Goal: Information Seeking & Learning: Check status

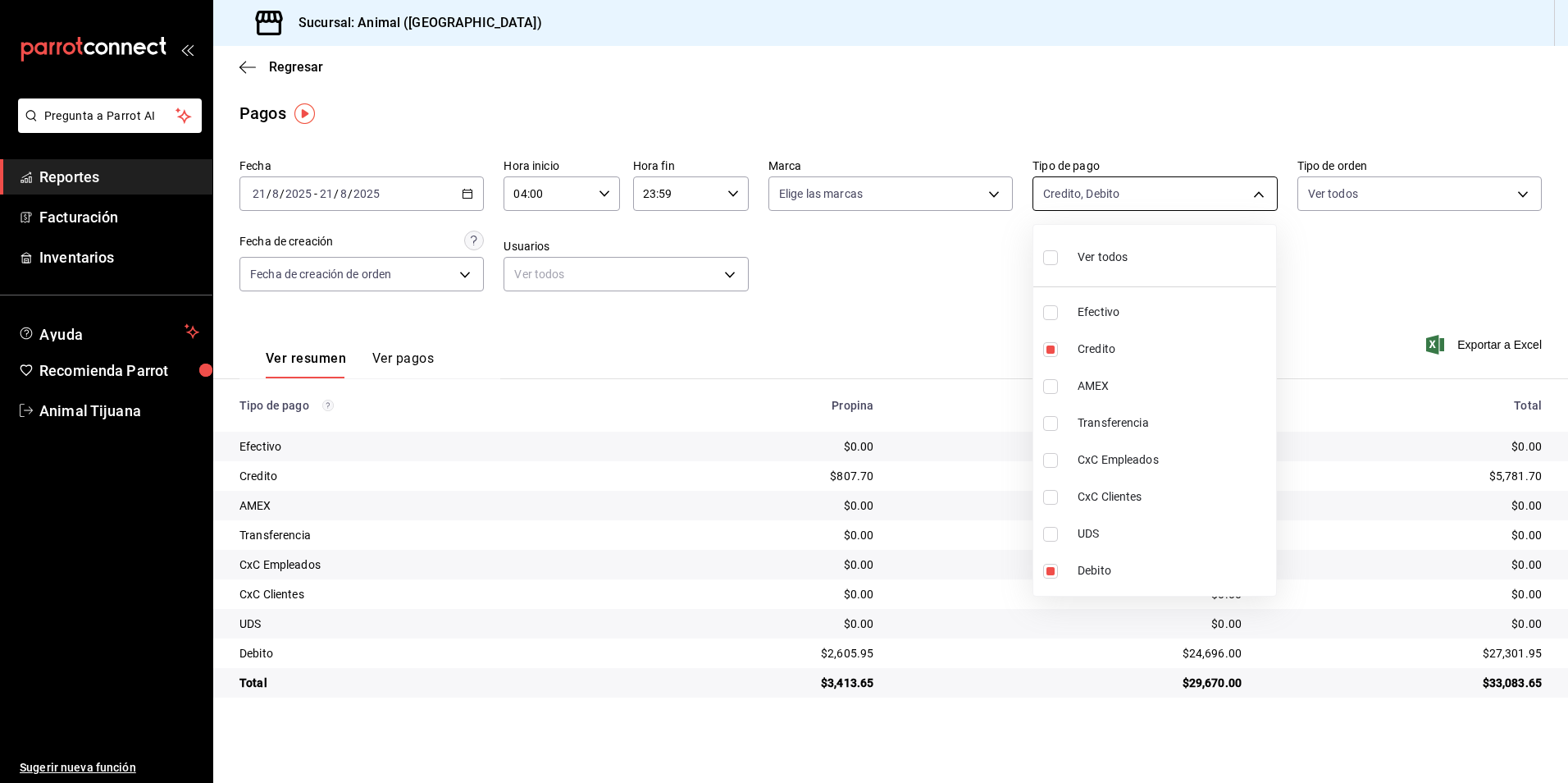
click at [1076, 180] on body "Pregunta a Parrot AI Reportes Facturación Inventarios Ayuda Recomienda Parrot A…" at bounding box center [784, 392] width 1568 height 783
click at [1099, 351] on span "Credito" at bounding box center [1173, 349] width 192 height 17
type input "c7b29183-a811-4137-9cfa-21a61cd2bc4a"
checkbox input "false"
click at [1099, 351] on span "Credito" at bounding box center [1173, 349] width 192 height 17
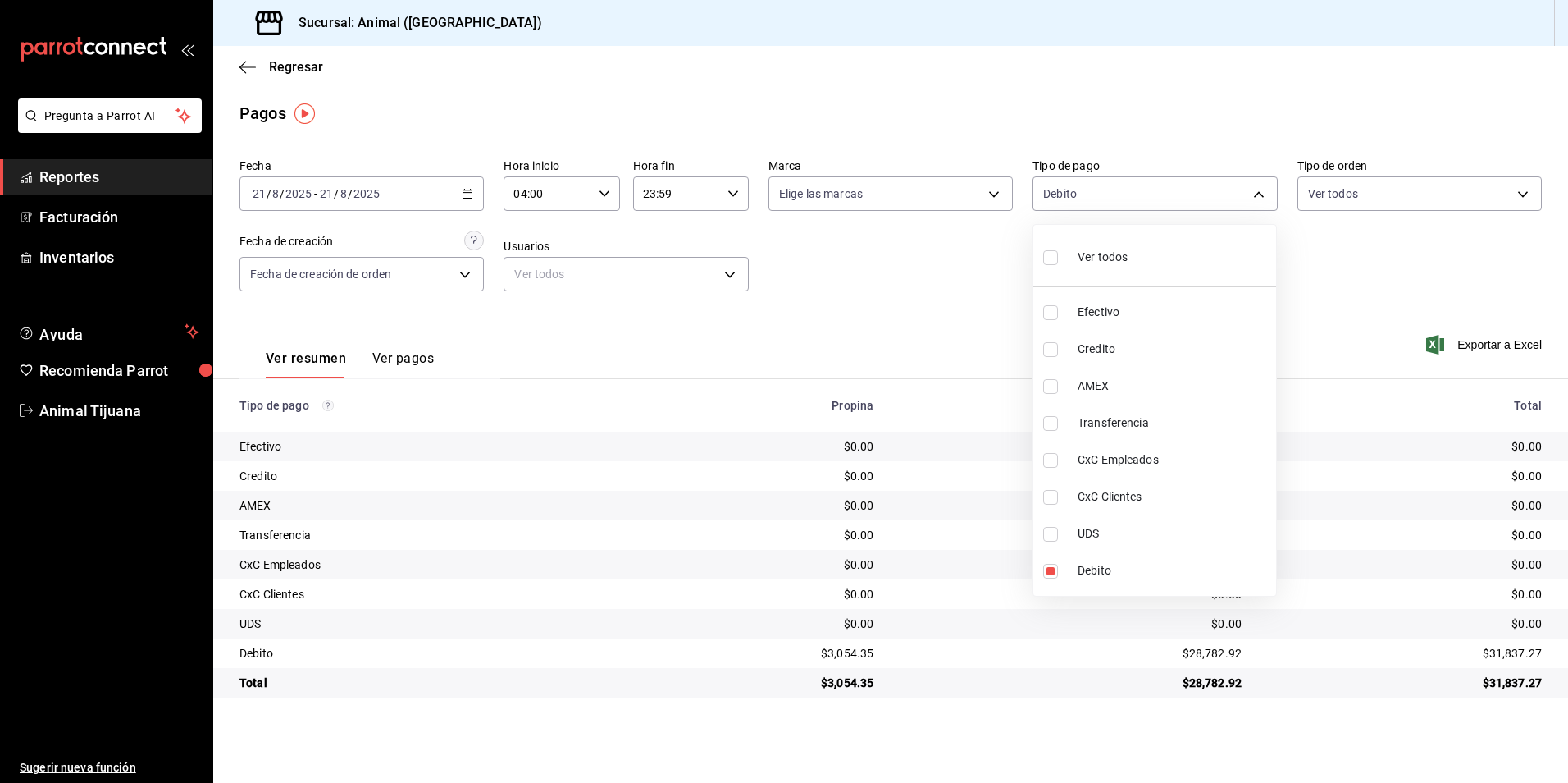
type input "c7b29183-a811-4137-9cfa-21a61cd2bc4a,235ce608-f464-428a-9a71-314f665367d1"
checkbox input "true"
click at [1295, 741] on div at bounding box center [784, 392] width 1568 height 783
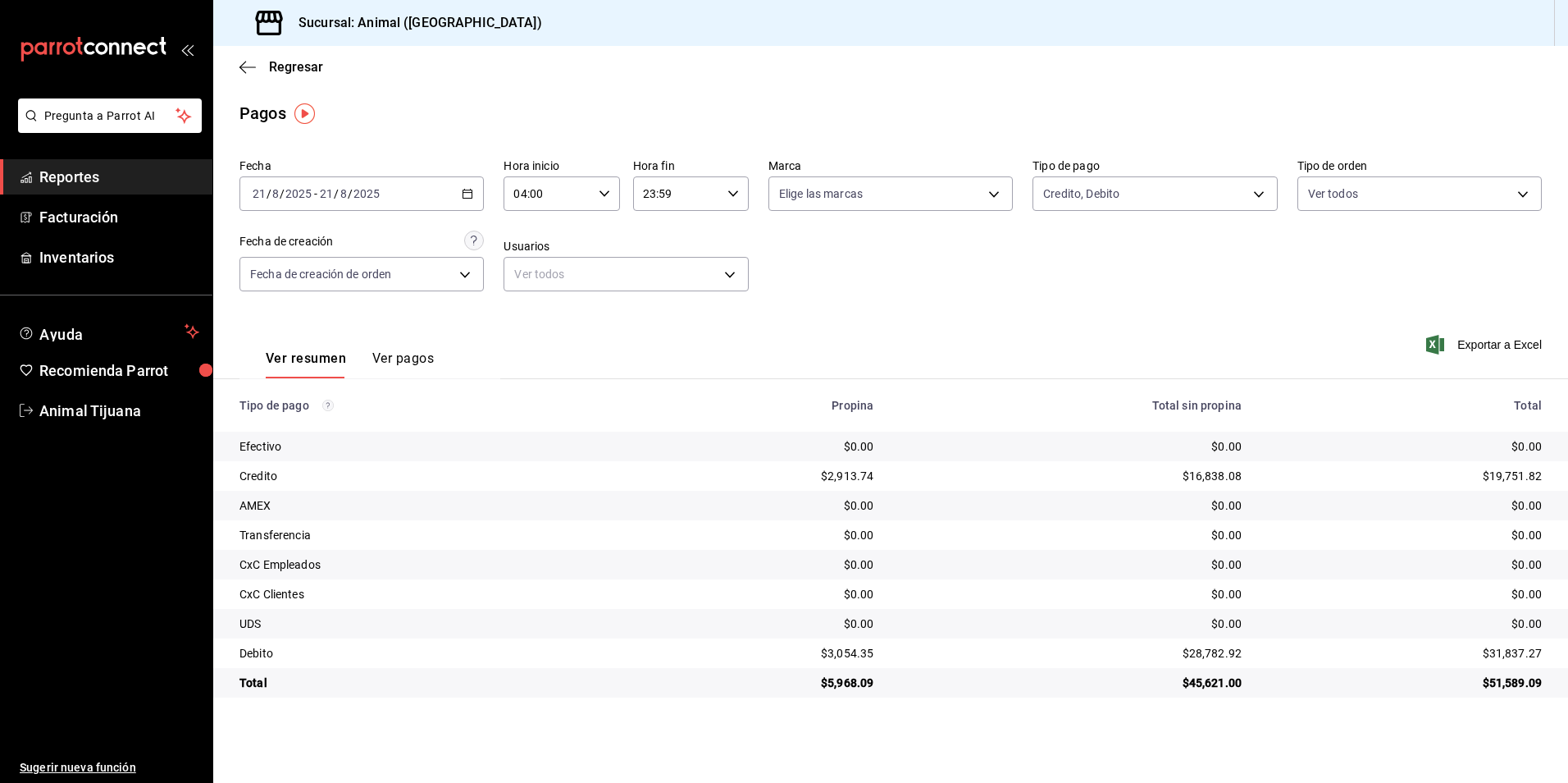
click at [1106, 280] on div "Fecha [DATE] [DATE] - [DATE] [DATE] Hora inicio 04:00 Hora inicio Hora fin 23:5…" at bounding box center [890, 231] width 1302 height 160
click at [1108, 204] on body "Pregunta a Parrot AI Reportes Facturación Inventarios Ayuda Recomienda Parrot A…" at bounding box center [784, 392] width 1568 height 783
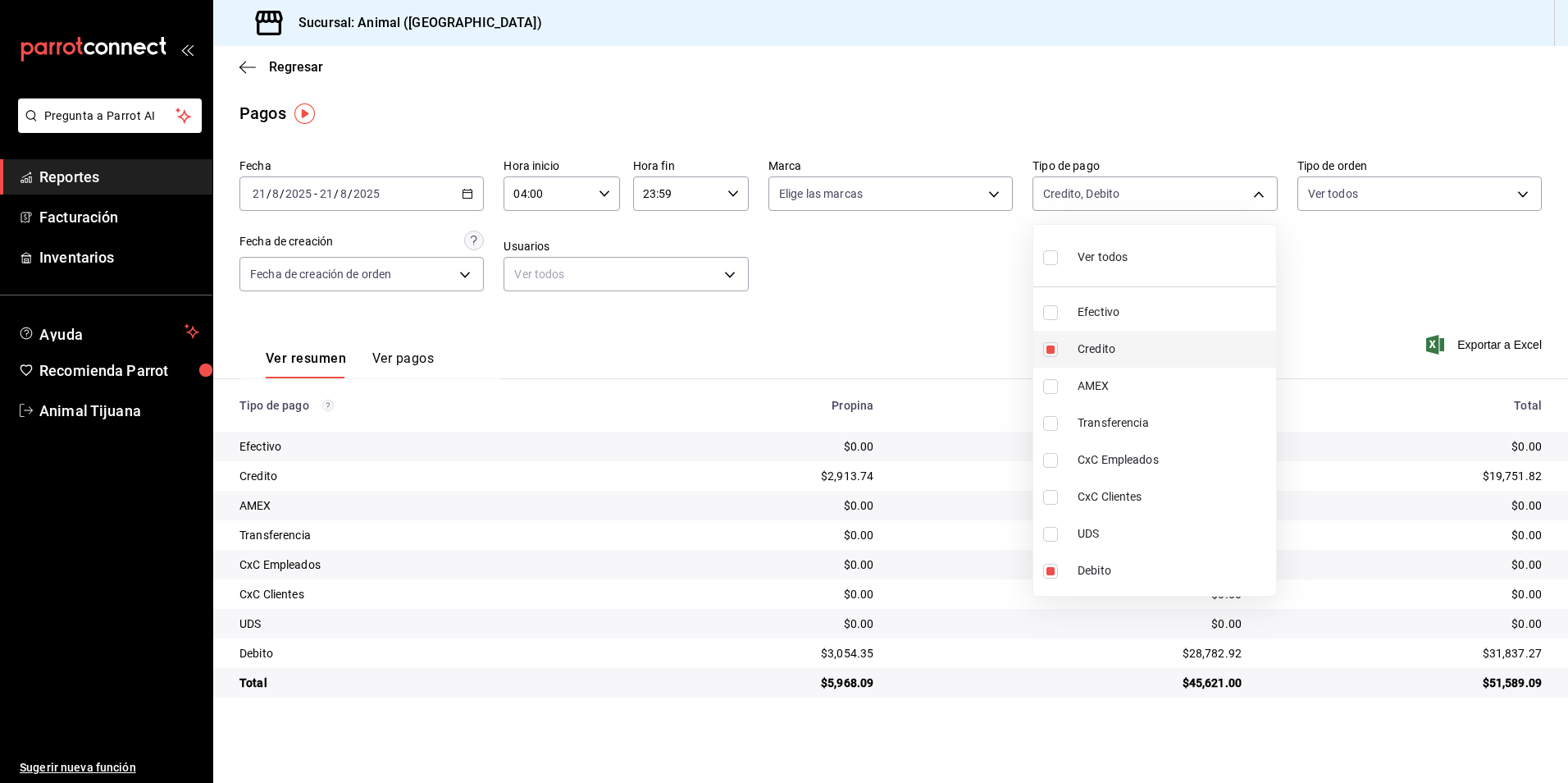
click at [1075, 357] on li "Credito" at bounding box center [1154, 349] width 243 height 37
type input "c7b29183-a811-4137-9cfa-21a61cd2bc4a"
checkbox input "false"
click at [1075, 357] on li "Credito" at bounding box center [1154, 349] width 243 height 37
type input "c7b29183-a811-4137-9cfa-21a61cd2bc4a,235ce608-f464-428a-9a71-314f665367d1"
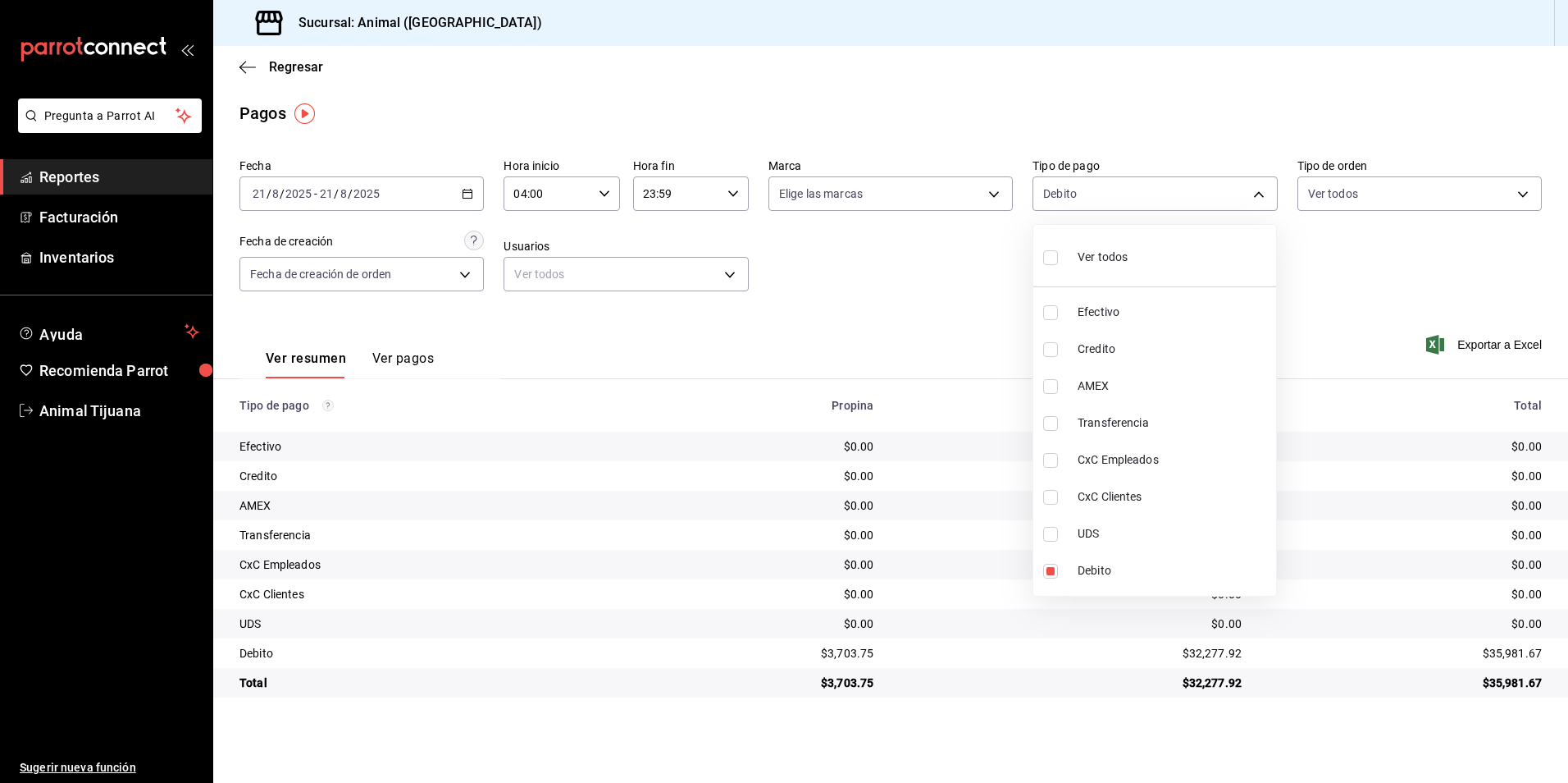
checkbox input "true"
click at [1147, 355] on span "Credito" at bounding box center [1173, 349] width 192 height 17
type input "c7b29183-a811-4137-9cfa-21a61cd2bc4a"
checkbox input "false"
click at [1147, 355] on span "Credito" at bounding box center [1173, 349] width 192 height 17
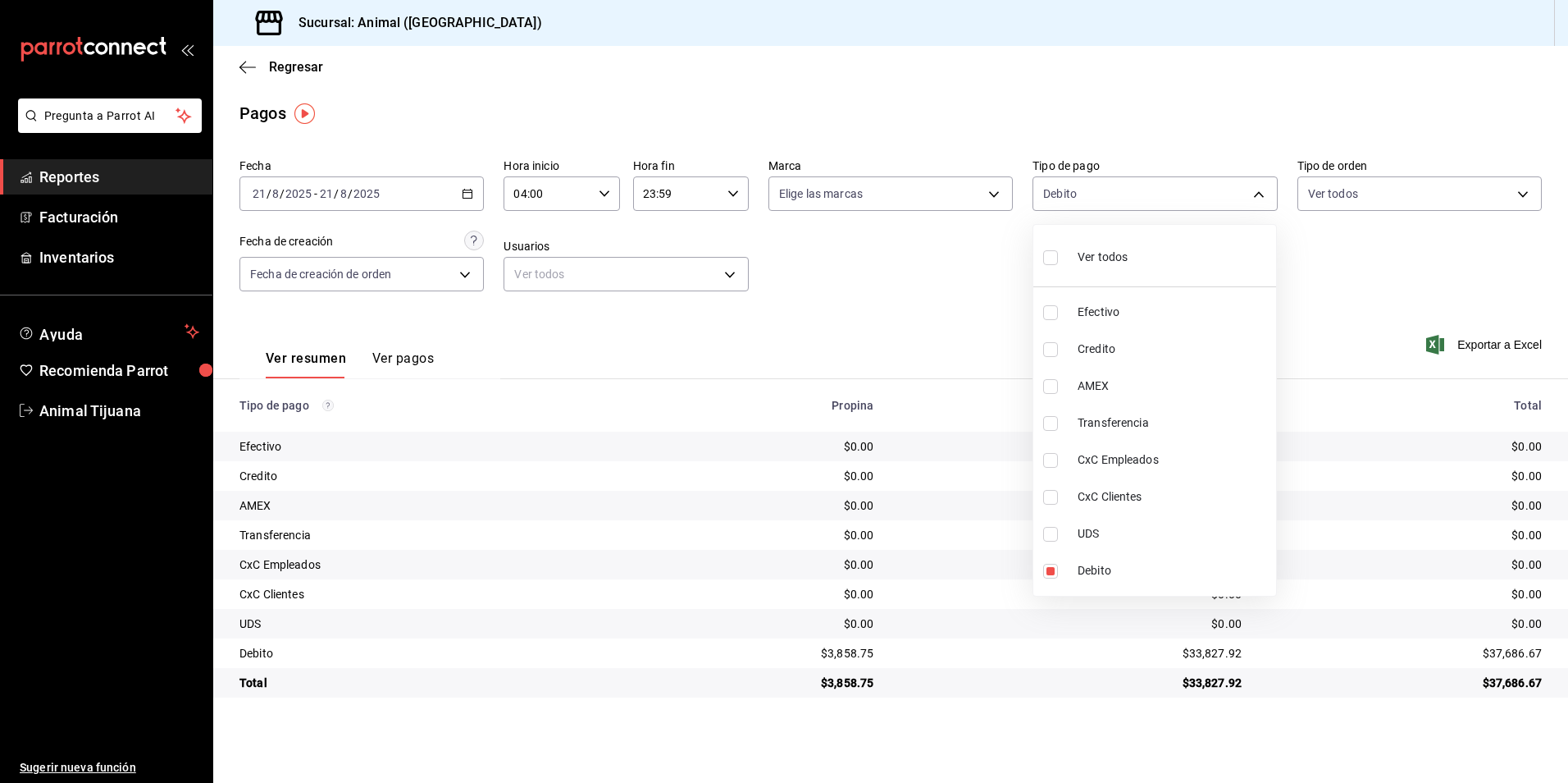
type input "c7b29183-a811-4137-9cfa-21a61cd2bc4a,235ce608-f464-428a-9a71-314f665367d1"
checkbox input "true"
click at [1258, 722] on div at bounding box center [784, 392] width 1568 height 783
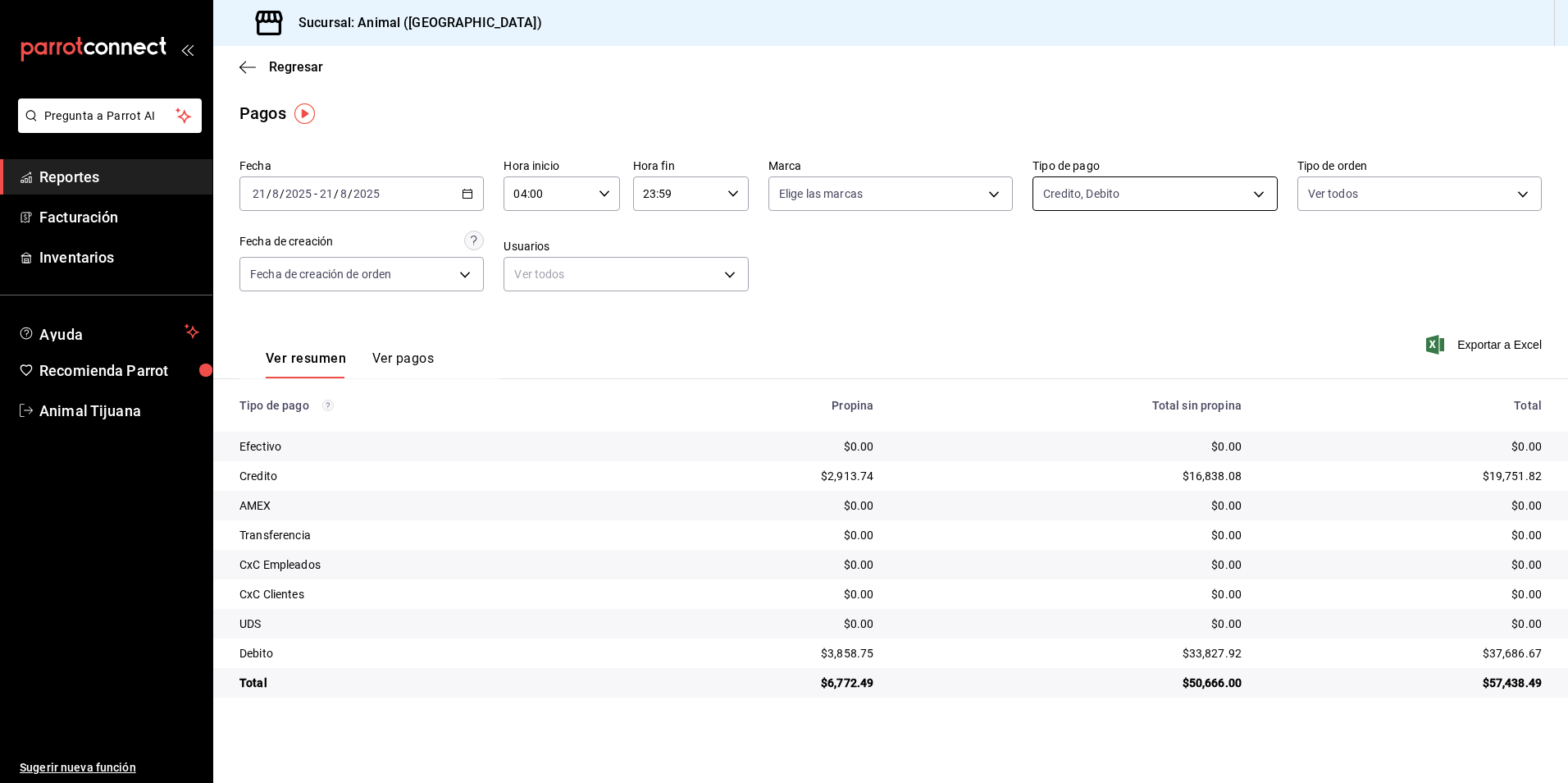
click at [1241, 210] on body "Pregunta a Parrot AI Reportes Facturación Inventarios Ayuda Recomienda Parrot A…" at bounding box center [784, 392] width 1568 height 783
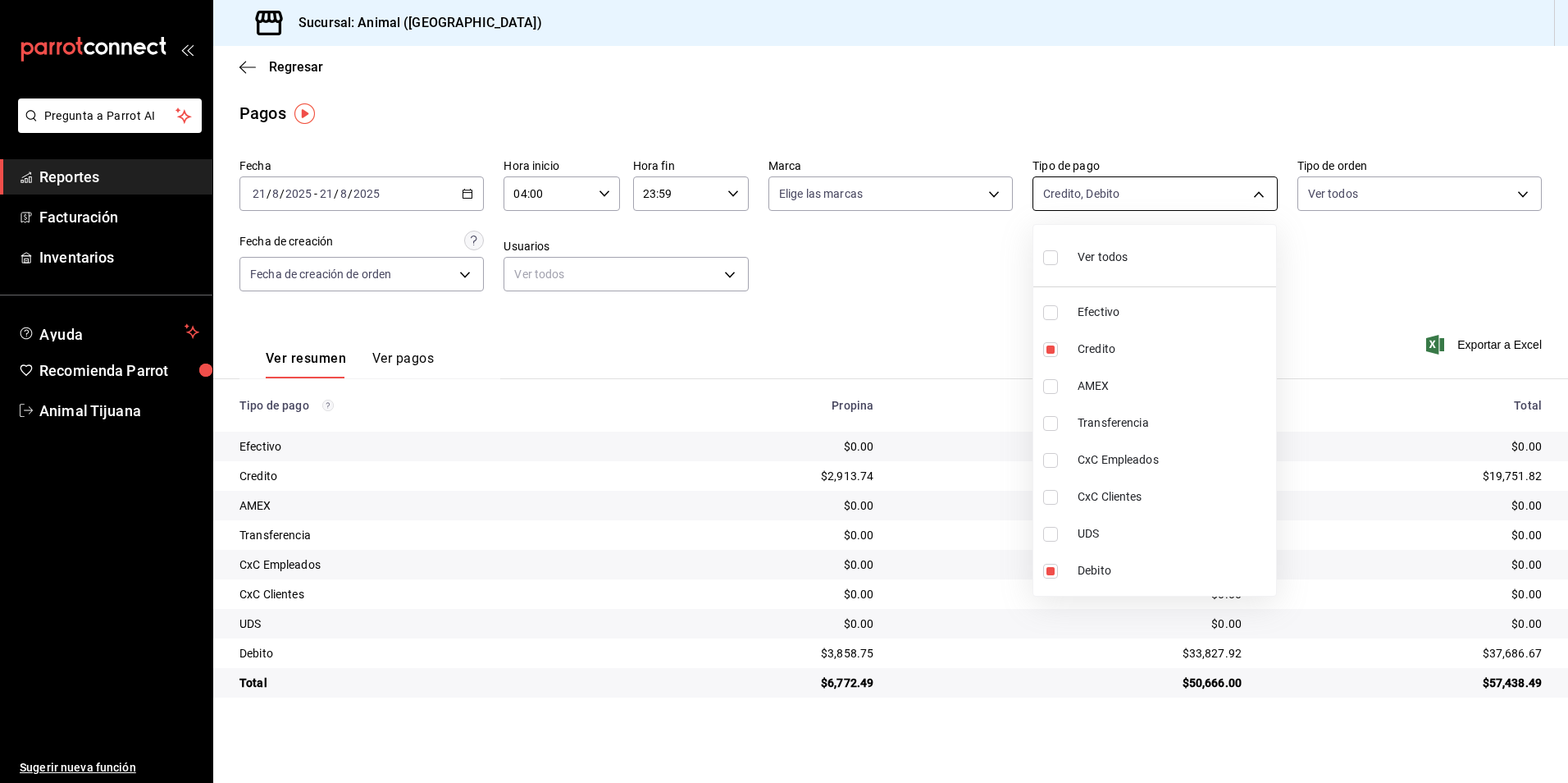
click at [1228, 172] on div at bounding box center [784, 392] width 1568 height 783
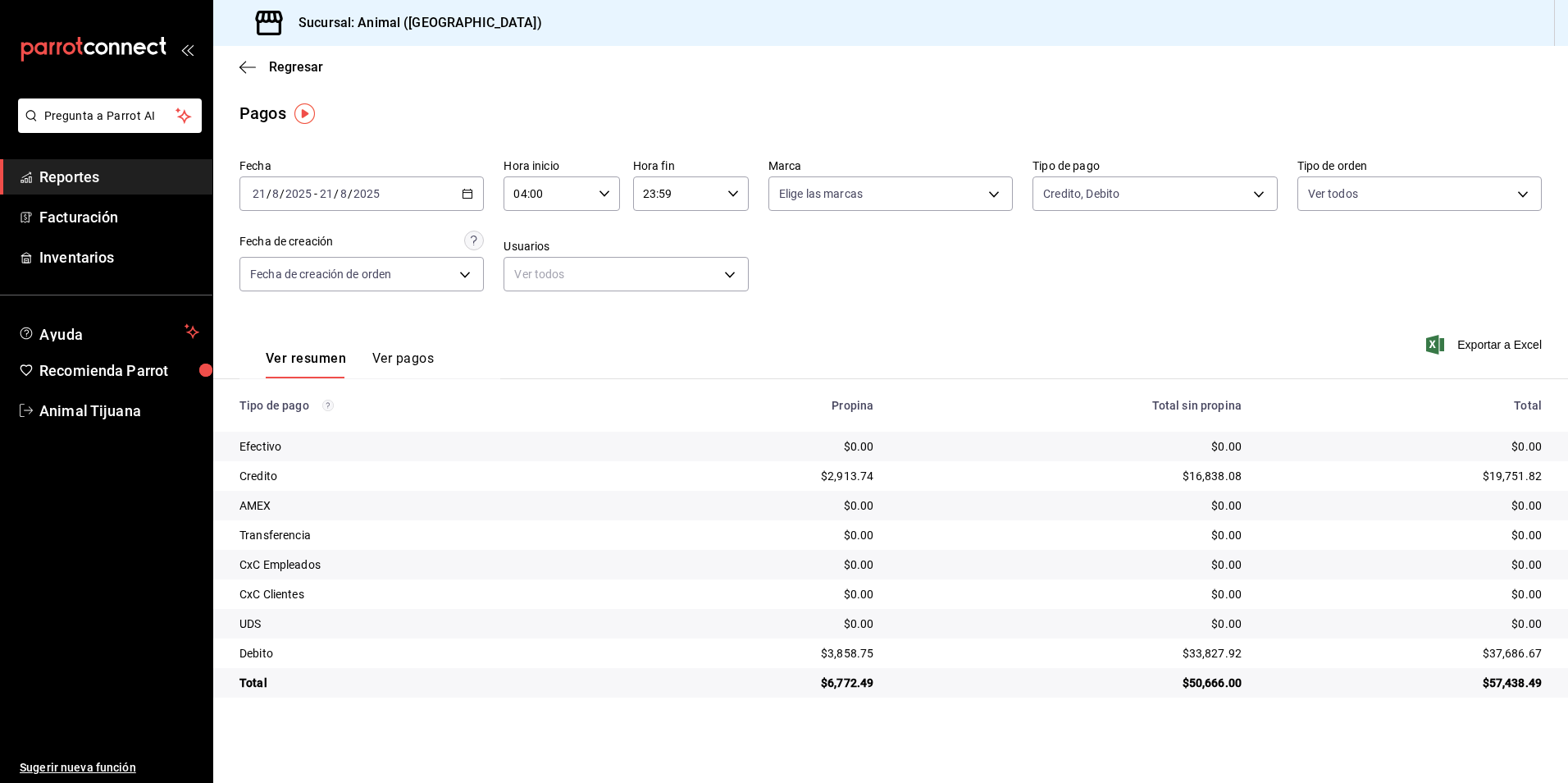
click at [1221, 197] on body "Pregunta a Parrot AI Reportes Facturación Inventarios Ayuda Recomienda Parrot A…" at bounding box center [784, 392] width 1568 height 783
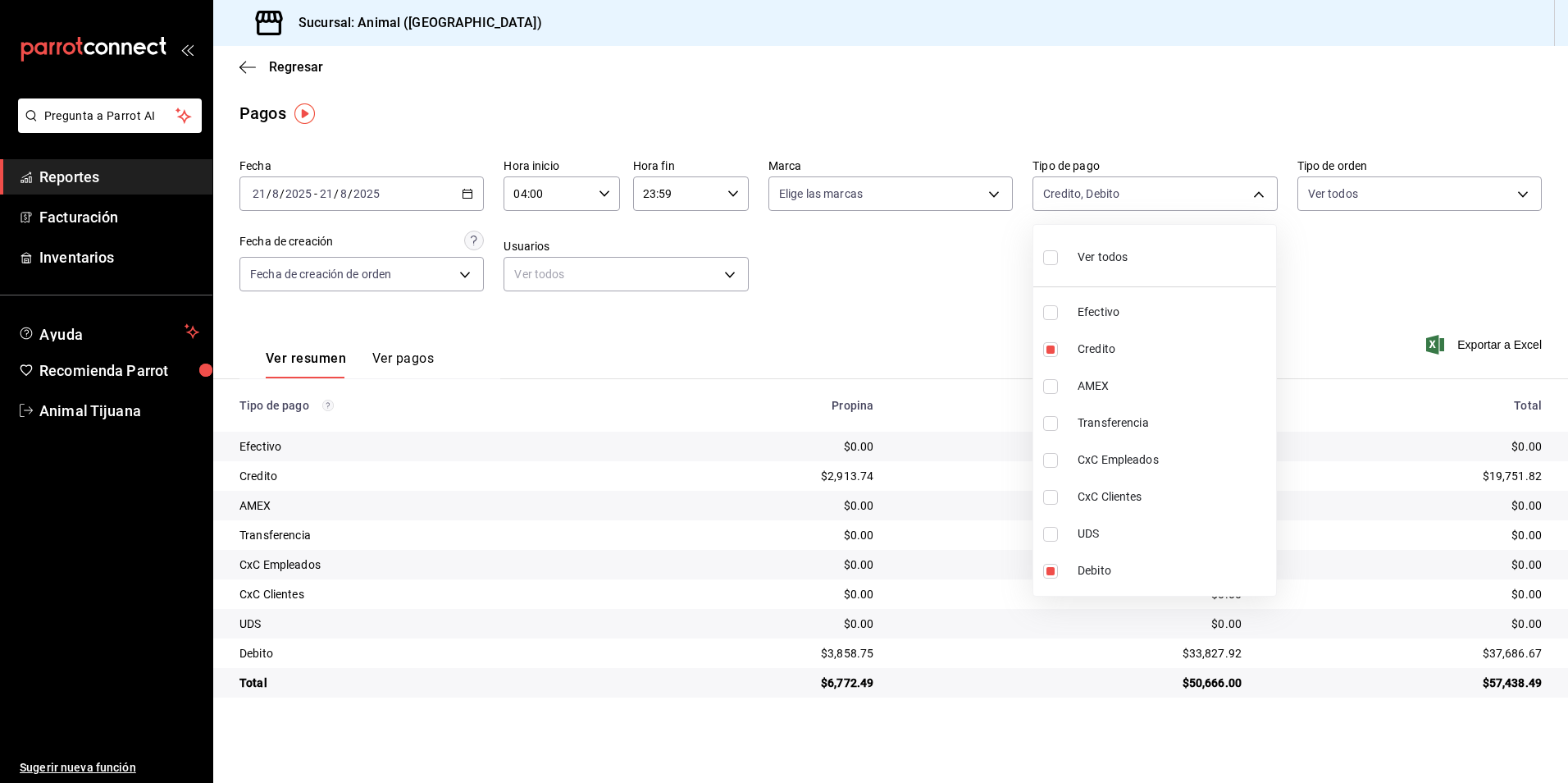
click at [1181, 240] on li "Ver todos" at bounding box center [1154, 255] width 243 height 49
type input "b84c62b8-b02c-4970-ab2e-e166616419f2,235ce608-f464-428a-9a71-314f665367d1,53567…"
checkbox input "true"
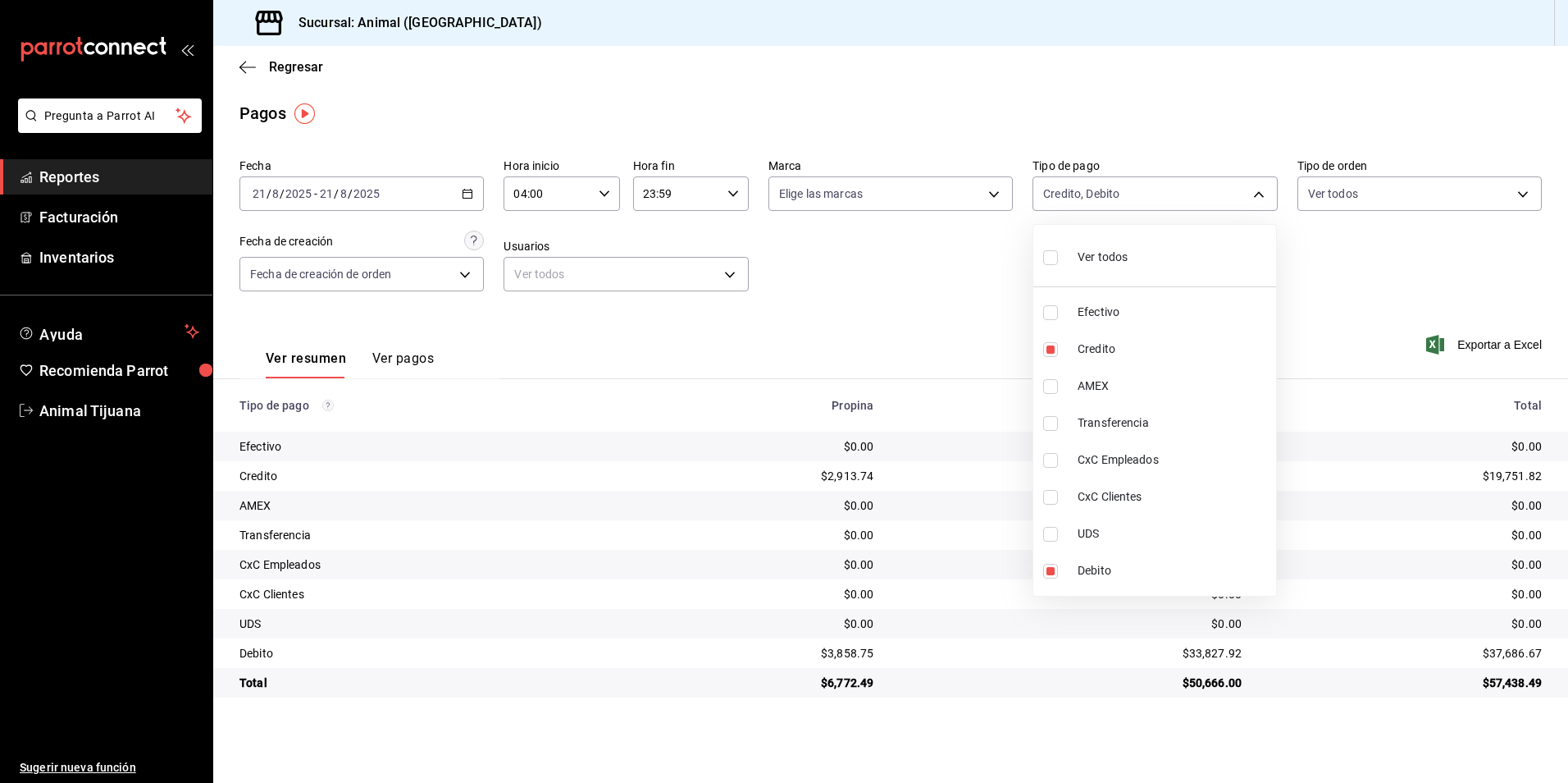
checkbox input "true"
click at [1086, 272] on div "Ver todos" at bounding box center [1085, 255] width 84 height 35
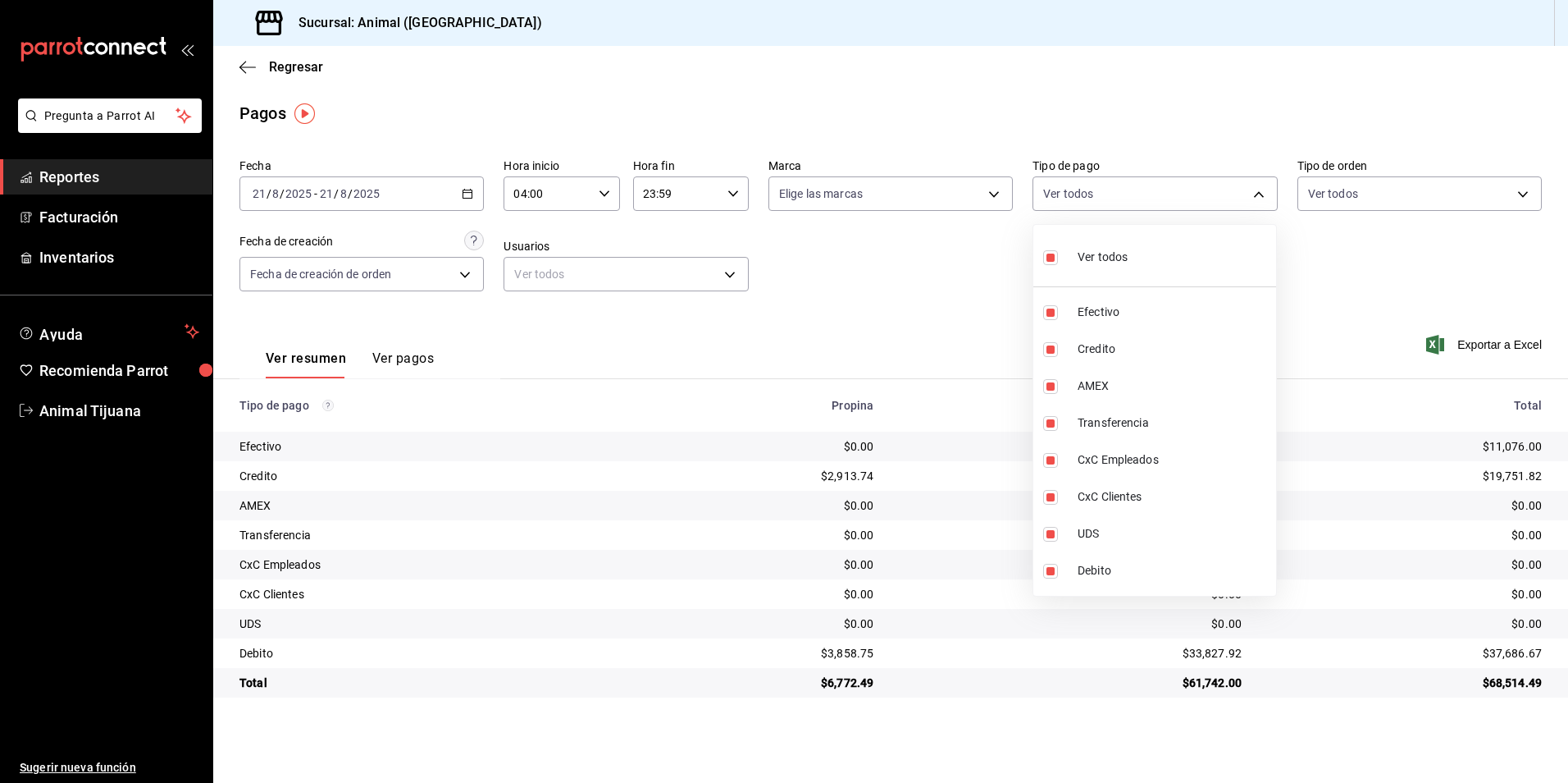
checkbox input "false"
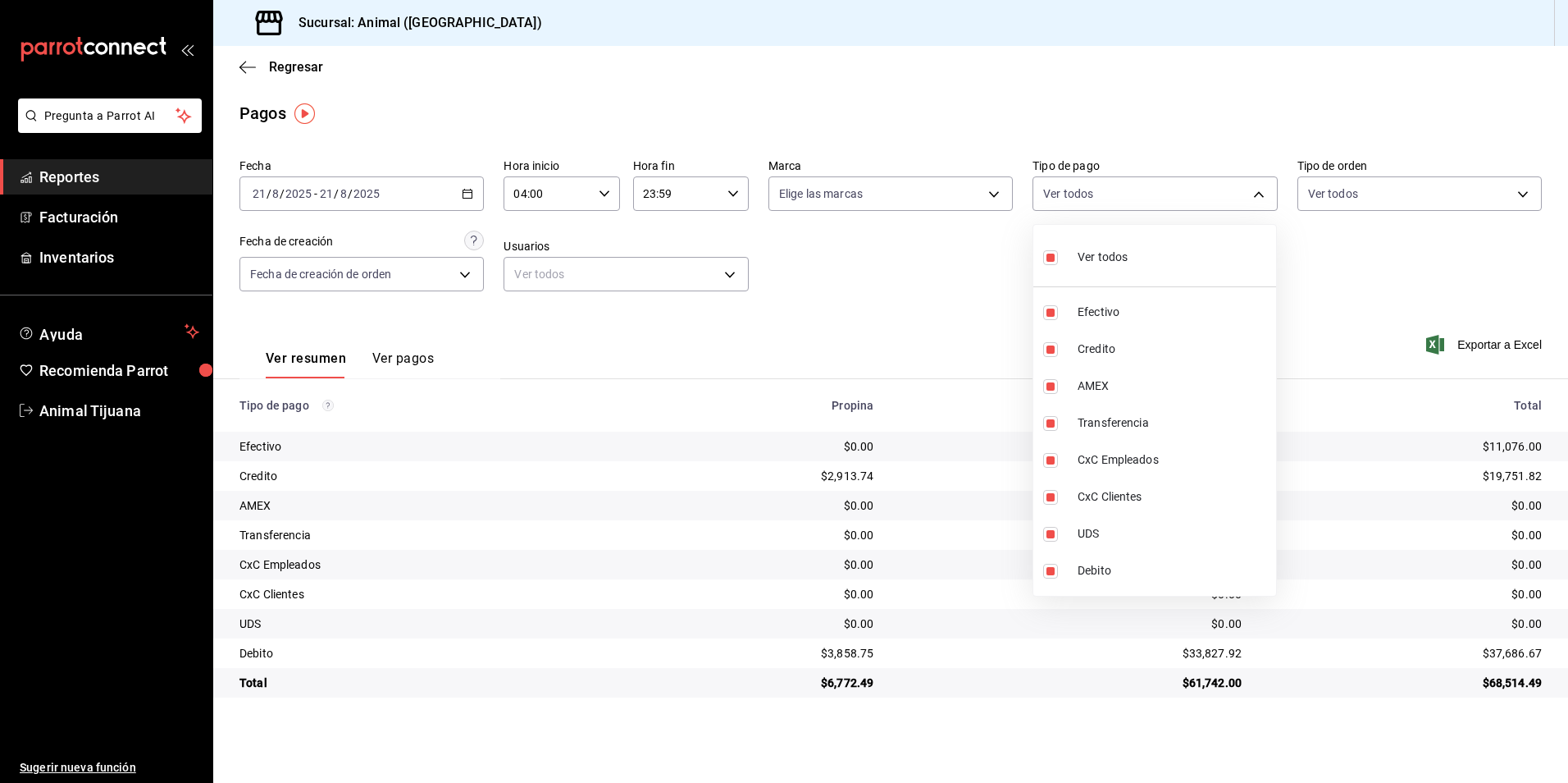
checkbox input "false"
click at [1101, 362] on li "Credito" at bounding box center [1154, 349] width 243 height 37
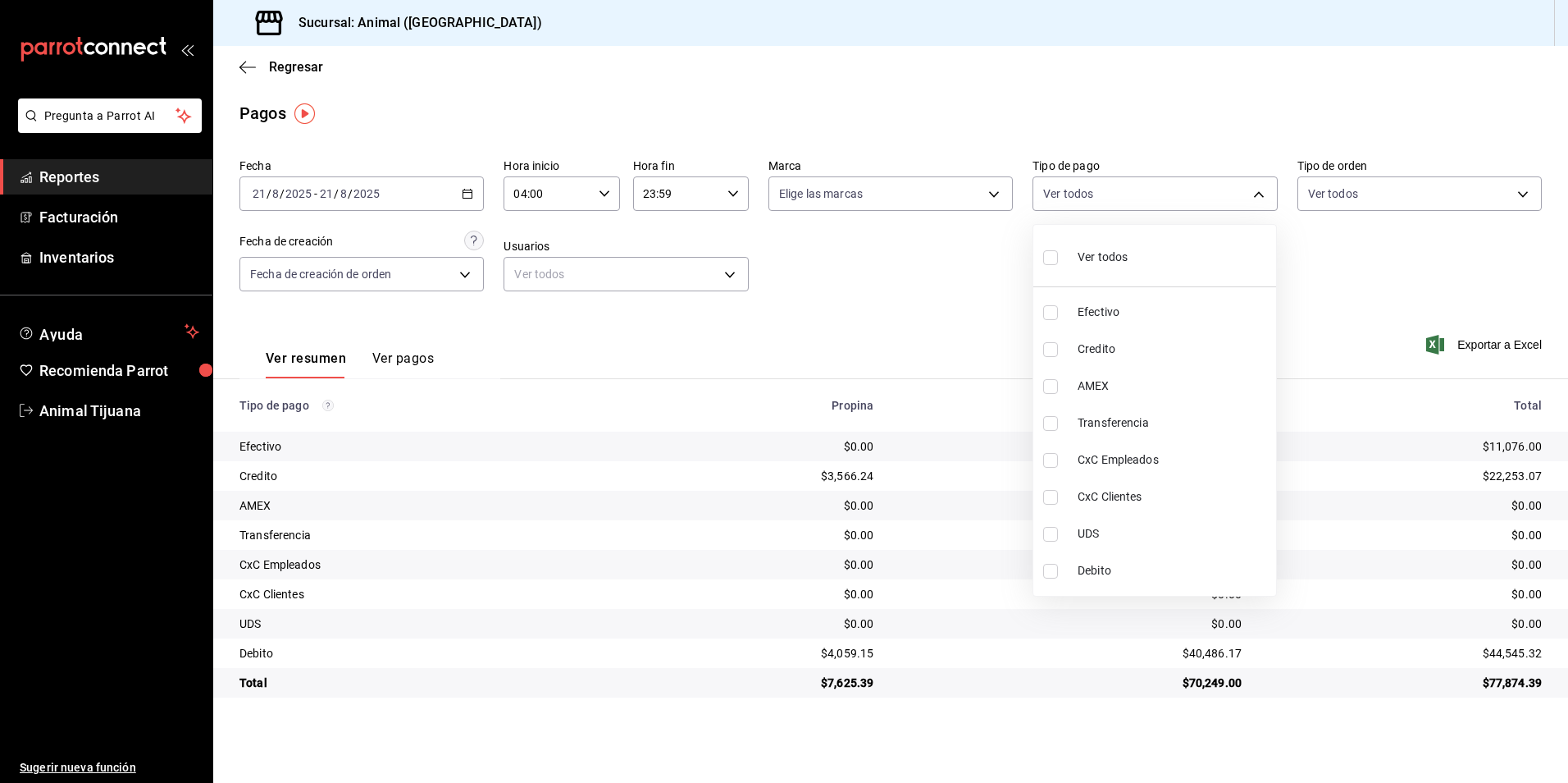
type input "235ce608-f464-428a-9a71-314f665367d1"
checkbox input "true"
click at [1095, 571] on span "Debito" at bounding box center [1173, 571] width 192 height 17
type input "235ce608-f464-428a-9a71-314f665367d1,c7b29183-a811-4137-9cfa-21a61cd2bc4a"
checkbox input "true"
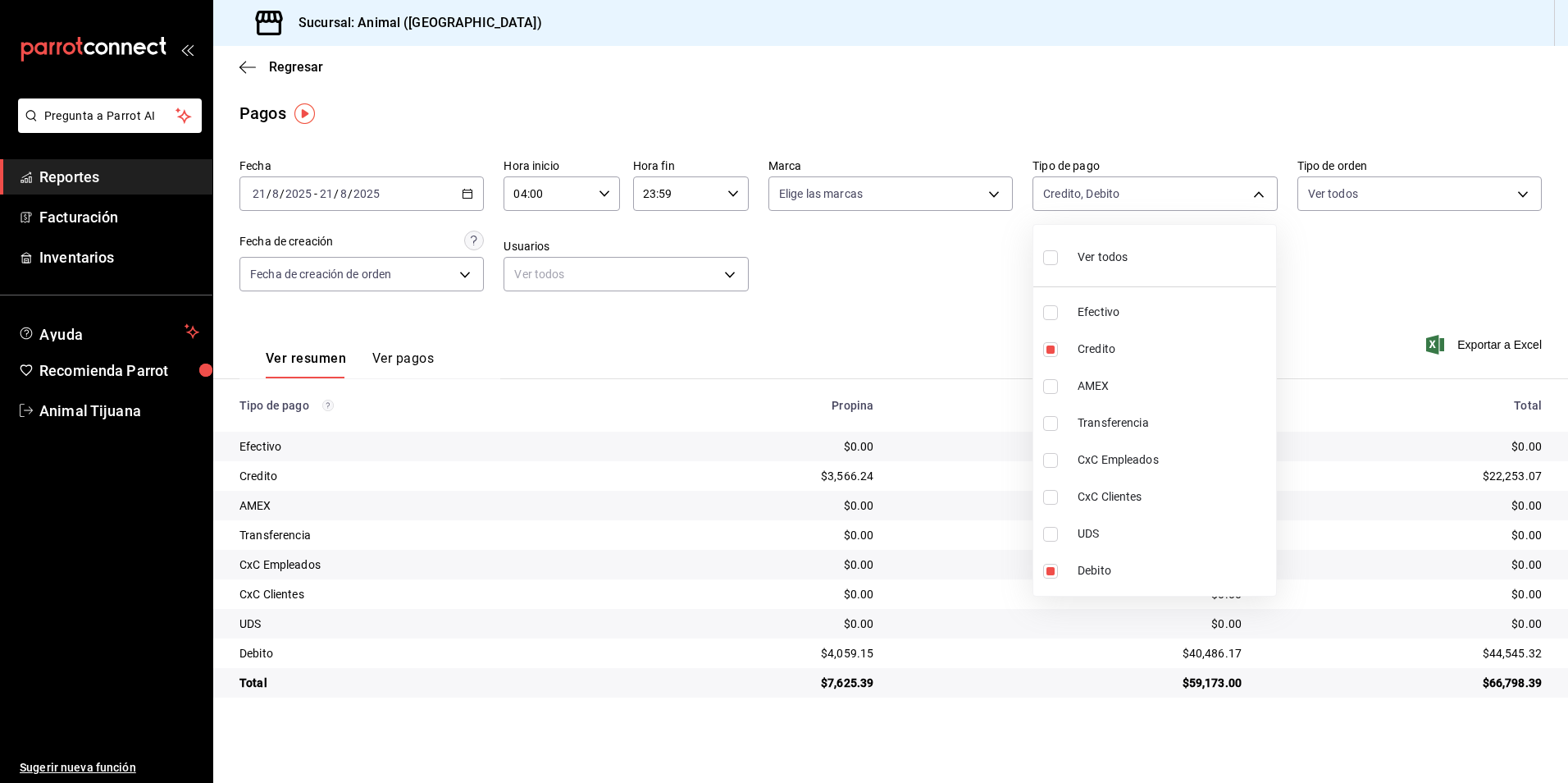
drag, startPoint x: 1169, startPoint y: 682, endPoint x: 1156, endPoint y: 735, distance: 54.6
click at [1169, 682] on div at bounding box center [784, 392] width 1568 height 783
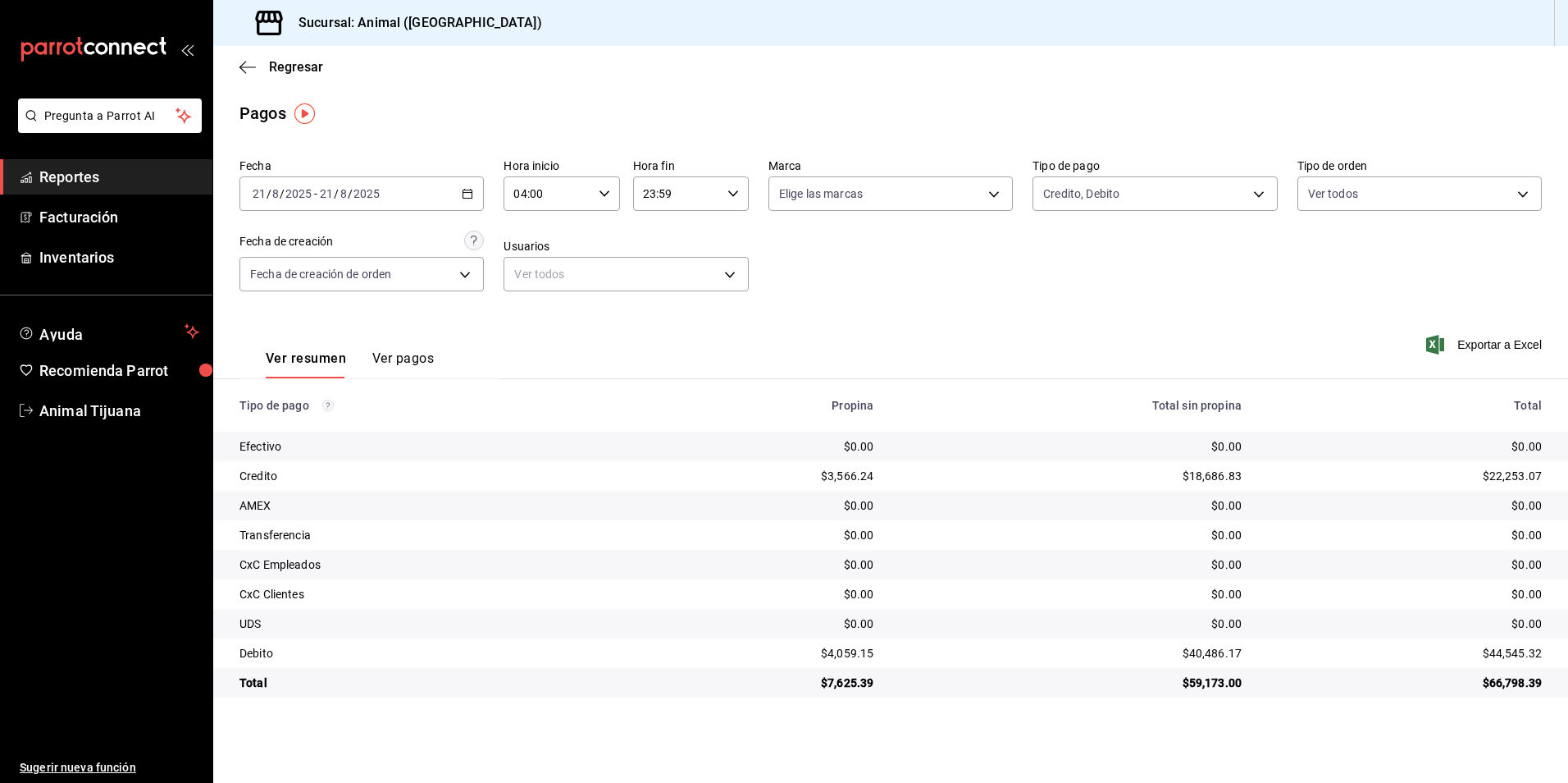
click at [1466, 670] on td "$66,798.39" at bounding box center [1411, 682] width 313 height 30
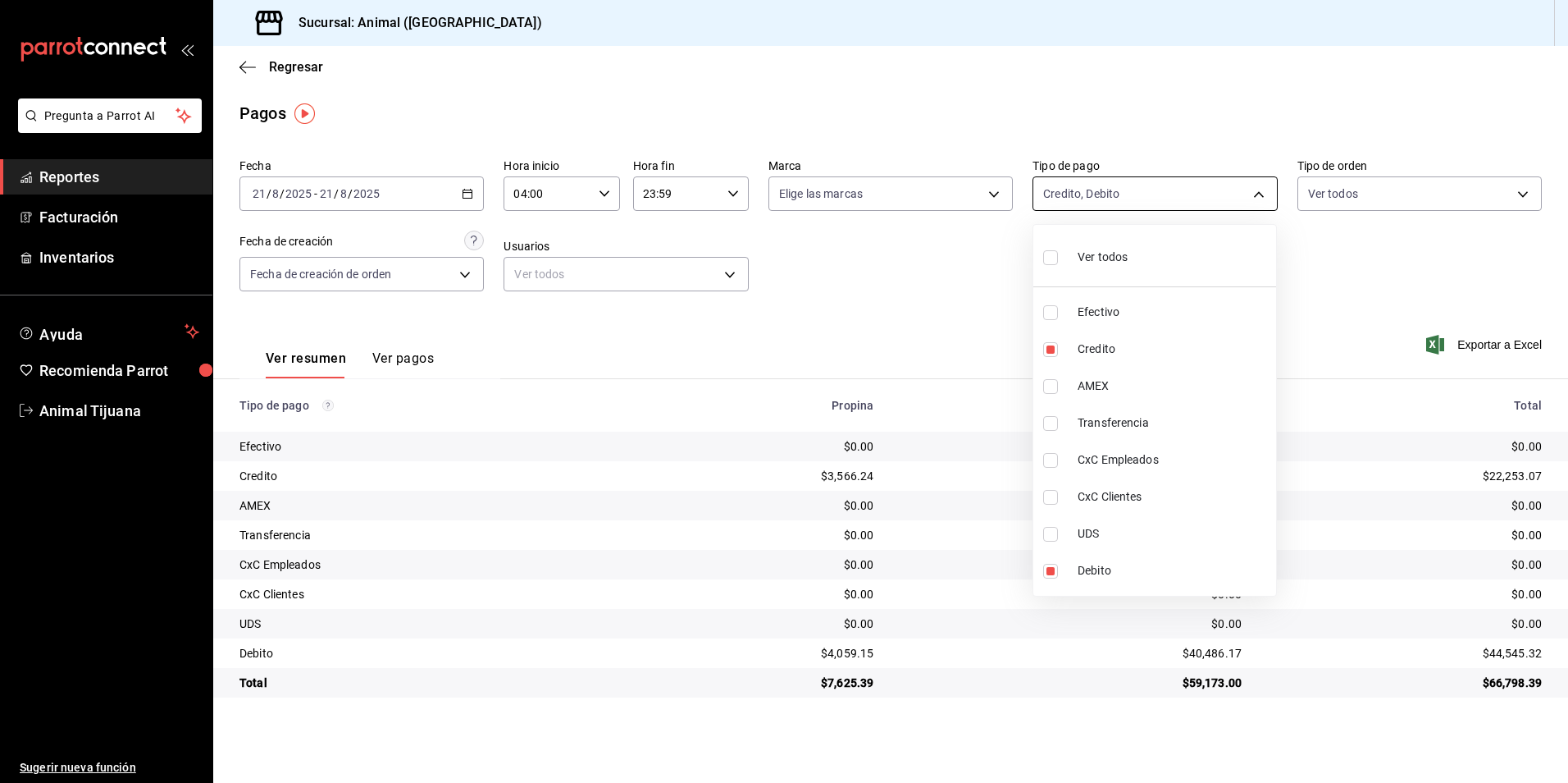
click at [1072, 197] on body "Pregunta a Parrot AI Reportes Facturación Inventarios Ayuda Recomienda Parrot A…" at bounding box center [784, 392] width 1568 height 783
click at [1094, 252] on span "Ver todos" at bounding box center [1102, 257] width 50 height 17
type input "b84c62b8-b02c-4970-ab2e-e166616419f2,235ce608-f464-428a-9a71-314f665367d1,53567…"
checkbox input "true"
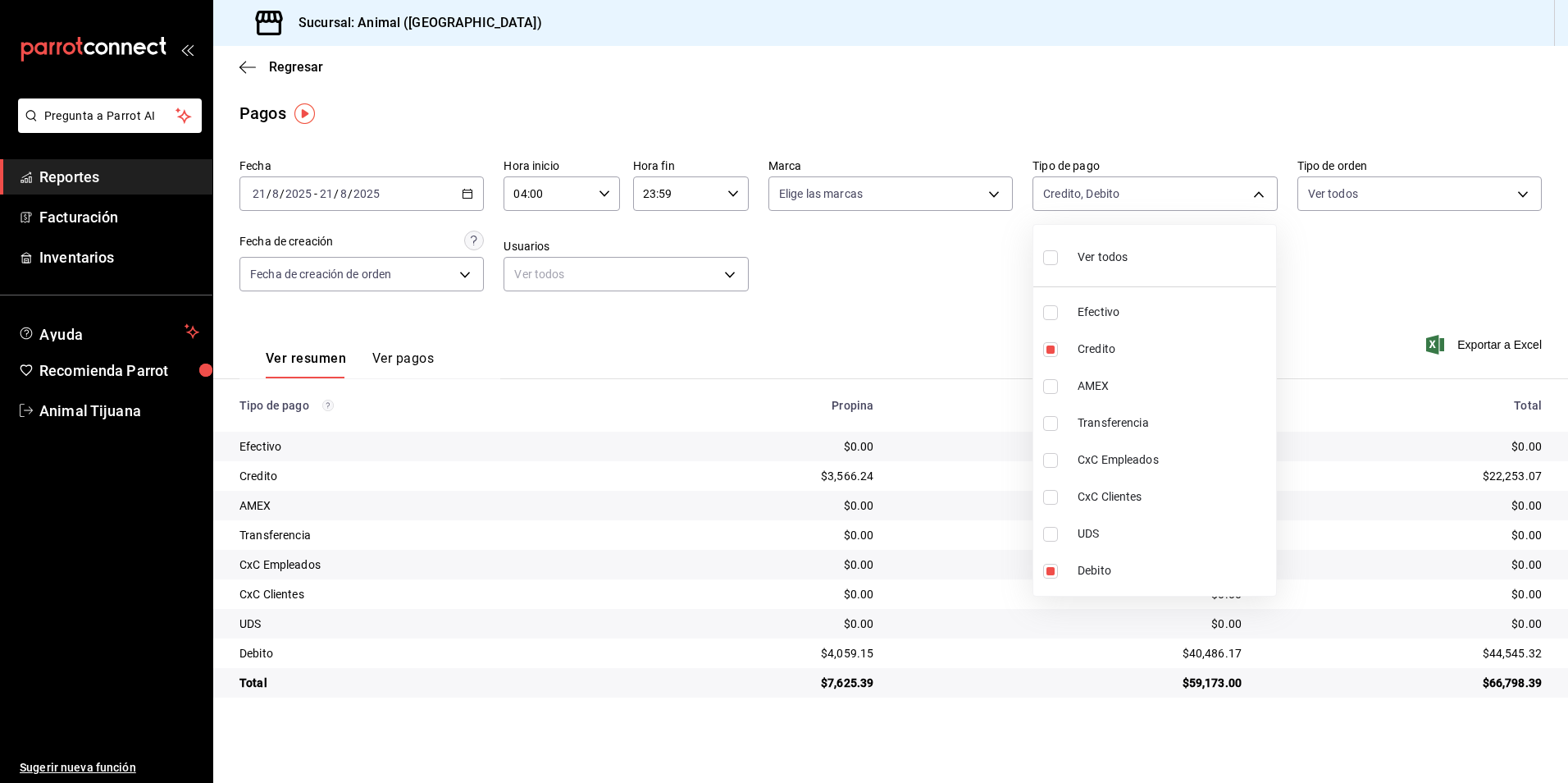
checkbox input "true"
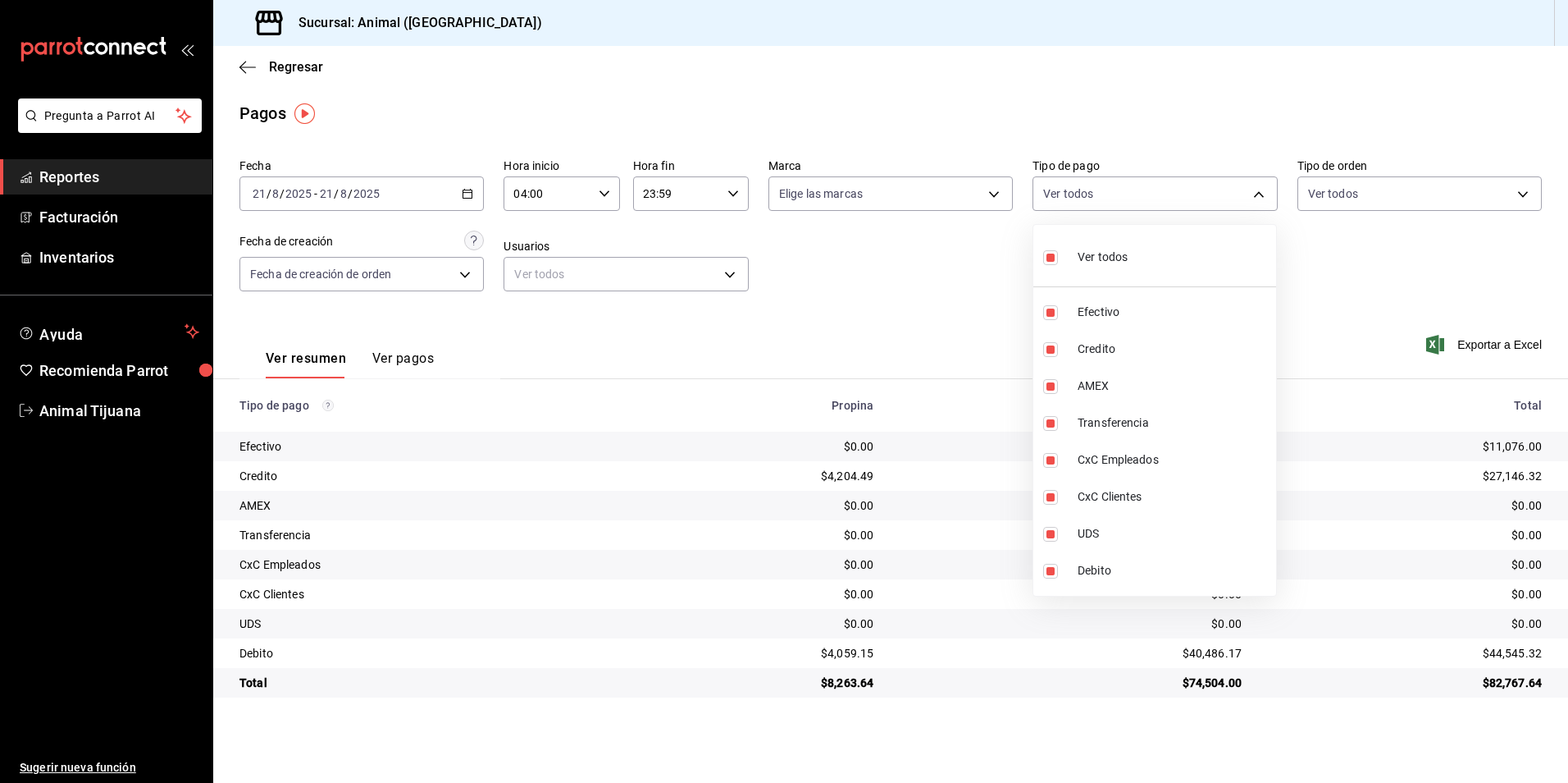
click at [1094, 252] on span "Ver todos" at bounding box center [1102, 257] width 50 height 17
checkbox input "false"
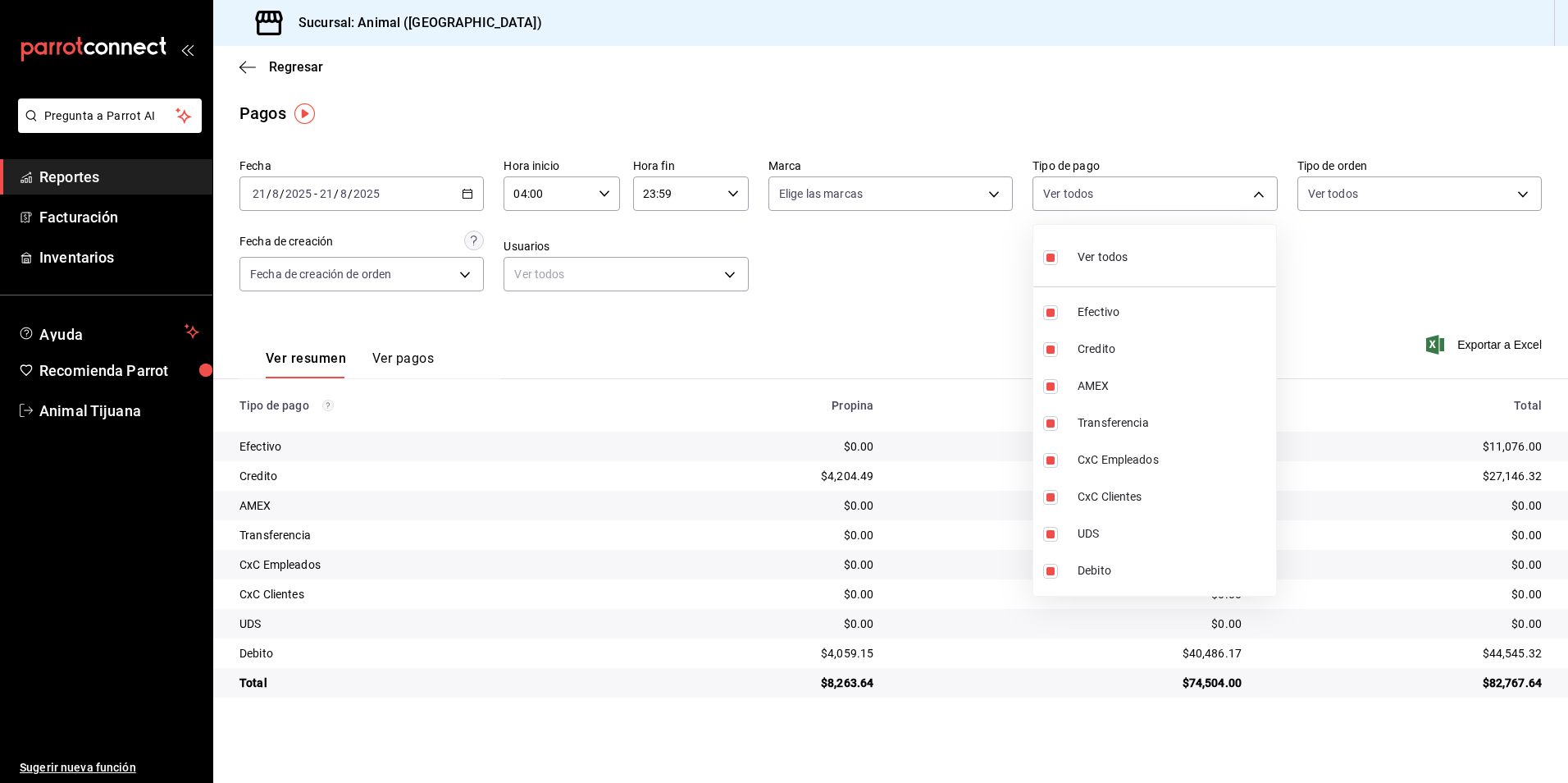
checkbox input "false"
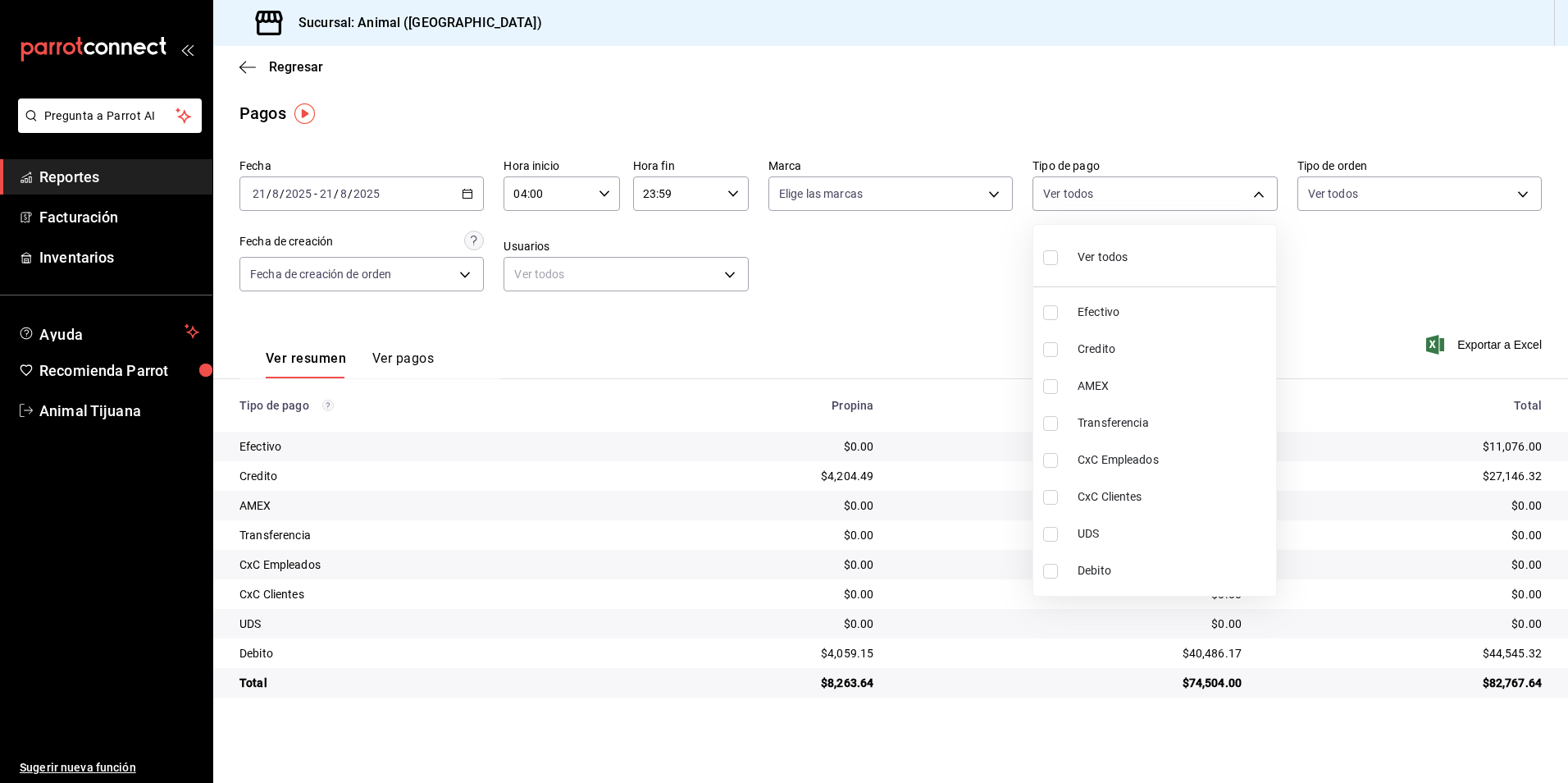
click at [496, 109] on div at bounding box center [784, 392] width 1568 height 783
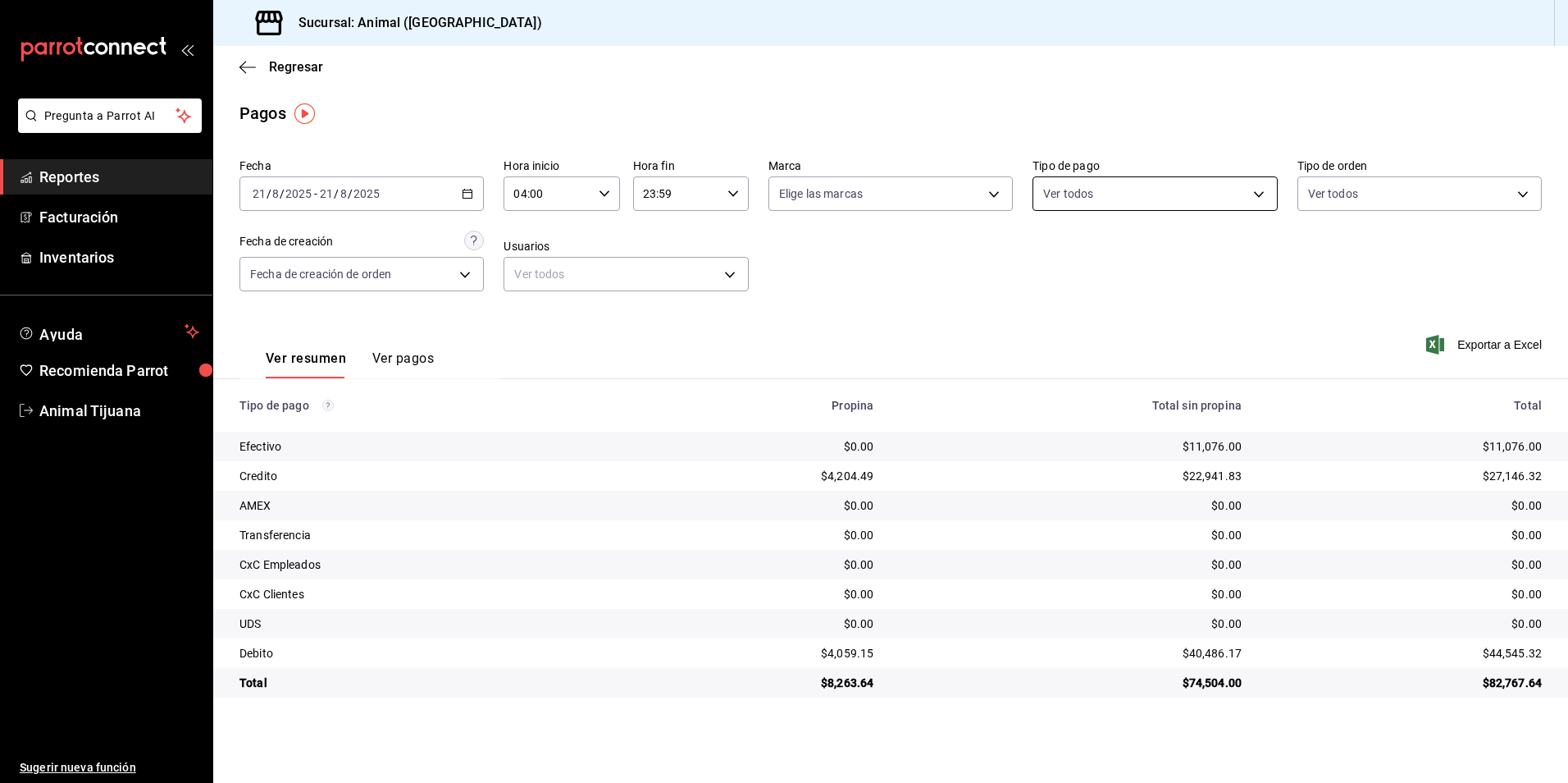
click at [1172, 188] on body "Pregunta a Parrot AI Reportes Facturación Inventarios Ayuda Recomienda Parrot A…" at bounding box center [784, 392] width 1568 height 783
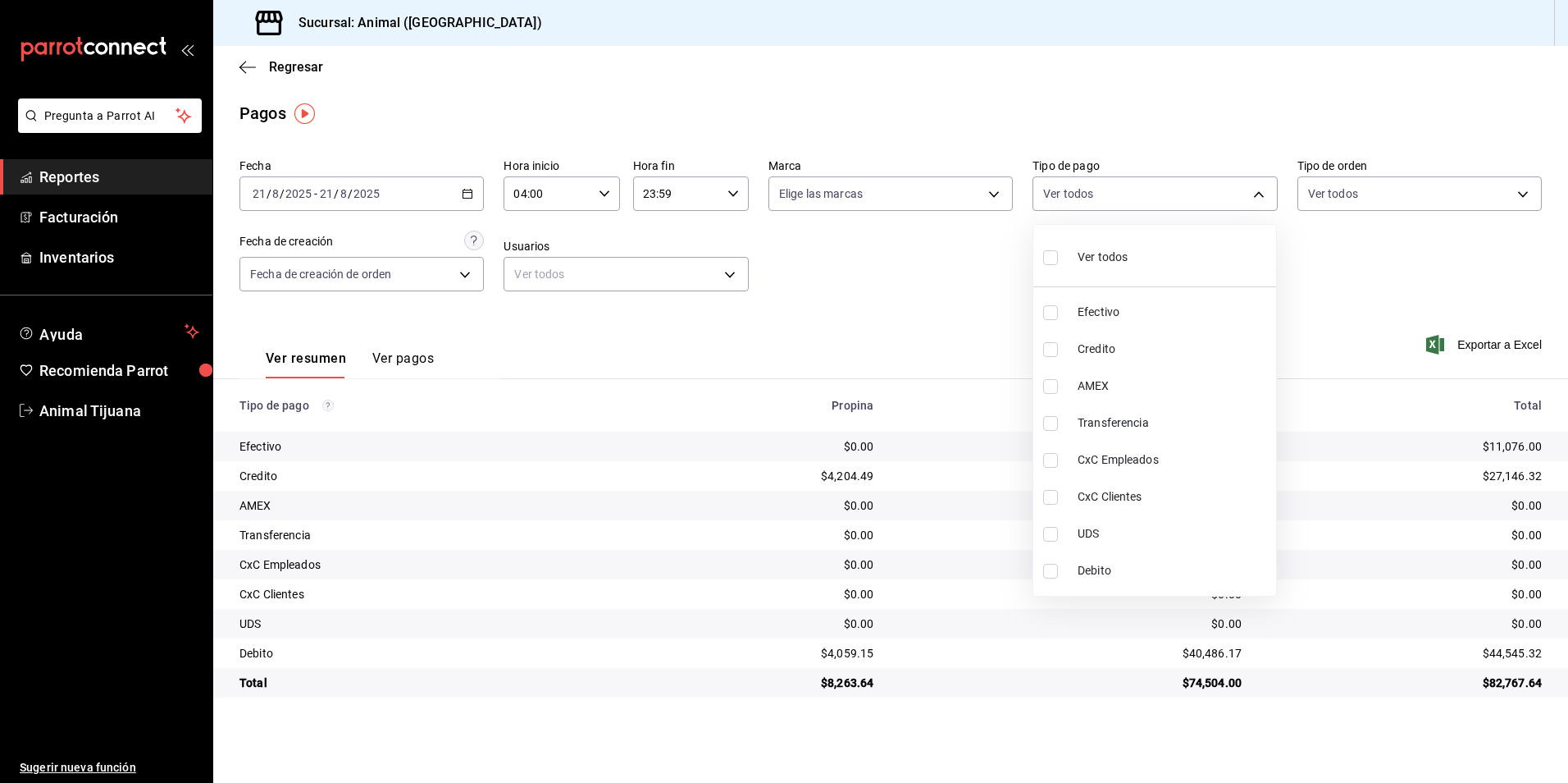
click at [1146, 258] on li "Ver todos" at bounding box center [1154, 255] width 243 height 49
type input "b84c62b8-b02c-4970-ab2e-e166616419f2,235ce608-f464-428a-9a71-314f665367d1,53567…"
checkbox input "true"
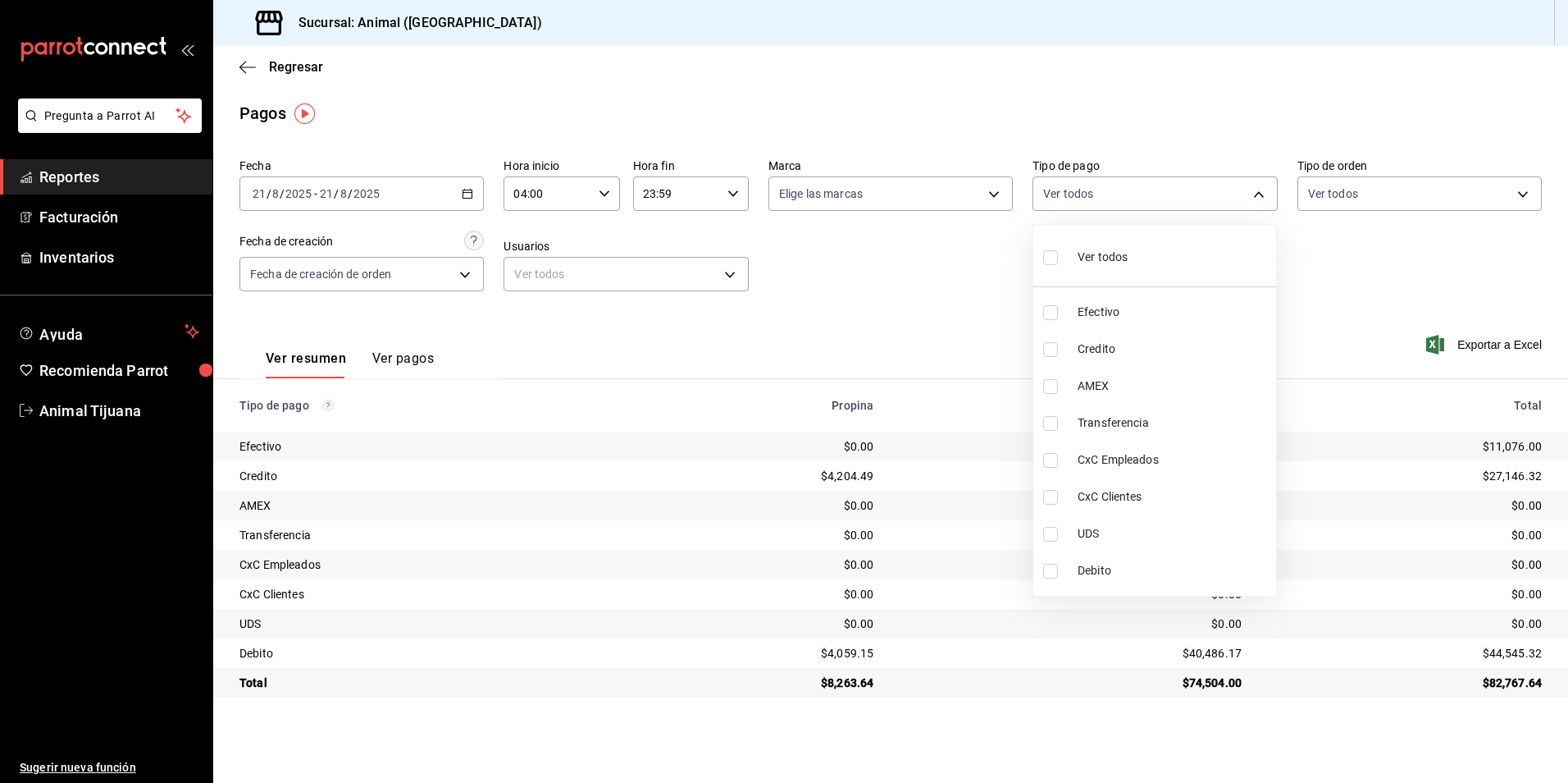
checkbox input "true"
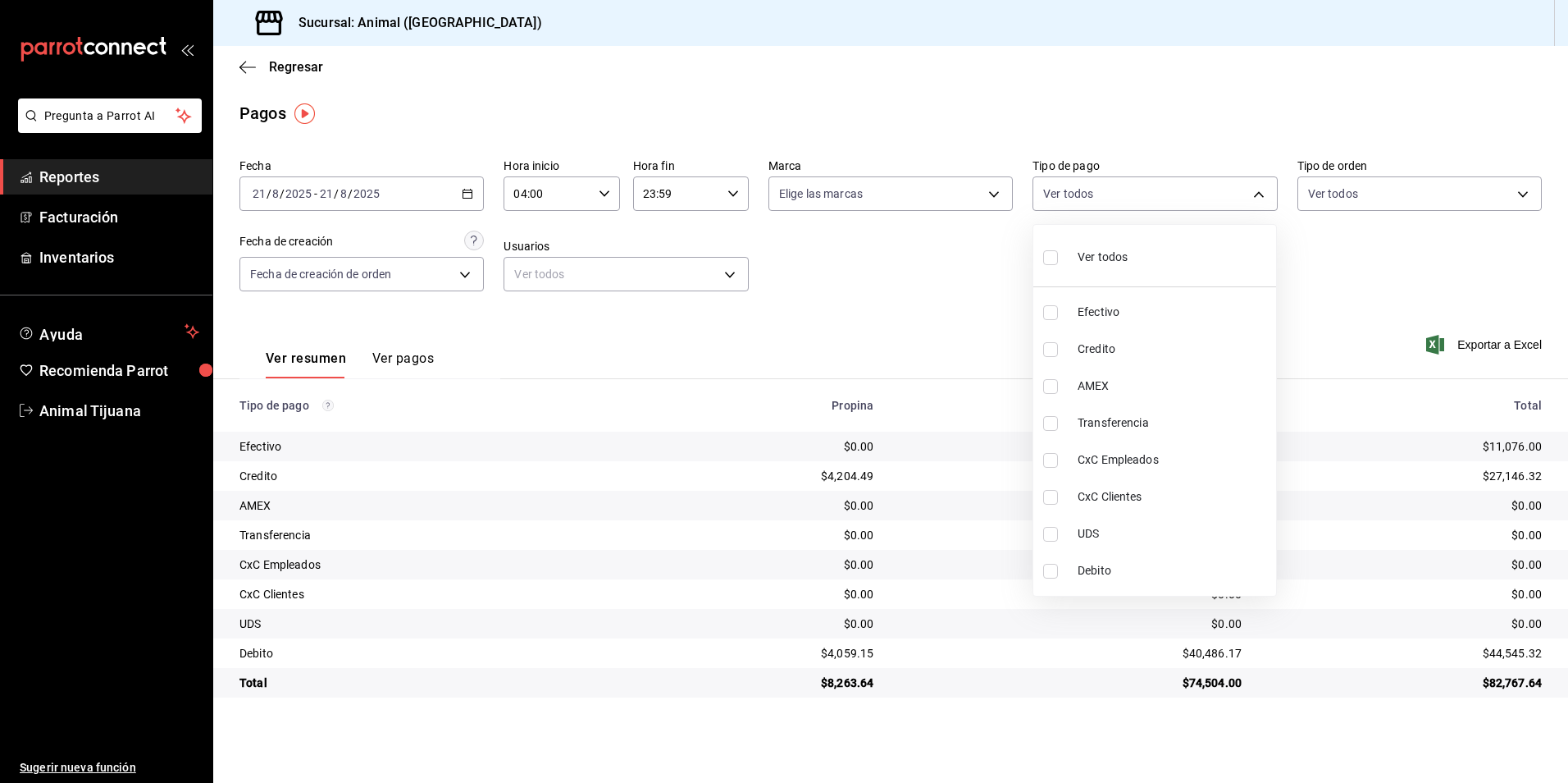
checkbox input "true"
click at [1146, 258] on li "Ver todos" at bounding box center [1154, 255] width 243 height 49
checkbox input "false"
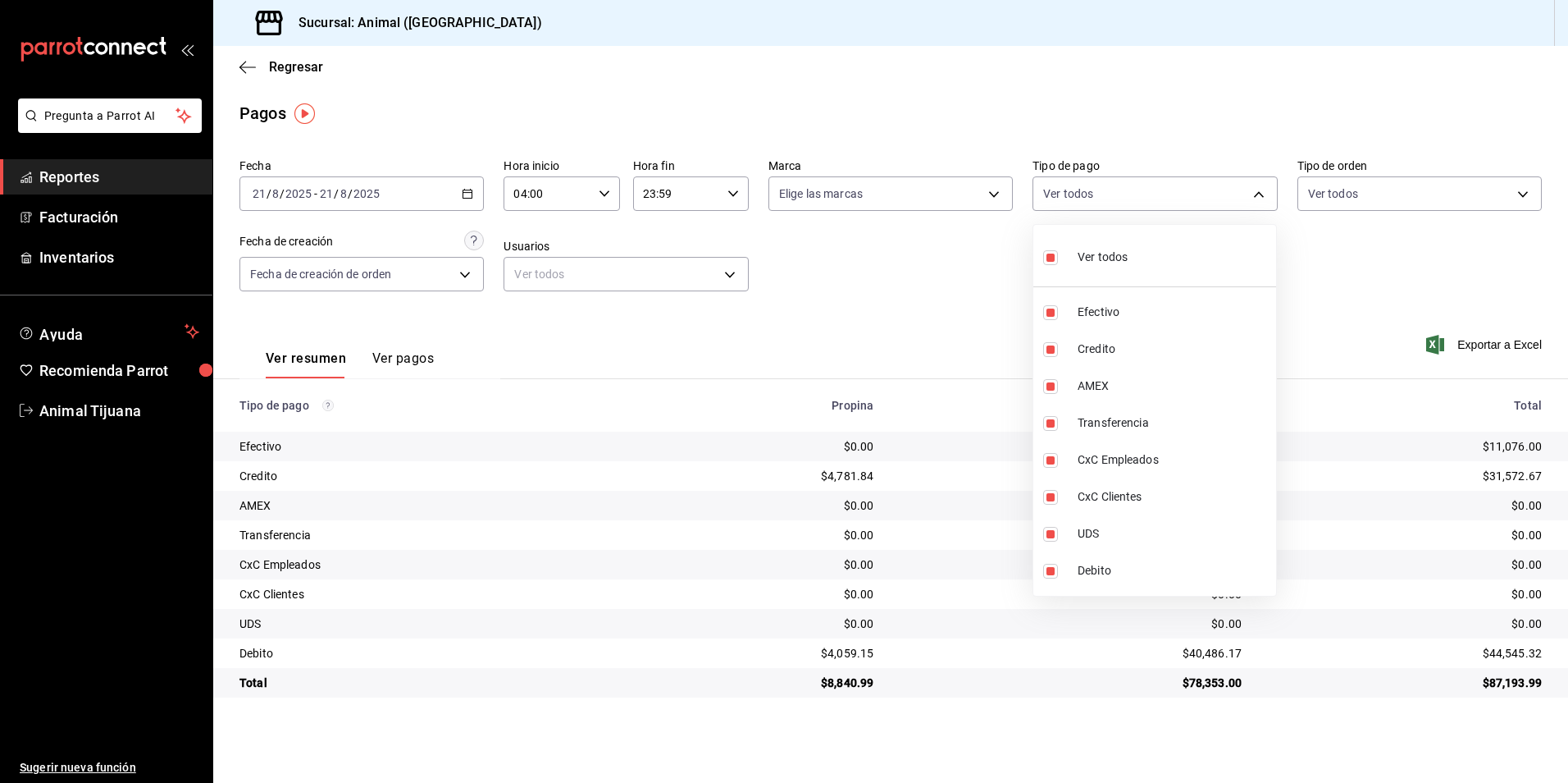
checkbox input "false"
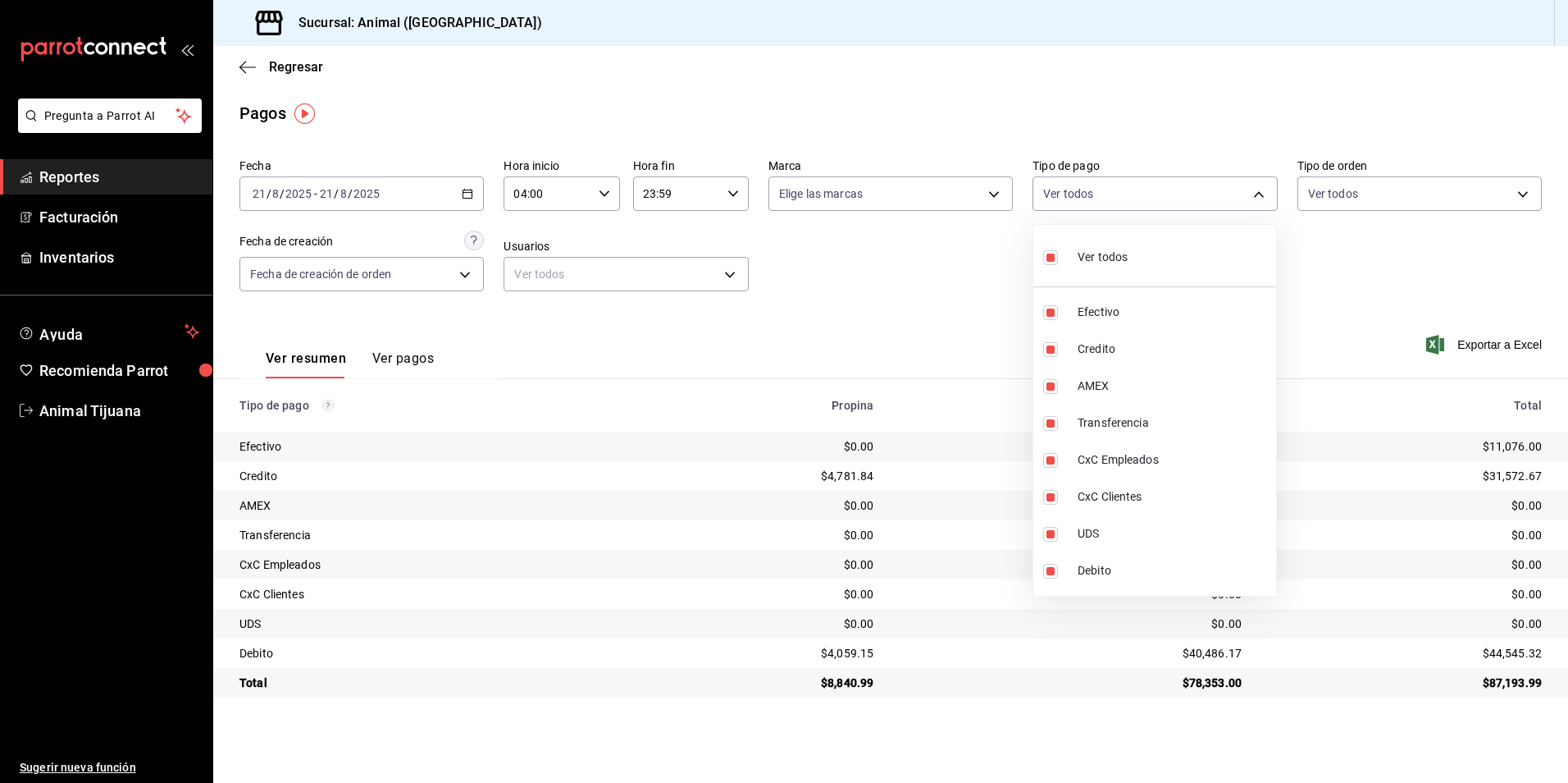
checkbox input "false"
click at [1139, 264] on li "Ver todos" at bounding box center [1154, 255] width 243 height 49
type input "b84c62b8-b02c-4970-ab2e-e166616419f2,235ce608-f464-428a-9a71-314f665367d1,53567…"
checkbox input "true"
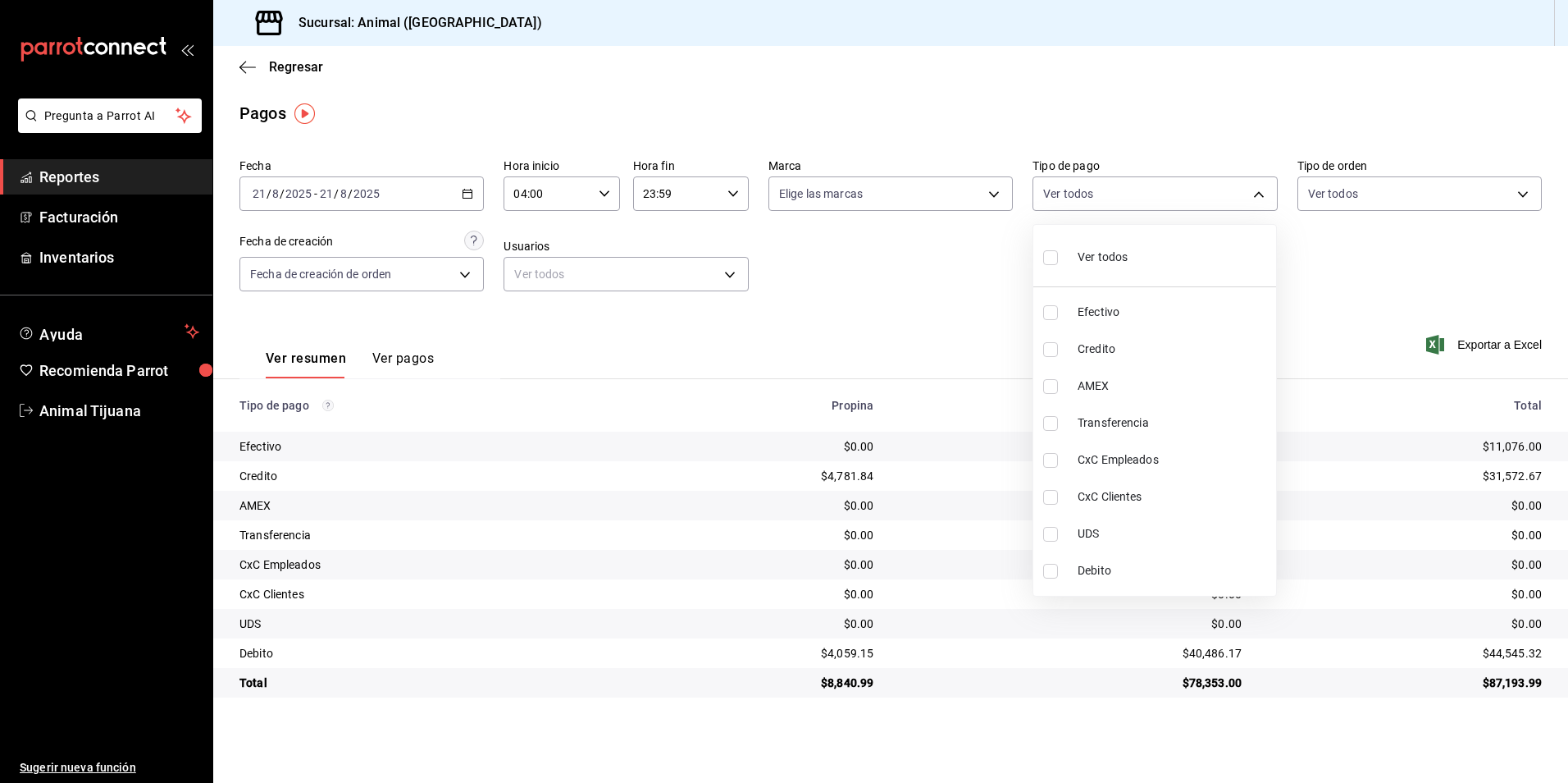
checkbox input "true"
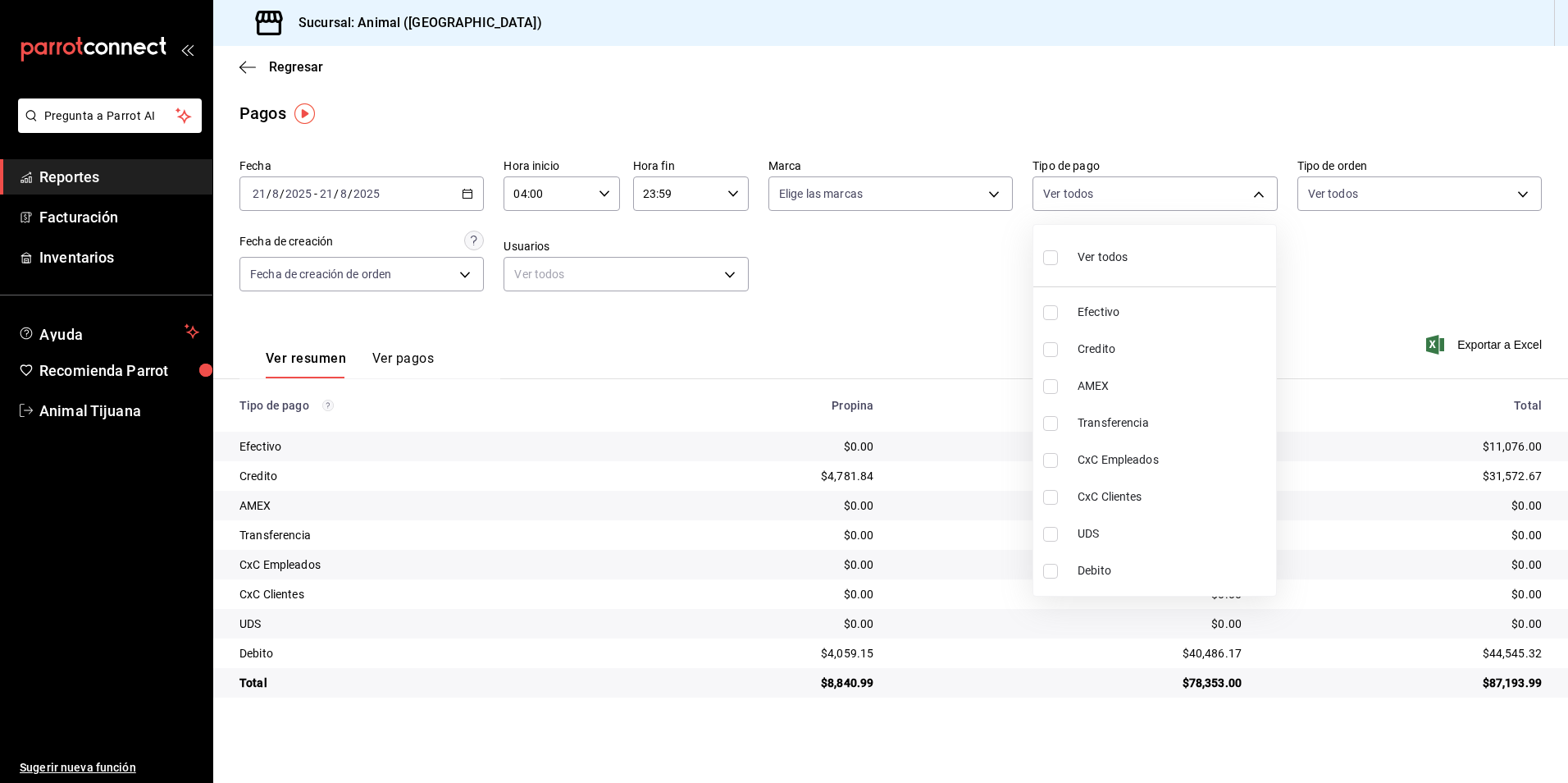
checkbox input "true"
click at [1139, 264] on li "Ver todos" at bounding box center [1154, 255] width 243 height 49
checkbox input "false"
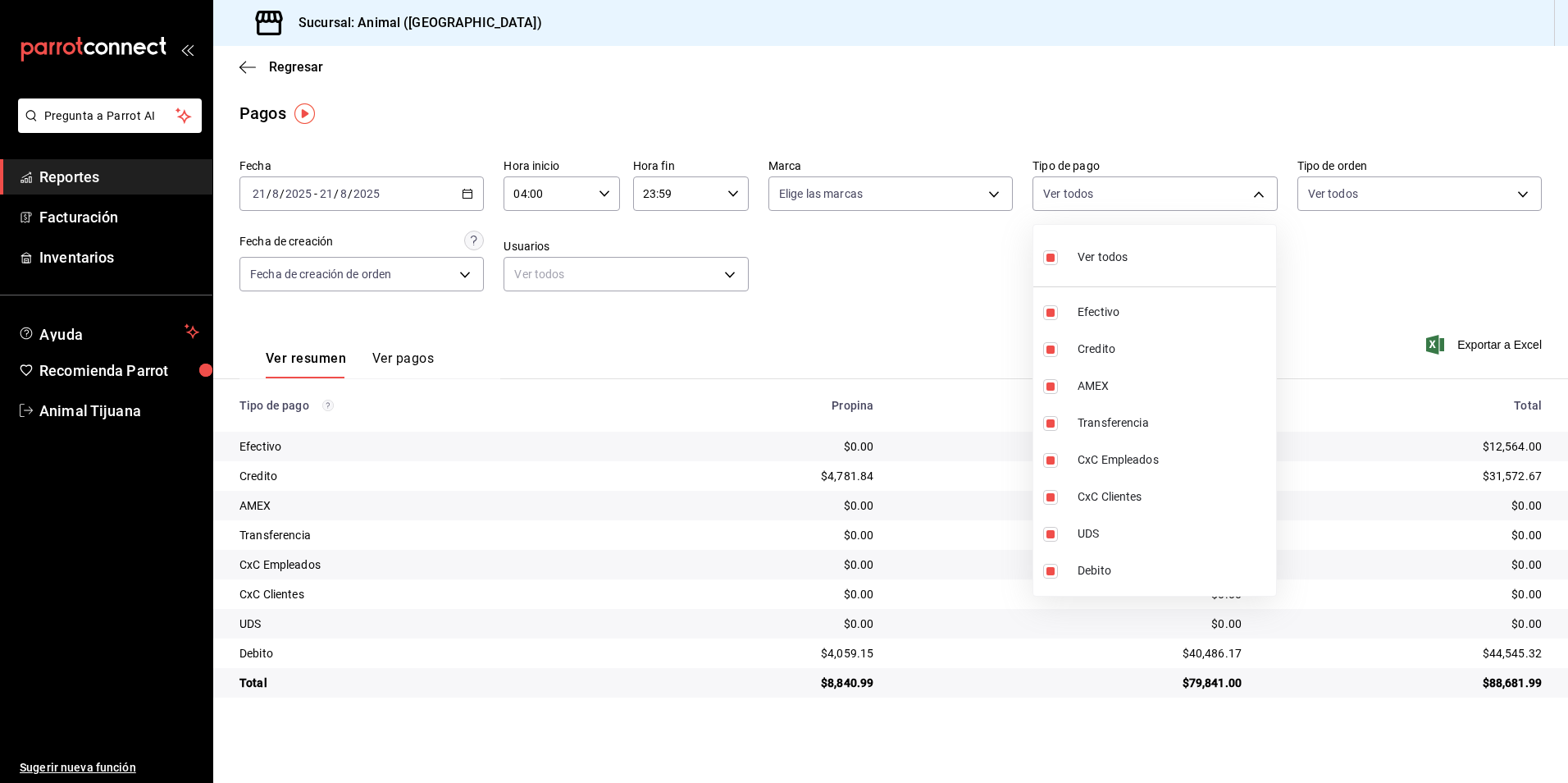
checkbox input "false"
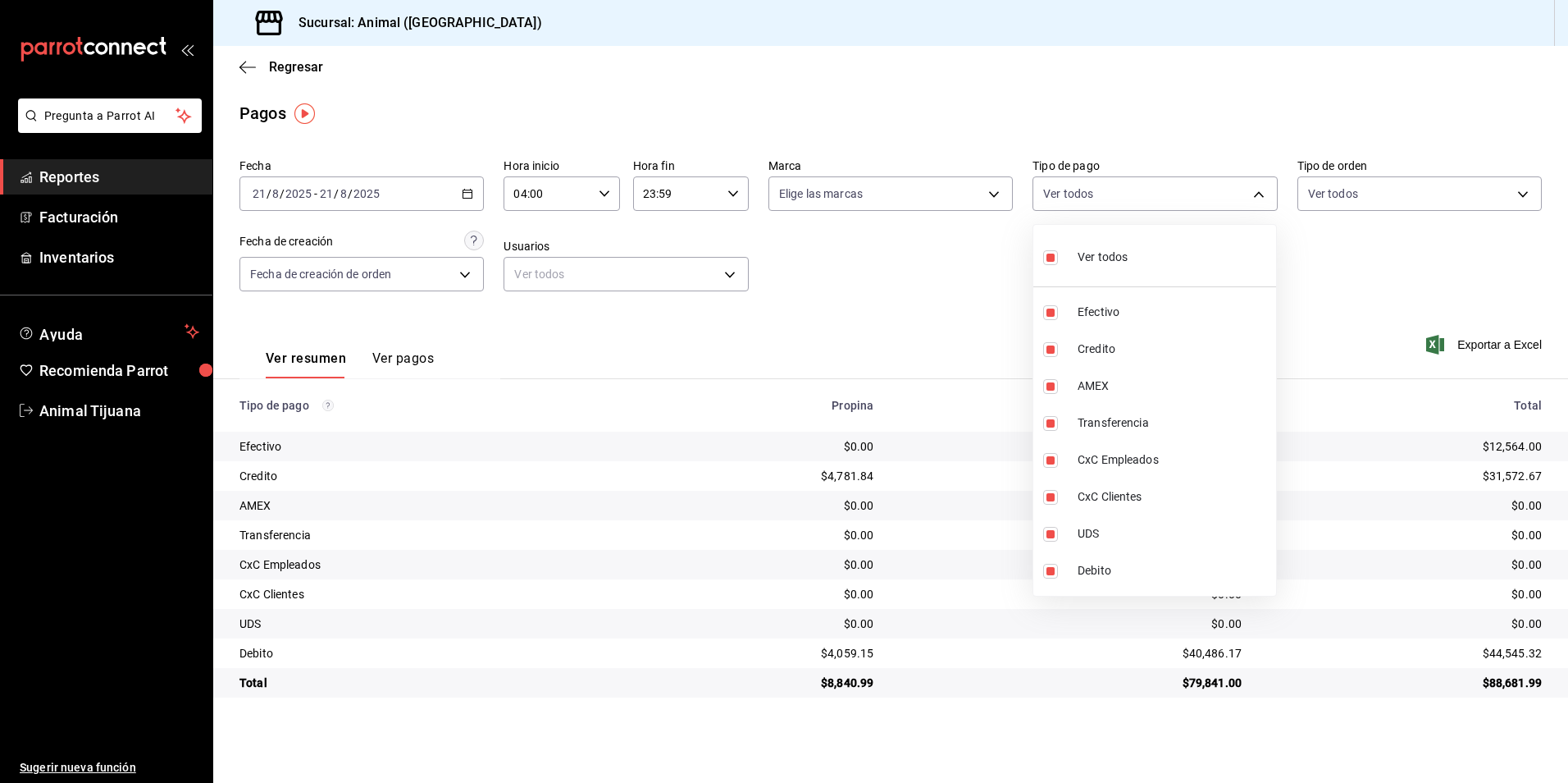
checkbox input "false"
click at [1141, 257] on li "Ver todos" at bounding box center [1154, 255] width 243 height 49
type input "b84c62b8-b02c-4970-ab2e-e166616419f2,235ce608-f464-428a-9a71-314f665367d1,53567…"
checkbox input "true"
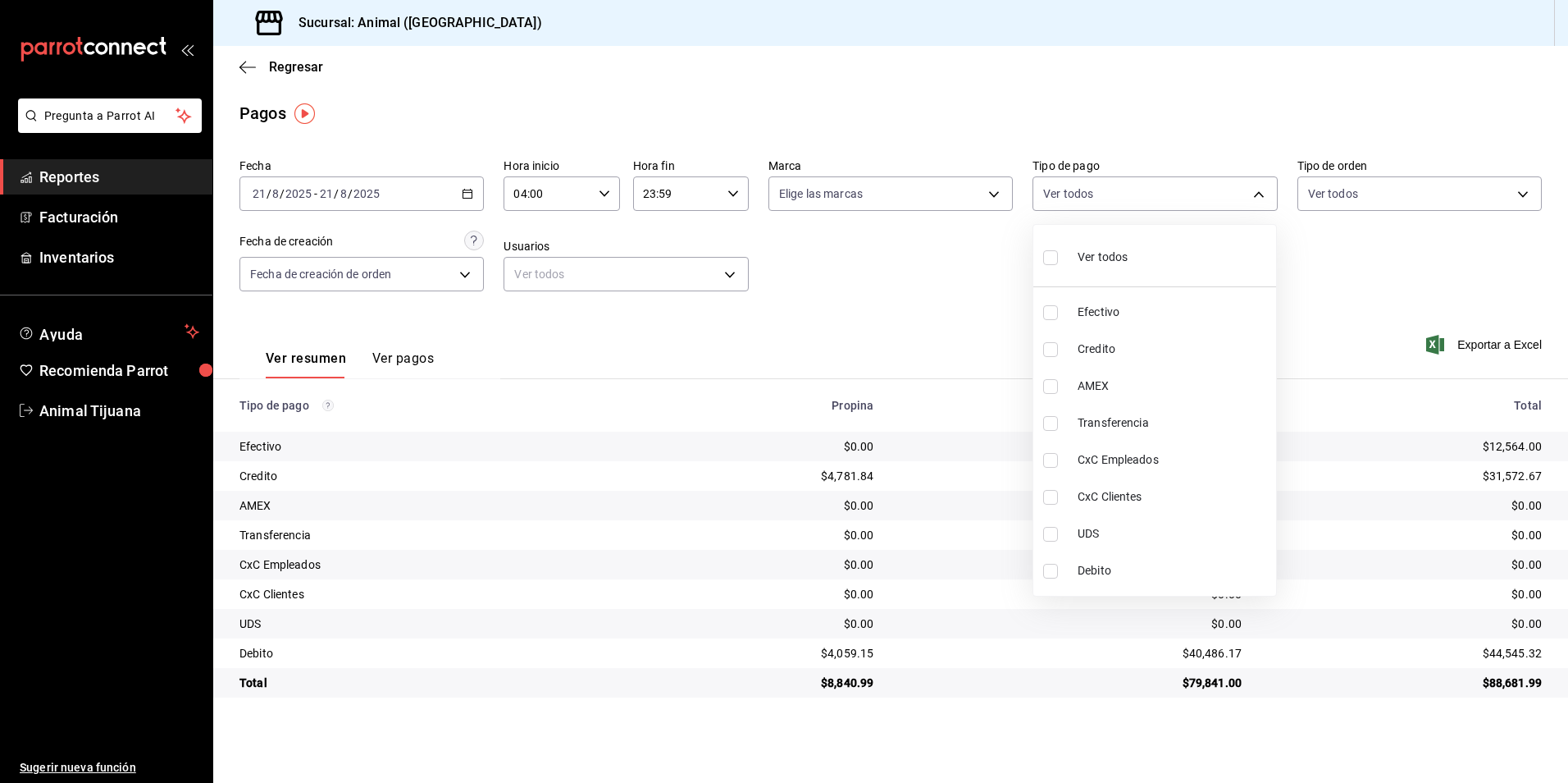
checkbox input "true"
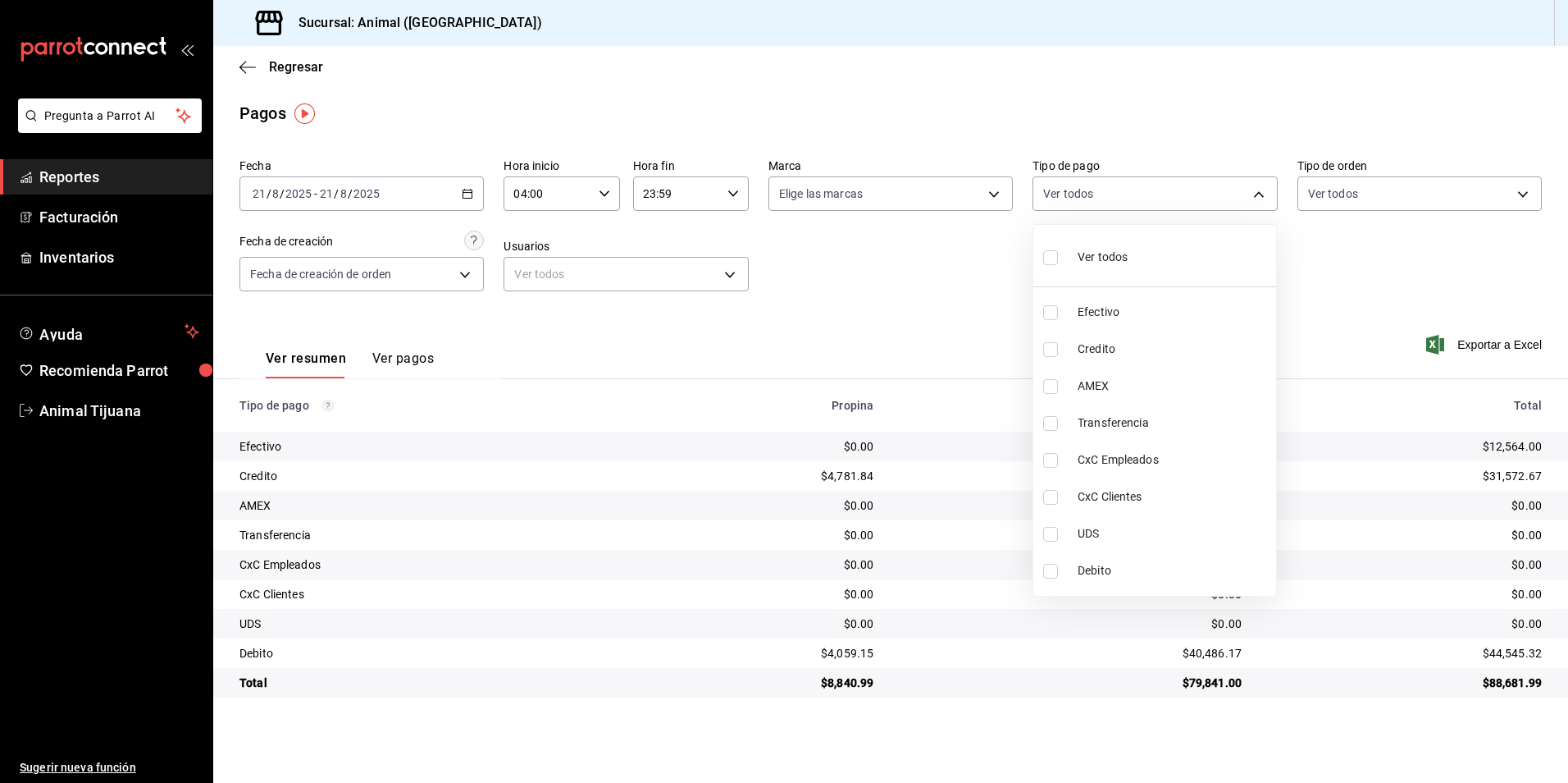
checkbox input "true"
click at [1141, 257] on li "Ver todos" at bounding box center [1154, 255] width 243 height 49
checkbox input "false"
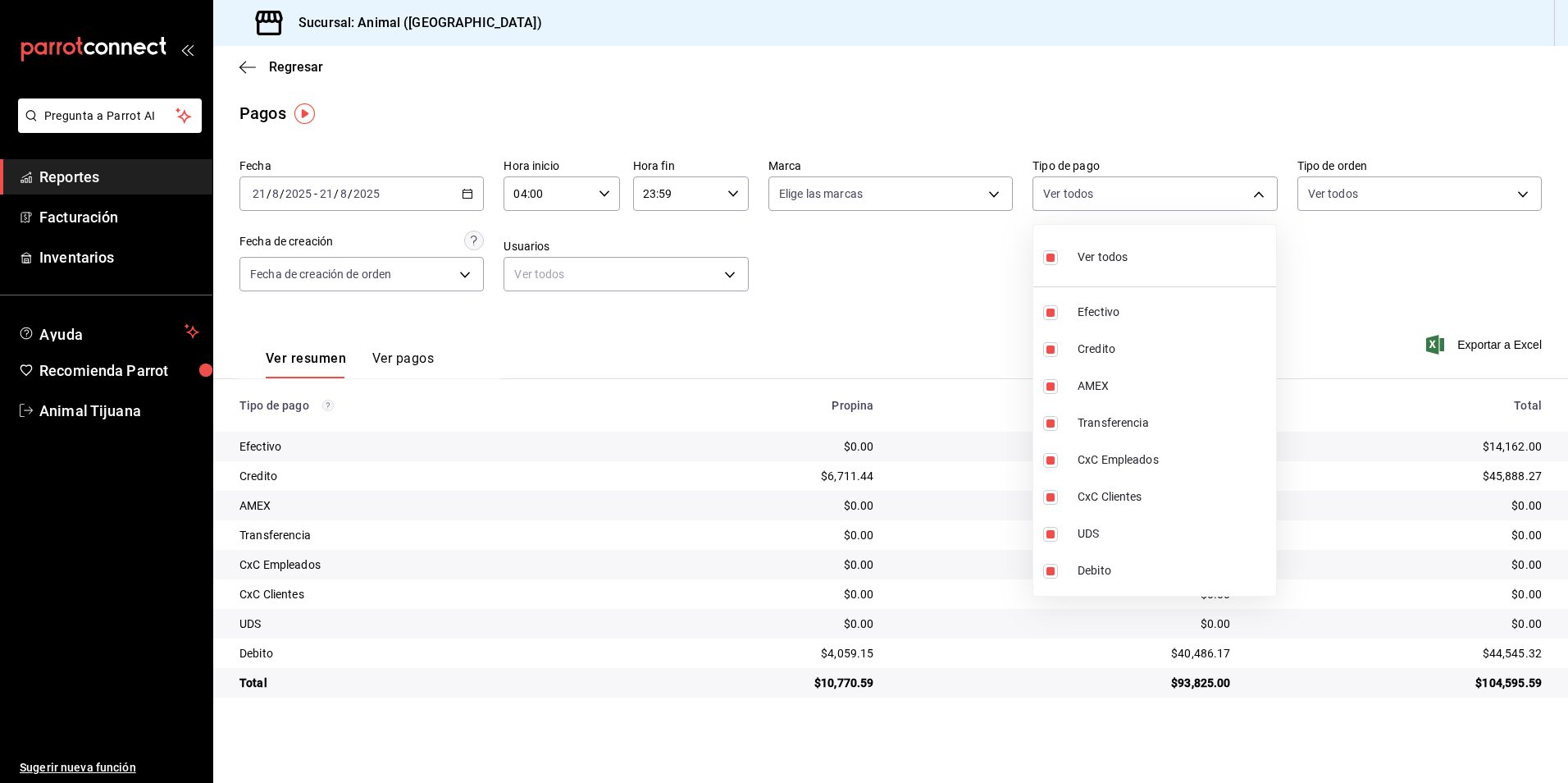
checkbox input "false"
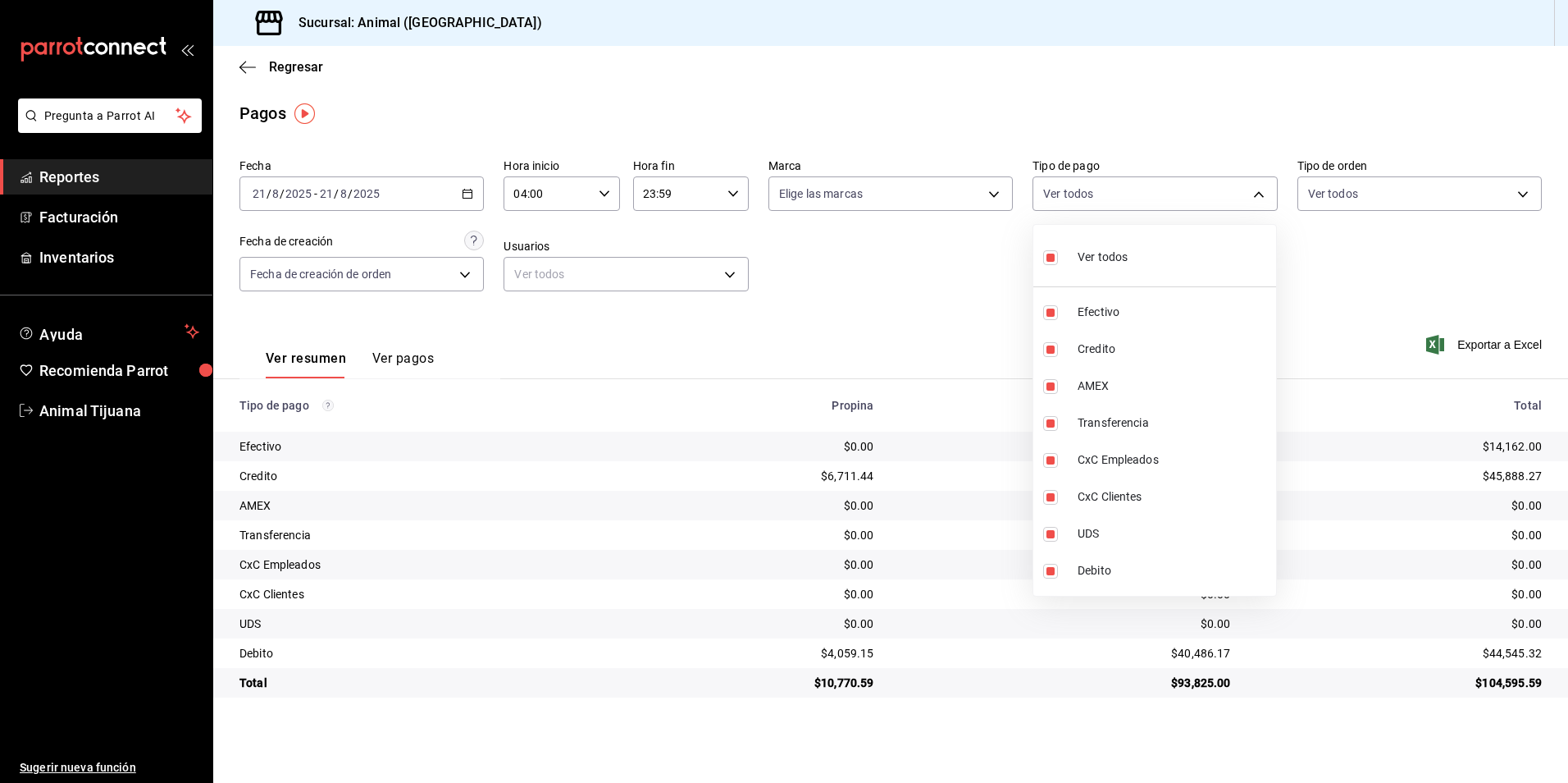
checkbox input "false"
click at [1130, 357] on li "Credito" at bounding box center [1154, 349] width 243 height 37
type input "235ce608-f464-428a-9a71-314f665367d1"
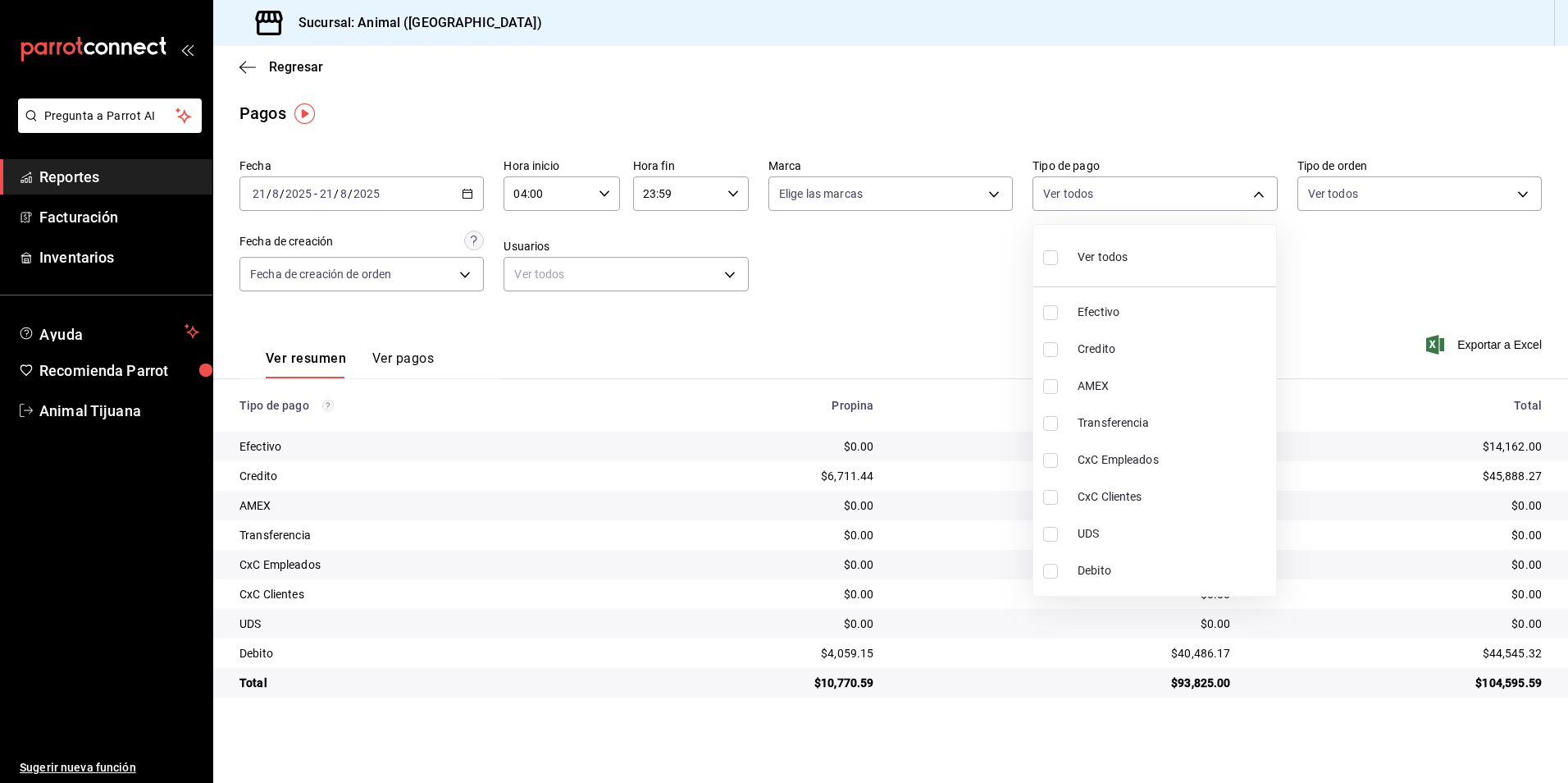
checkbox input "true"
click at [1116, 582] on li "Debito" at bounding box center [1154, 570] width 243 height 37
type input "235ce608-f464-428a-9a71-314f665367d1,c7b29183-a811-4137-9cfa-21a61cd2bc4a"
checkbox input "true"
click at [1116, 247] on div "Ver todos" at bounding box center [1085, 255] width 84 height 35
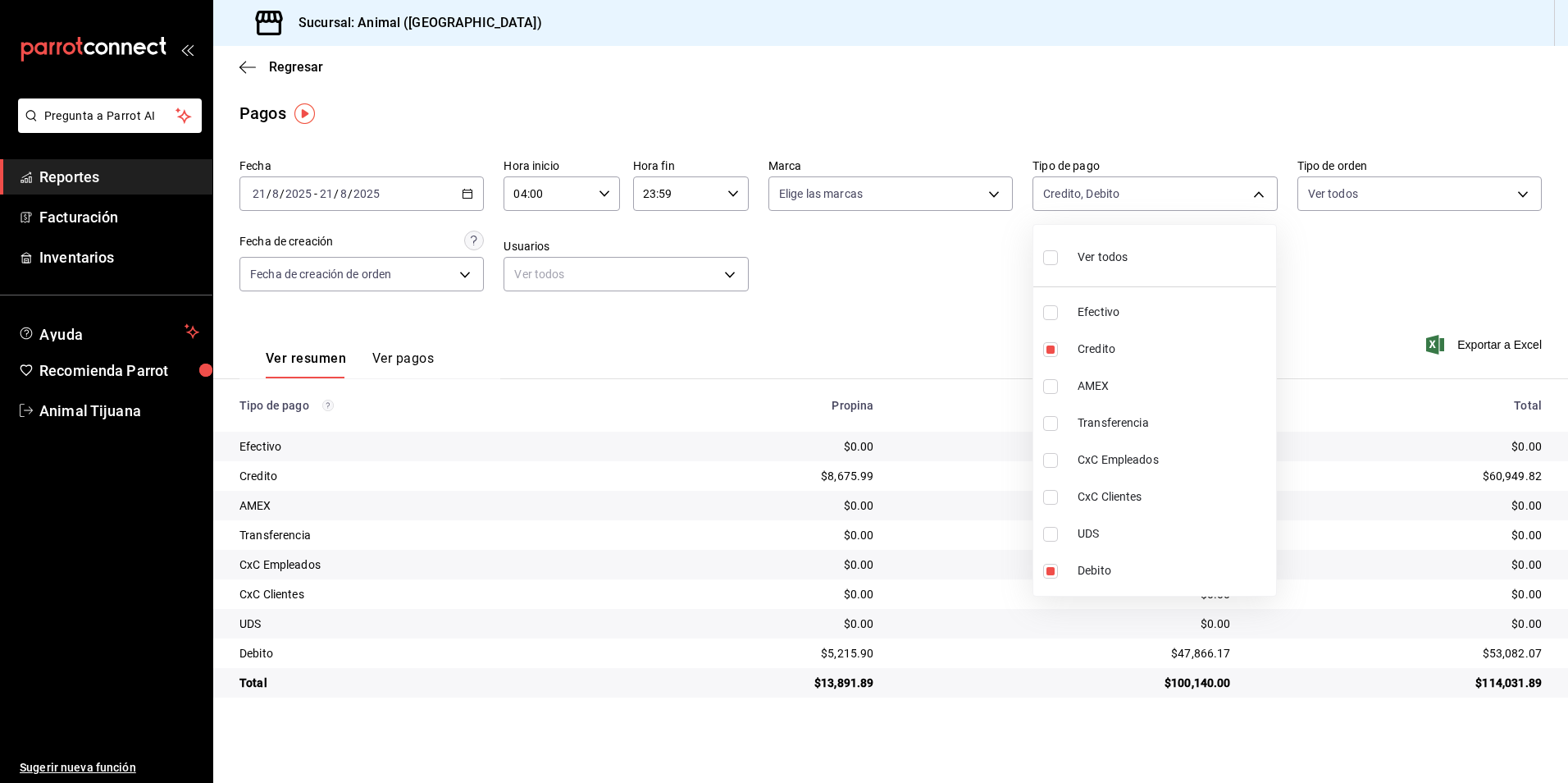
type input "b84c62b8-b02c-4970-ab2e-e166616419f2,235ce608-f464-428a-9a71-314f665367d1,53567…"
checkbox input "true"
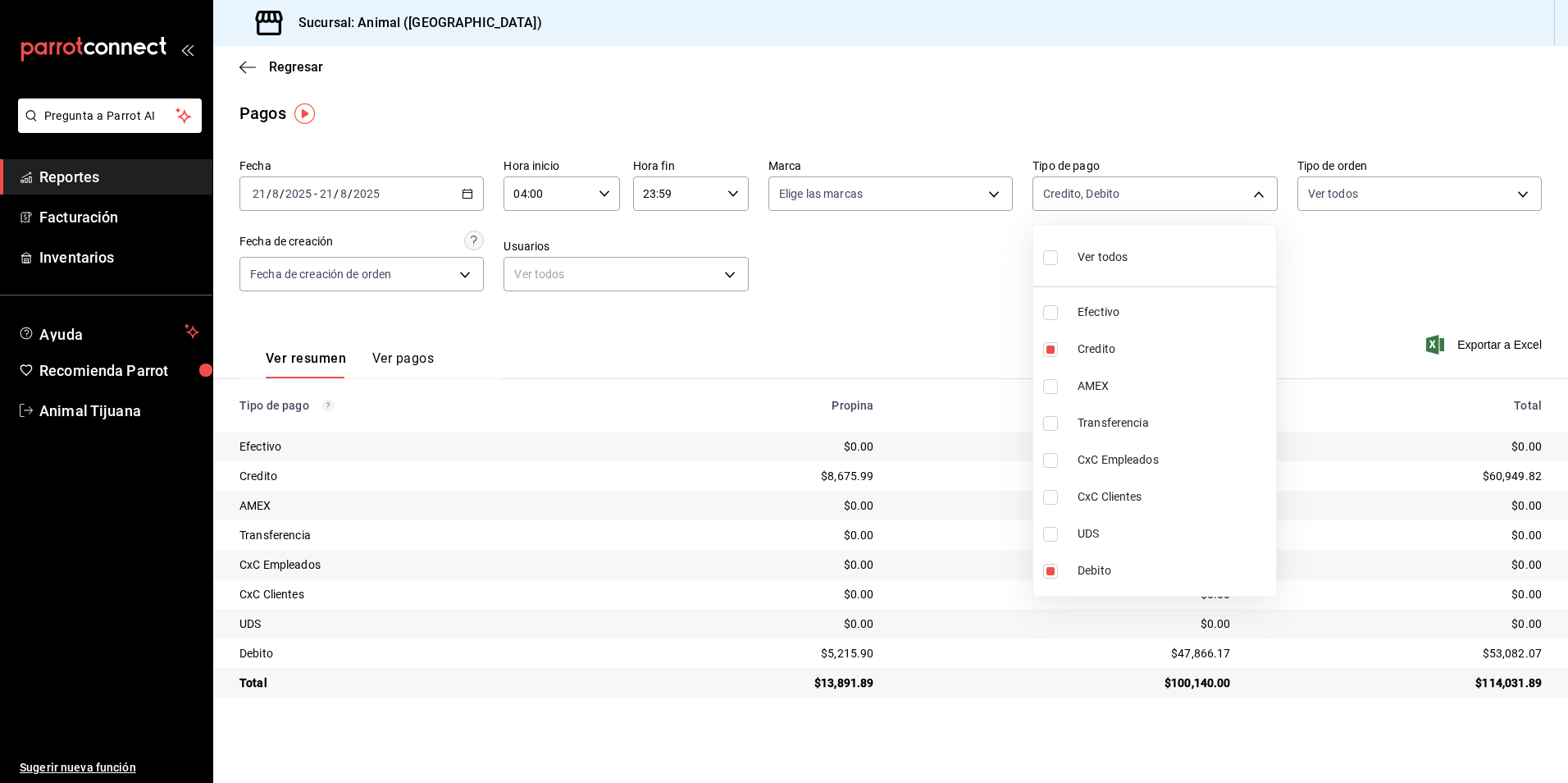
checkbox input "true"
click at [1147, 279] on li "Ver todos" at bounding box center [1154, 255] width 243 height 49
checkbox input "false"
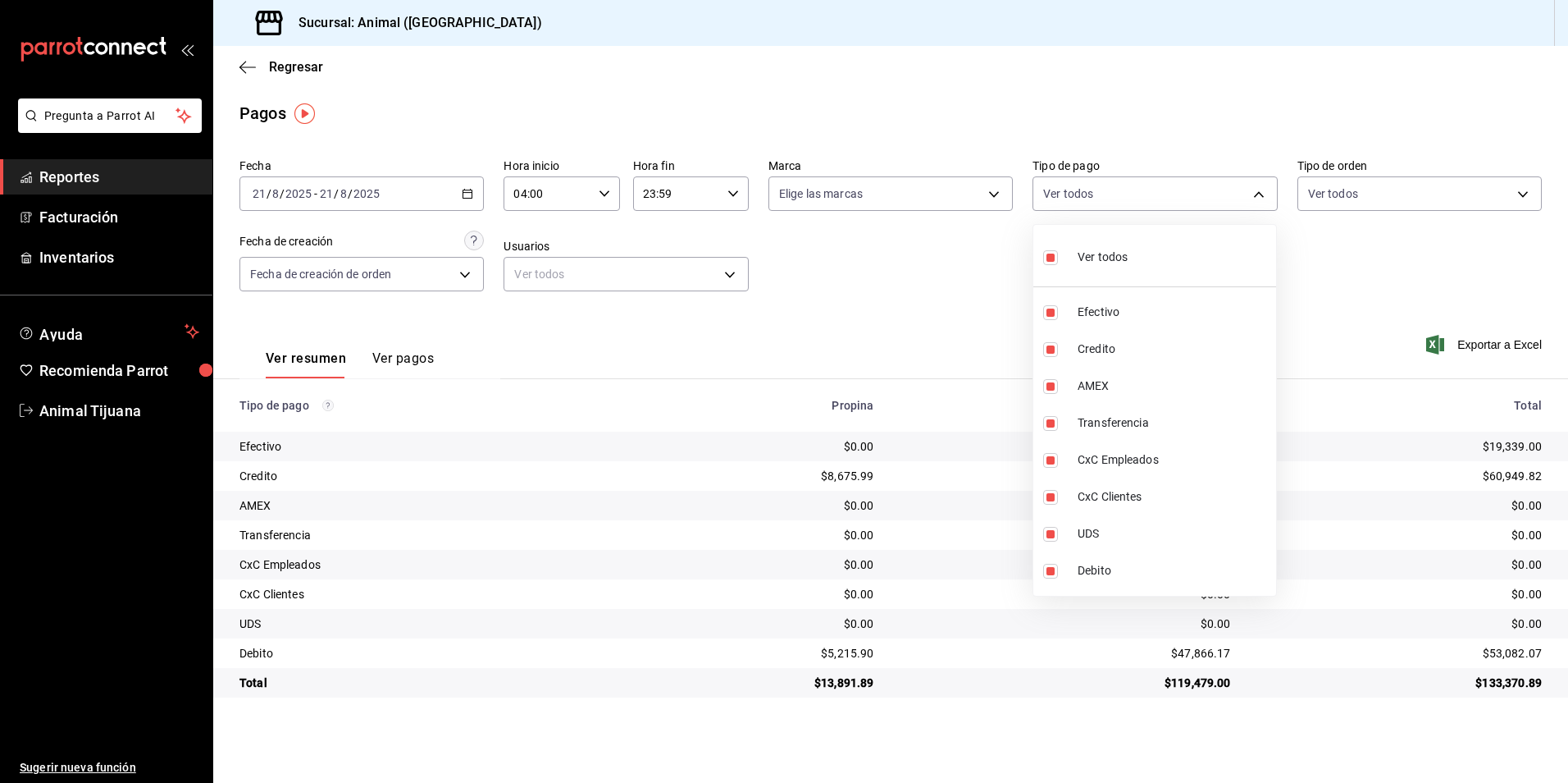
checkbox input "false"
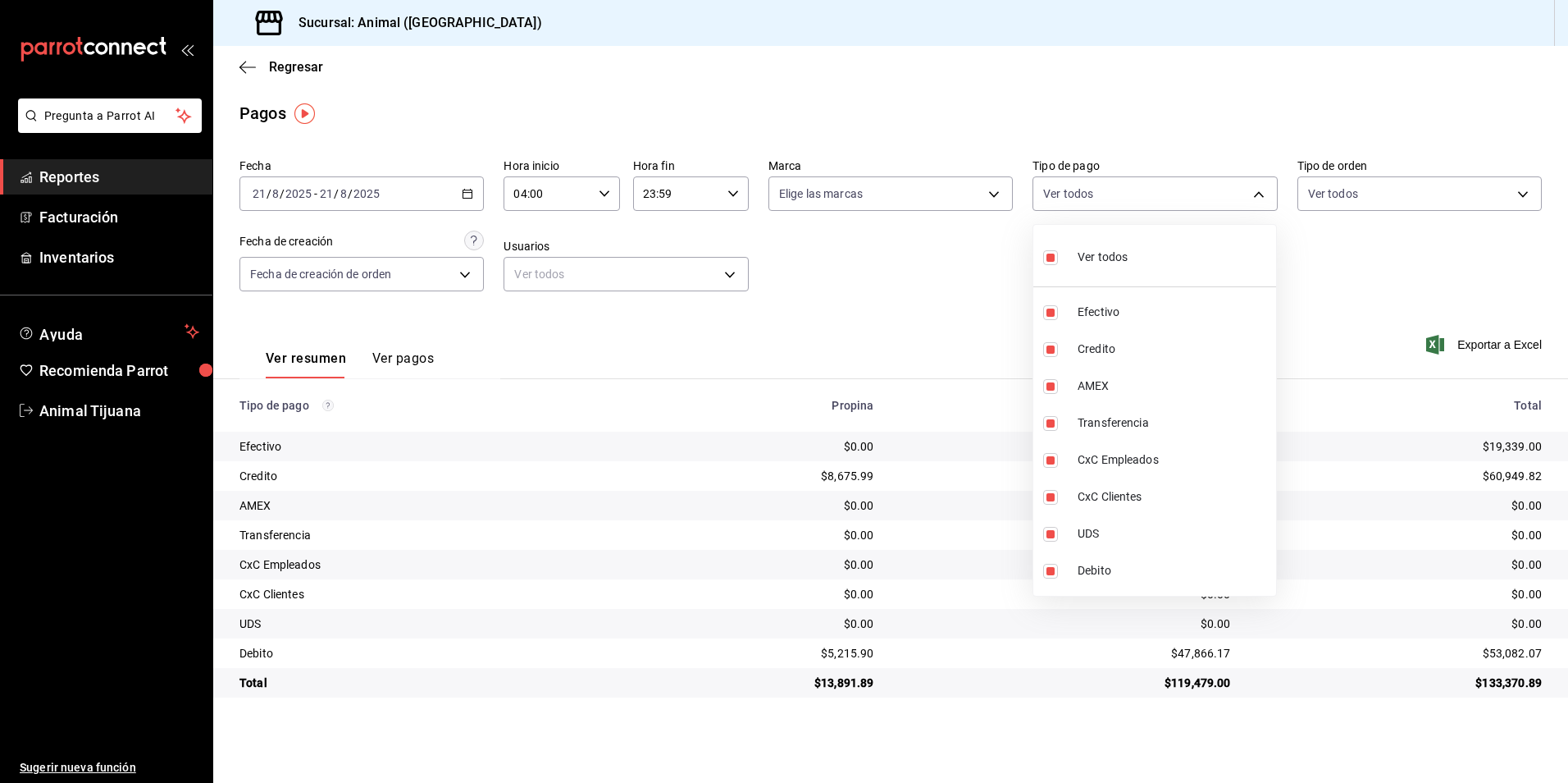
checkbox input "false"
click at [1131, 335] on li "Credito" at bounding box center [1154, 349] width 243 height 37
type input "235ce608-f464-428a-9a71-314f665367d1"
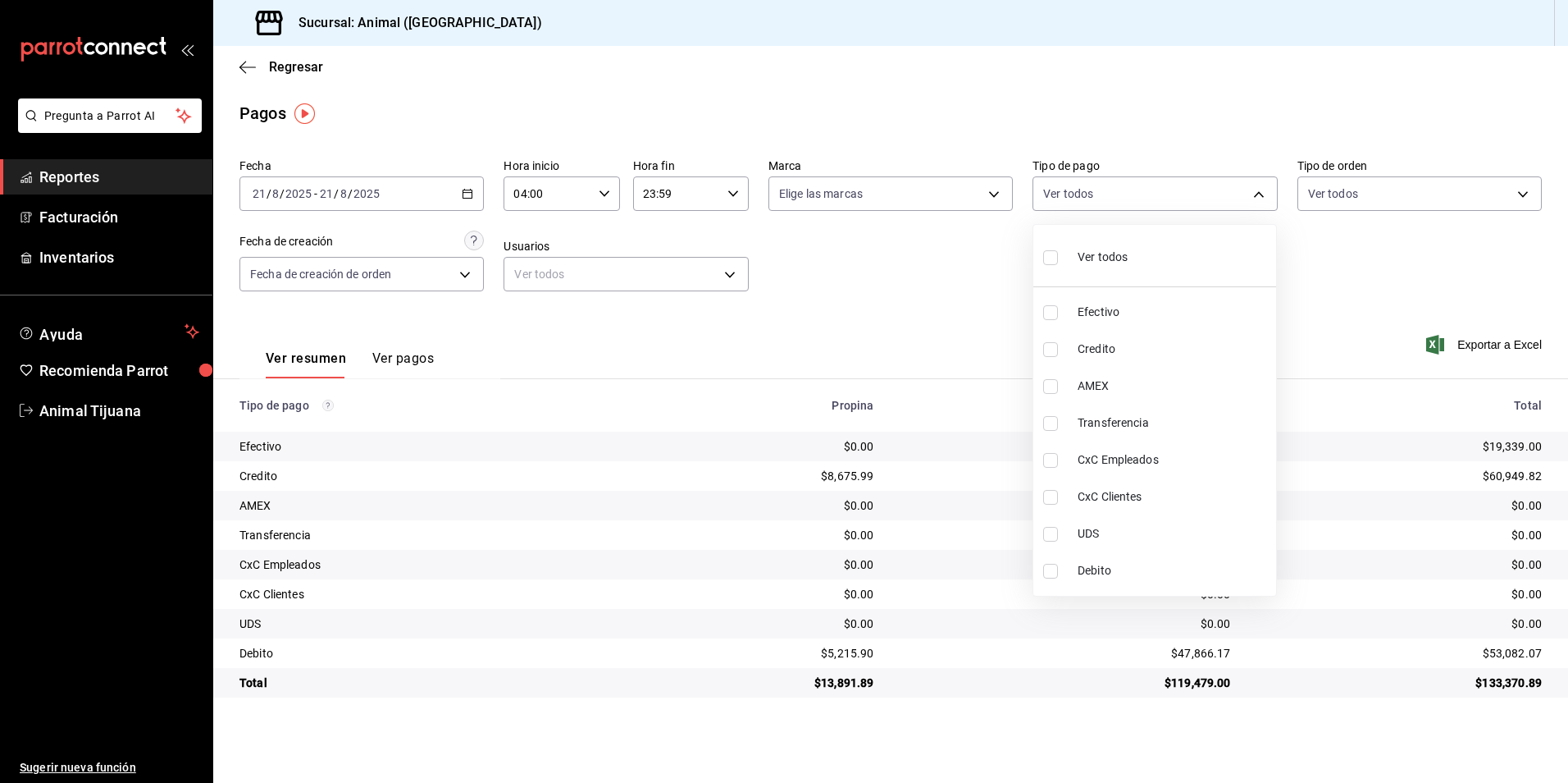
checkbox input "true"
click at [1117, 566] on span "Debito" at bounding box center [1173, 571] width 192 height 17
type input "235ce608-f464-428a-9a71-314f665367d1,c7b29183-a811-4137-9cfa-21a61cd2bc4a"
checkbox input "true"
click at [1174, 269] on li "Ver todos" at bounding box center [1154, 255] width 243 height 49
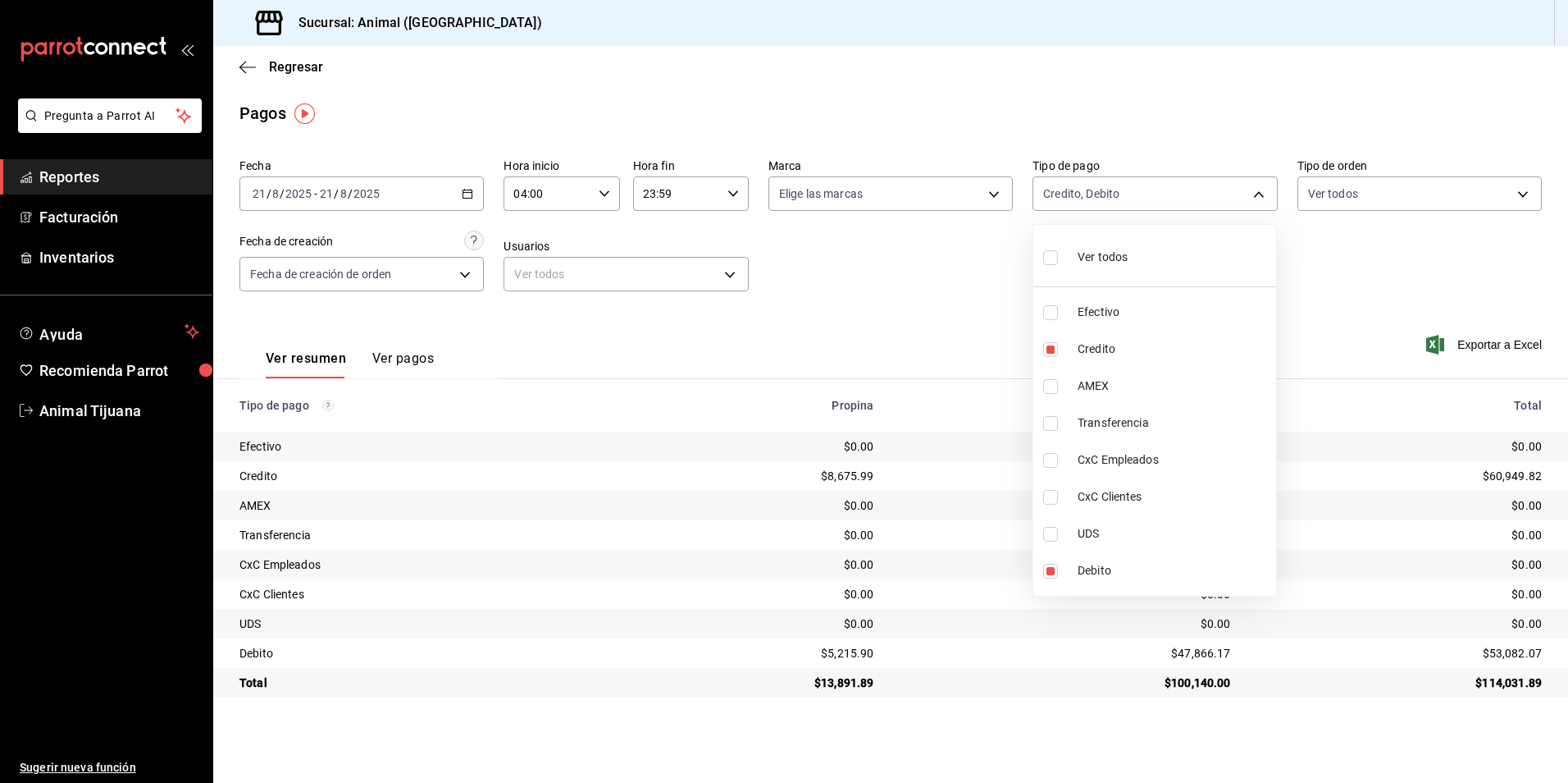
type input "b84c62b8-b02c-4970-ab2e-e166616419f2,235ce608-f464-428a-9a71-314f665367d1,53567…"
checkbox input "true"
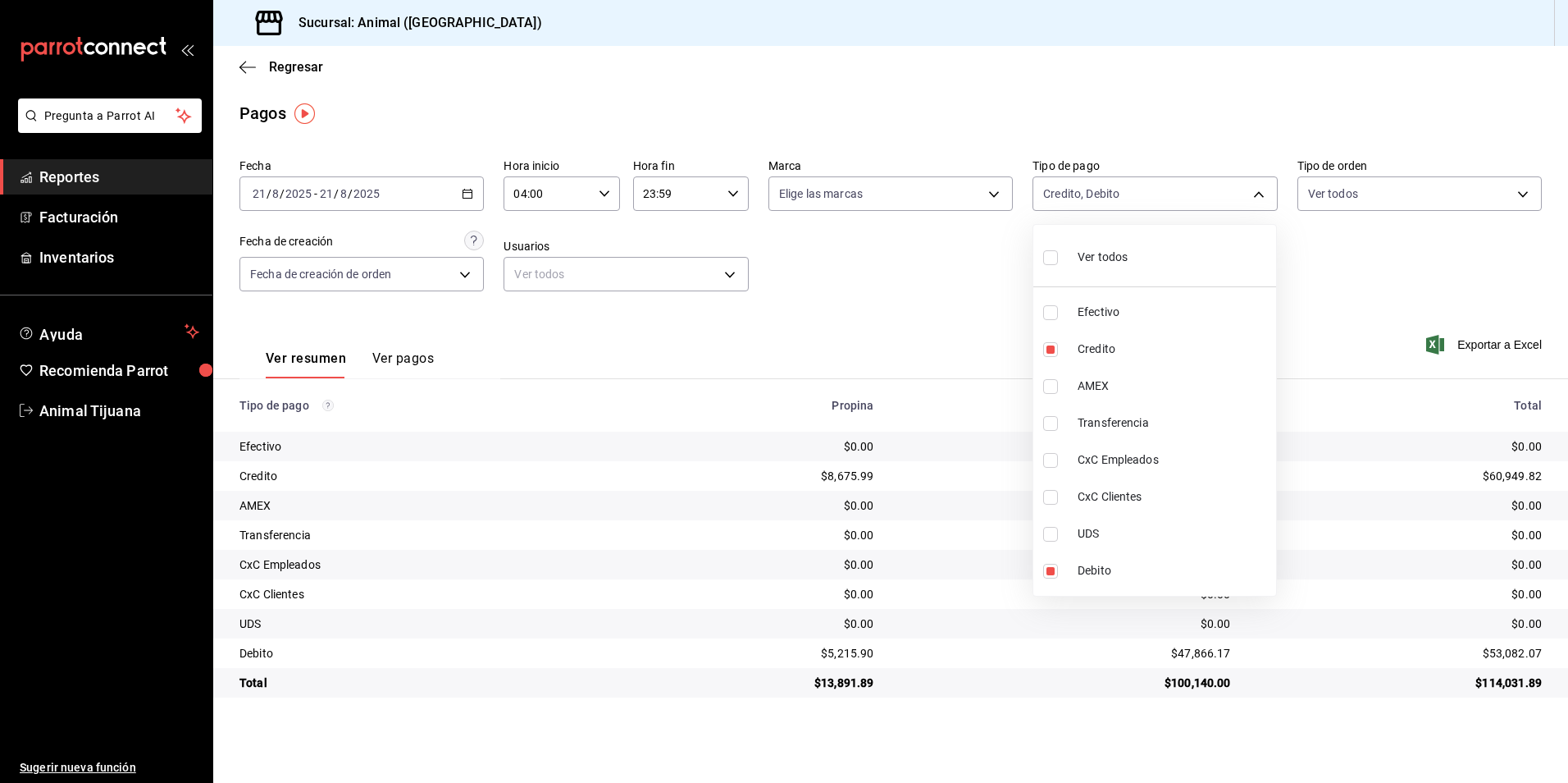
checkbox input "true"
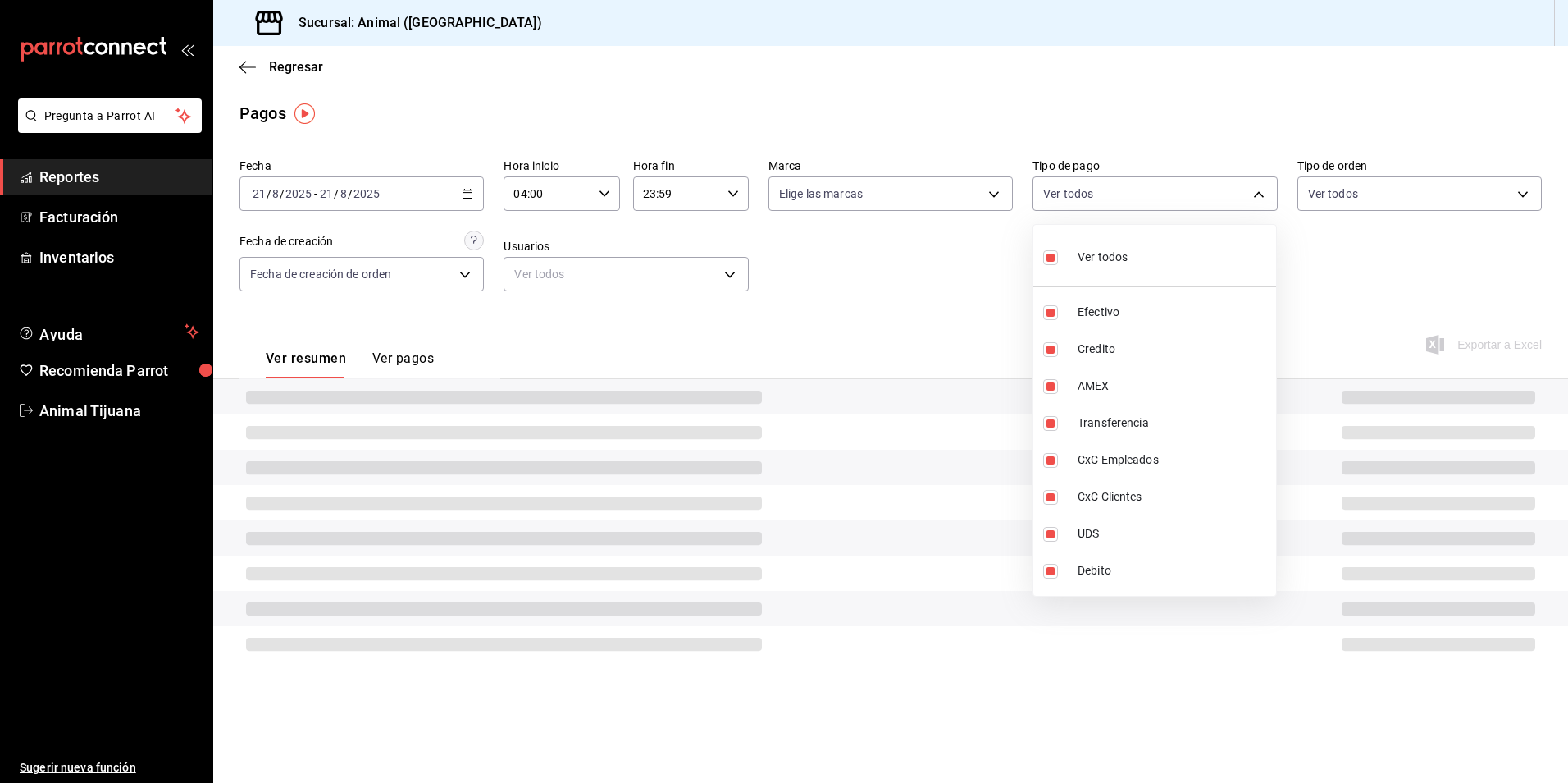
click at [1174, 267] on li "Ver todos" at bounding box center [1154, 255] width 243 height 49
checkbox input "false"
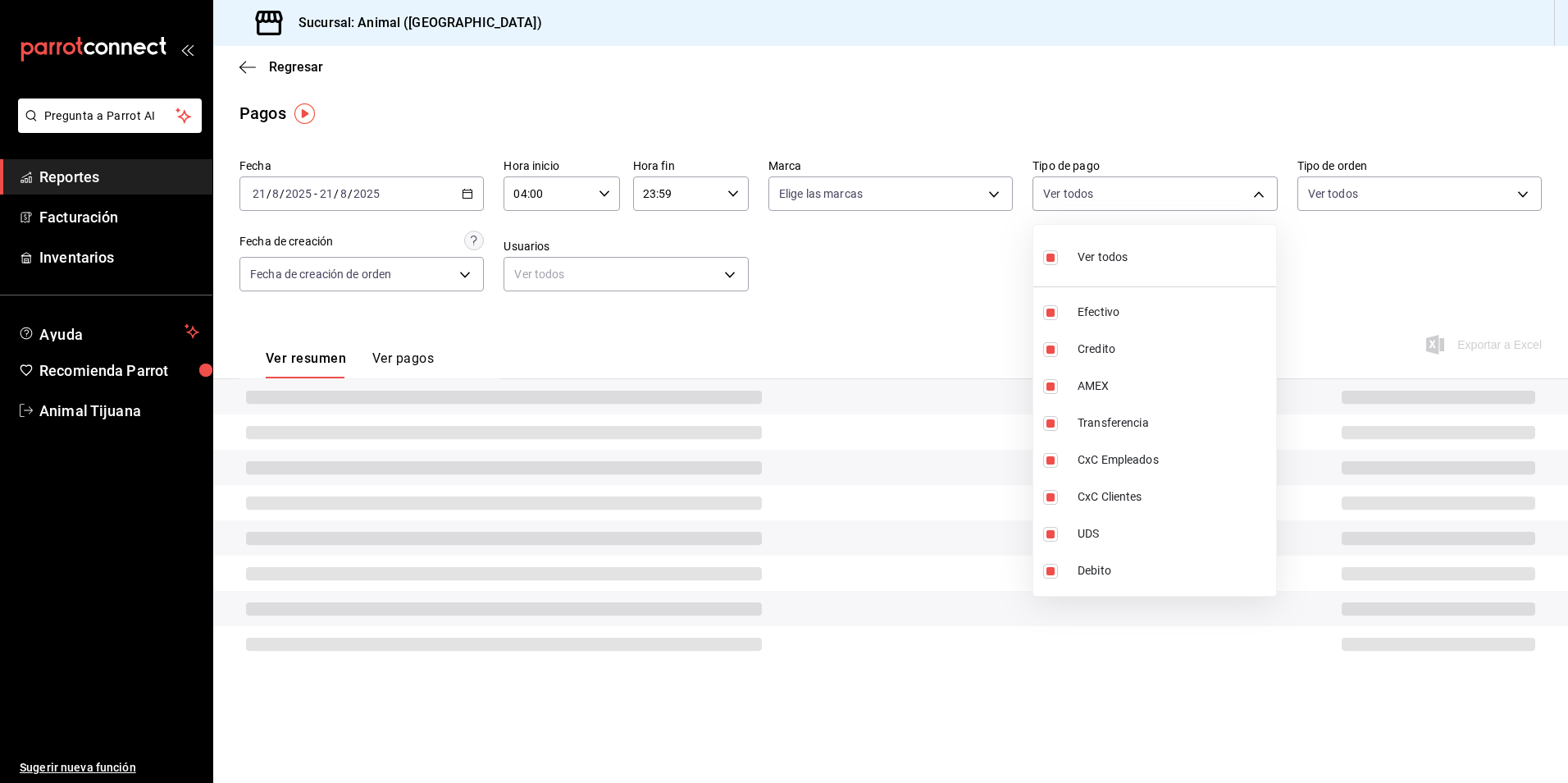
checkbox input "false"
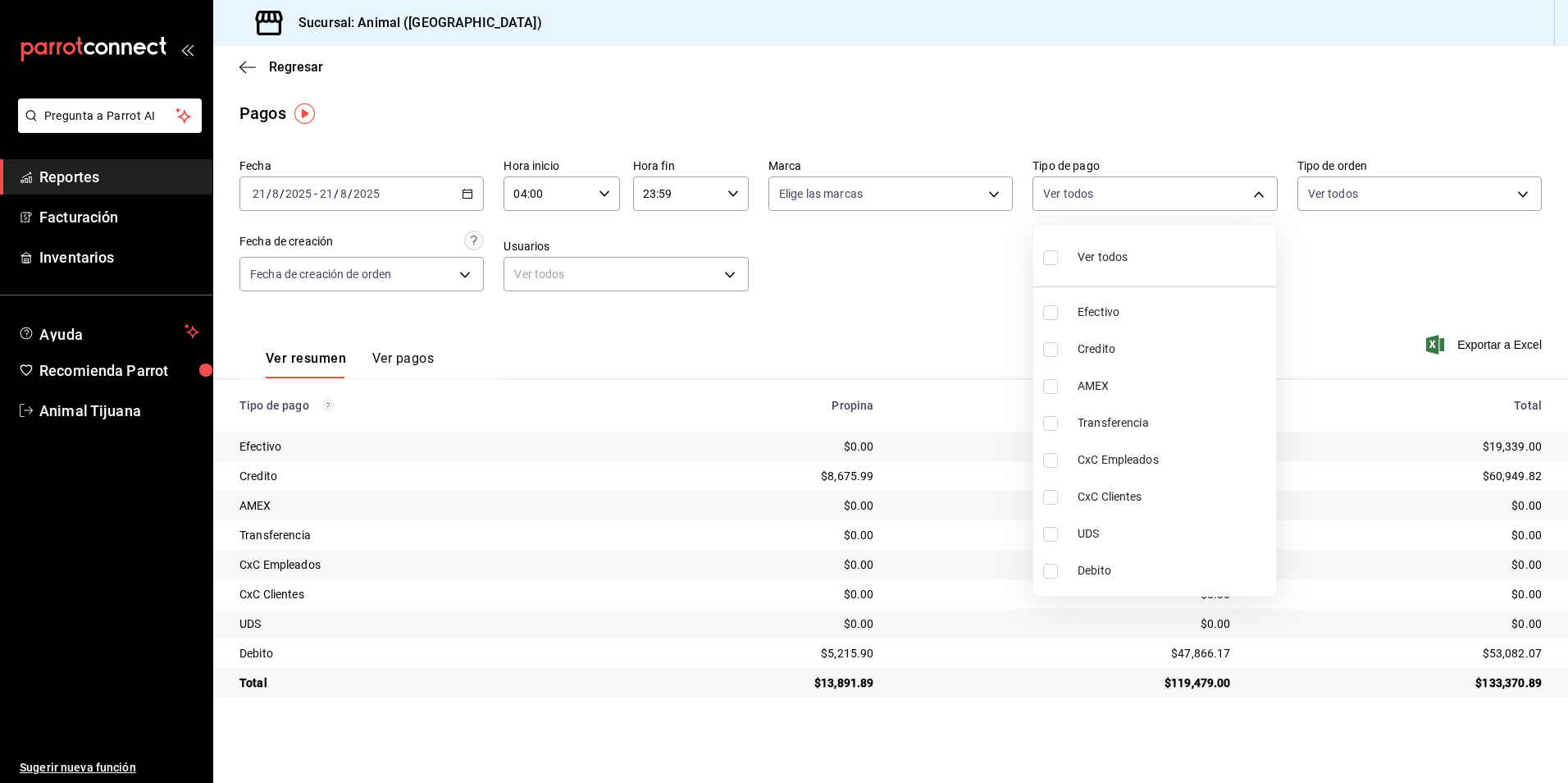
click at [903, 259] on div at bounding box center [784, 392] width 1568 height 783
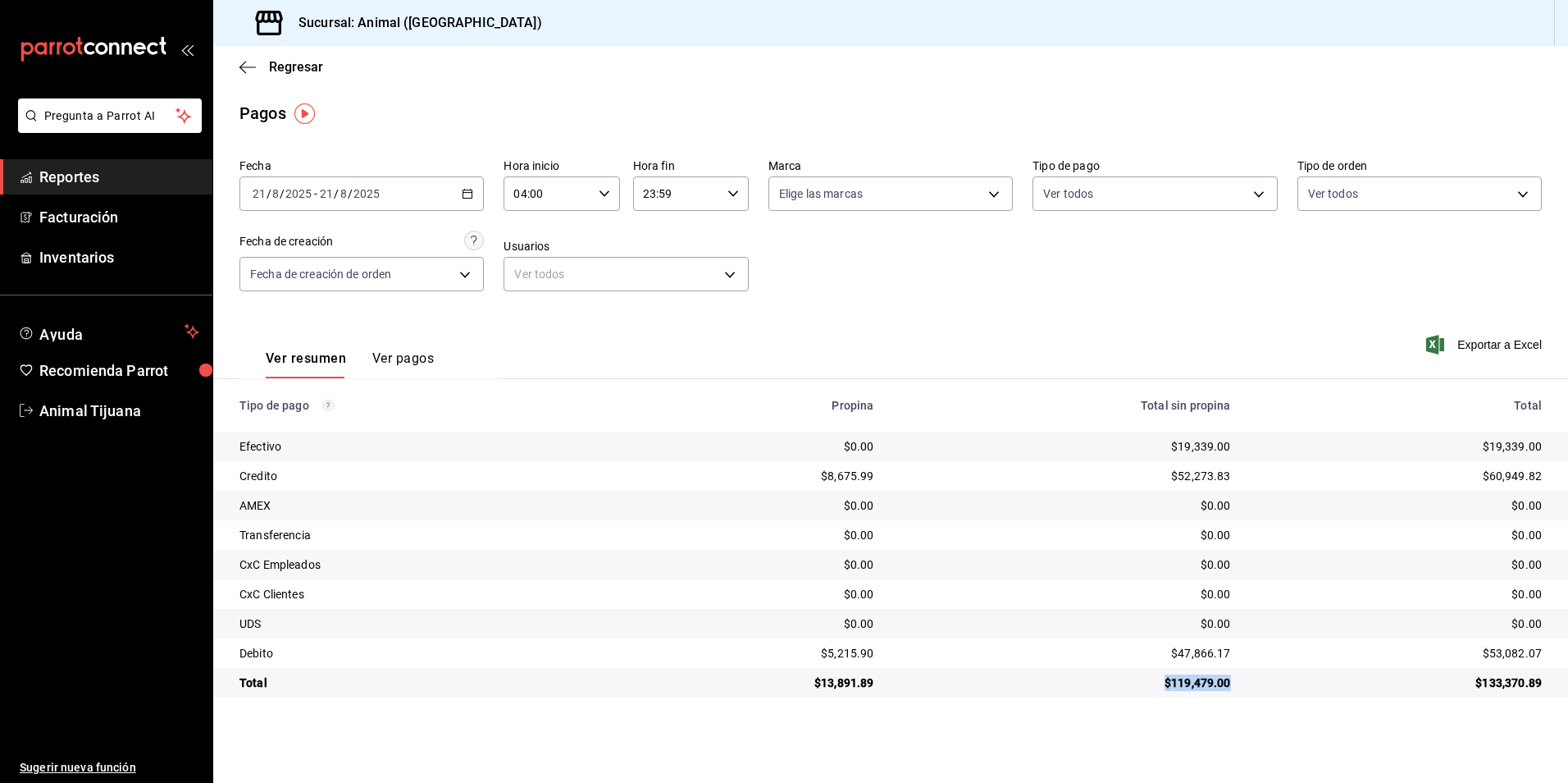
drag, startPoint x: 1154, startPoint y: 678, endPoint x: 1235, endPoint y: 679, distance: 81.0
click at [1235, 679] on td "$119,479.00" at bounding box center [1066, 682] width 356 height 30
drag, startPoint x: 1235, startPoint y: 679, endPoint x: 1247, endPoint y: 712, distance: 35.1
click at [1247, 712] on main "Regresar Pagos Fecha [DATE] [DATE] - [DATE] [DATE] Hora inicio 04:00 Hora inici…" at bounding box center [890, 415] width 1355 height 737
click at [304, 67] on span "Regresar" at bounding box center [295, 67] width 54 height 15
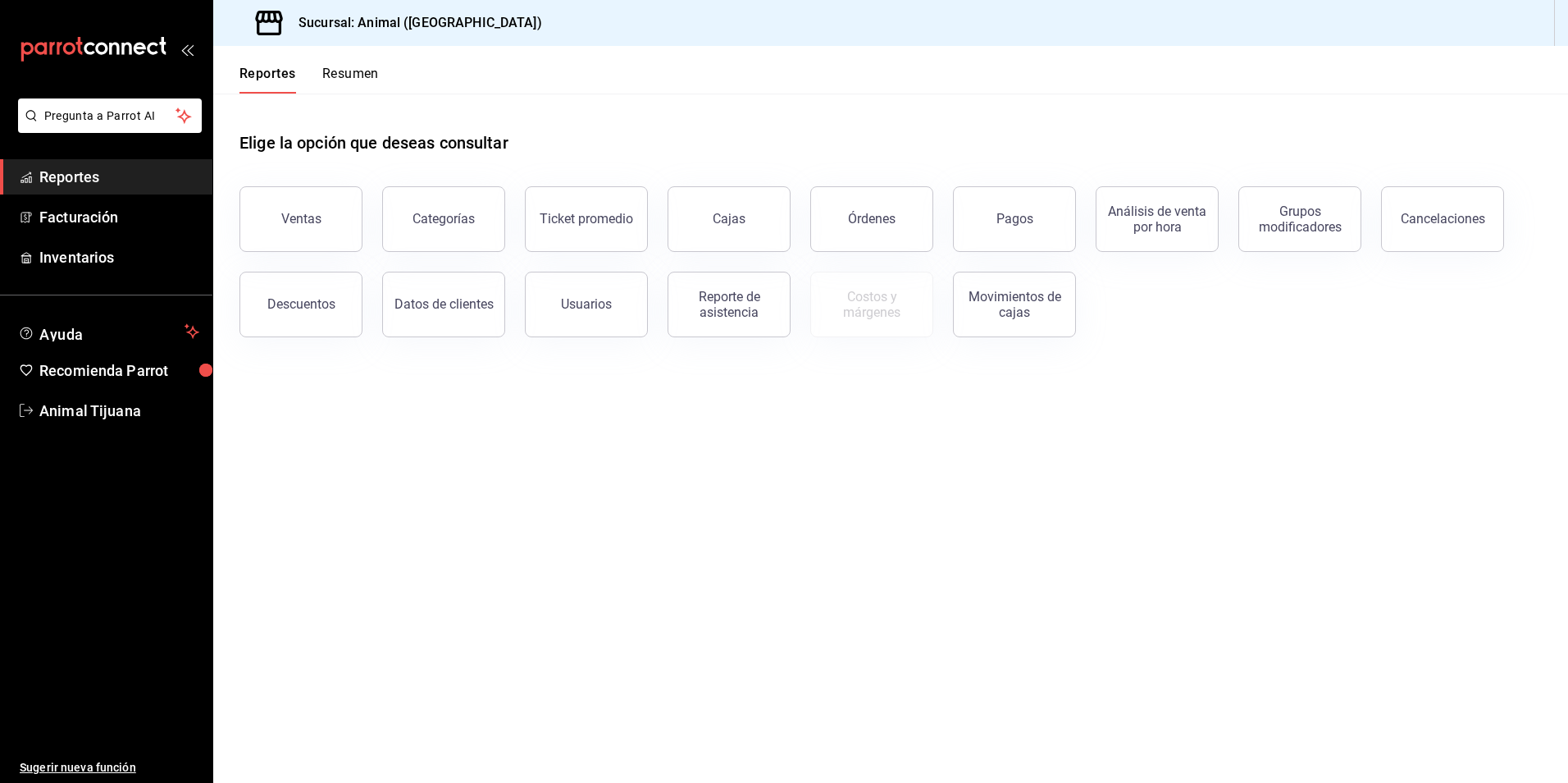
click at [335, 75] on button "Resumen" at bounding box center [350, 79] width 56 height 28
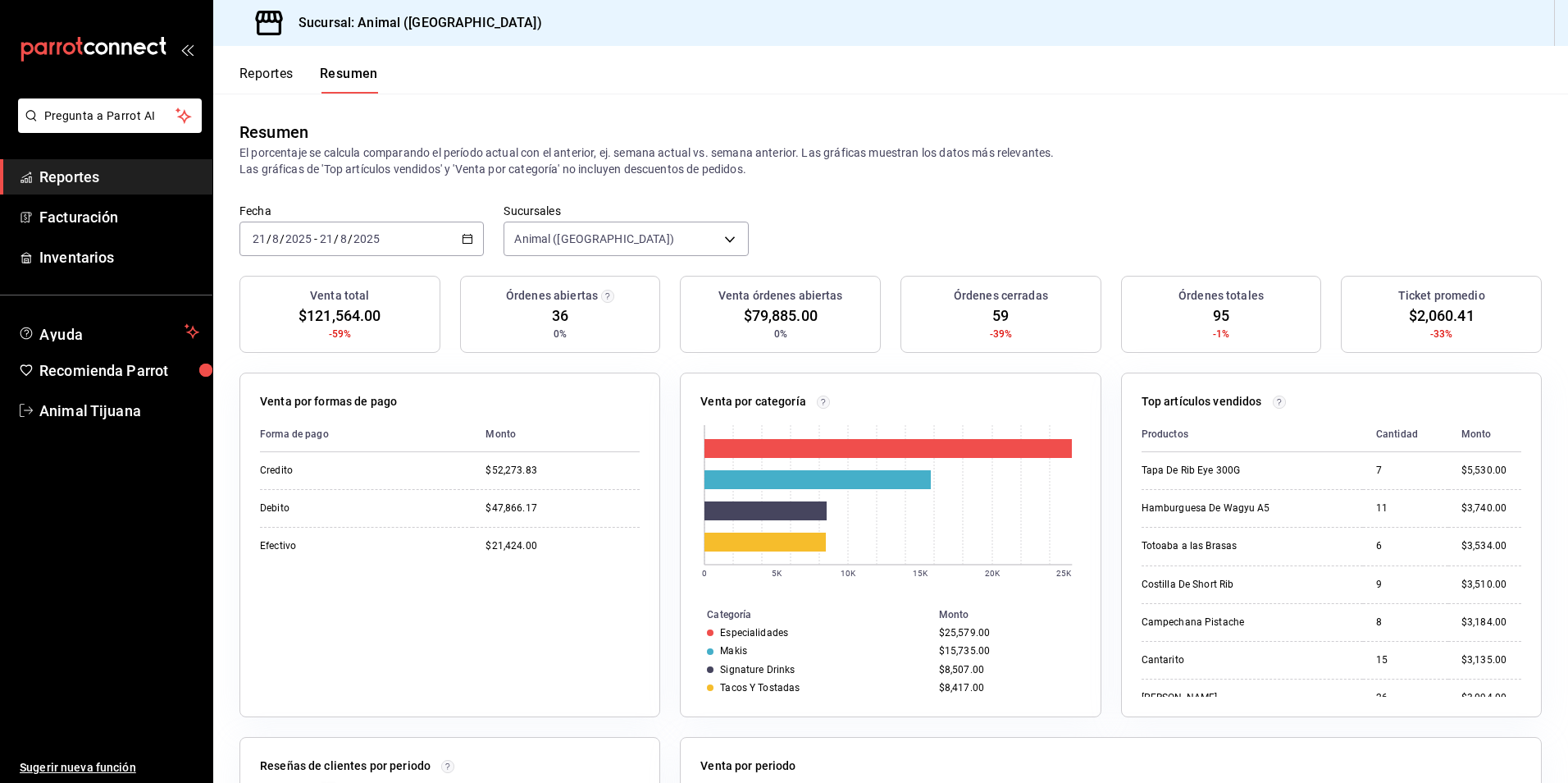
drag, startPoint x: 735, startPoint y: 313, endPoint x: 877, endPoint y: 311, distance: 142.0
click at [877, 311] on div "Venta total $121,564.00 -59% Órdenes abiertas 36 0% Venta órdenes abiertas $79,…" at bounding box center [890, 324] width 1302 height 97
click at [825, 319] on div "Venta órdenes abiertas $79,885.00 0%" at bounding box center [780, 314] width 201 height 77
click at [824, 319] on div "Venta órdenes abiertas $79,885.00 0%" at bounding box center [780, 314] width 201 height 77
click at [742, 331] on div "Venta órdenes abiertas $79,885.00 0%" at bounding box center [780, 314] width 201 height 77
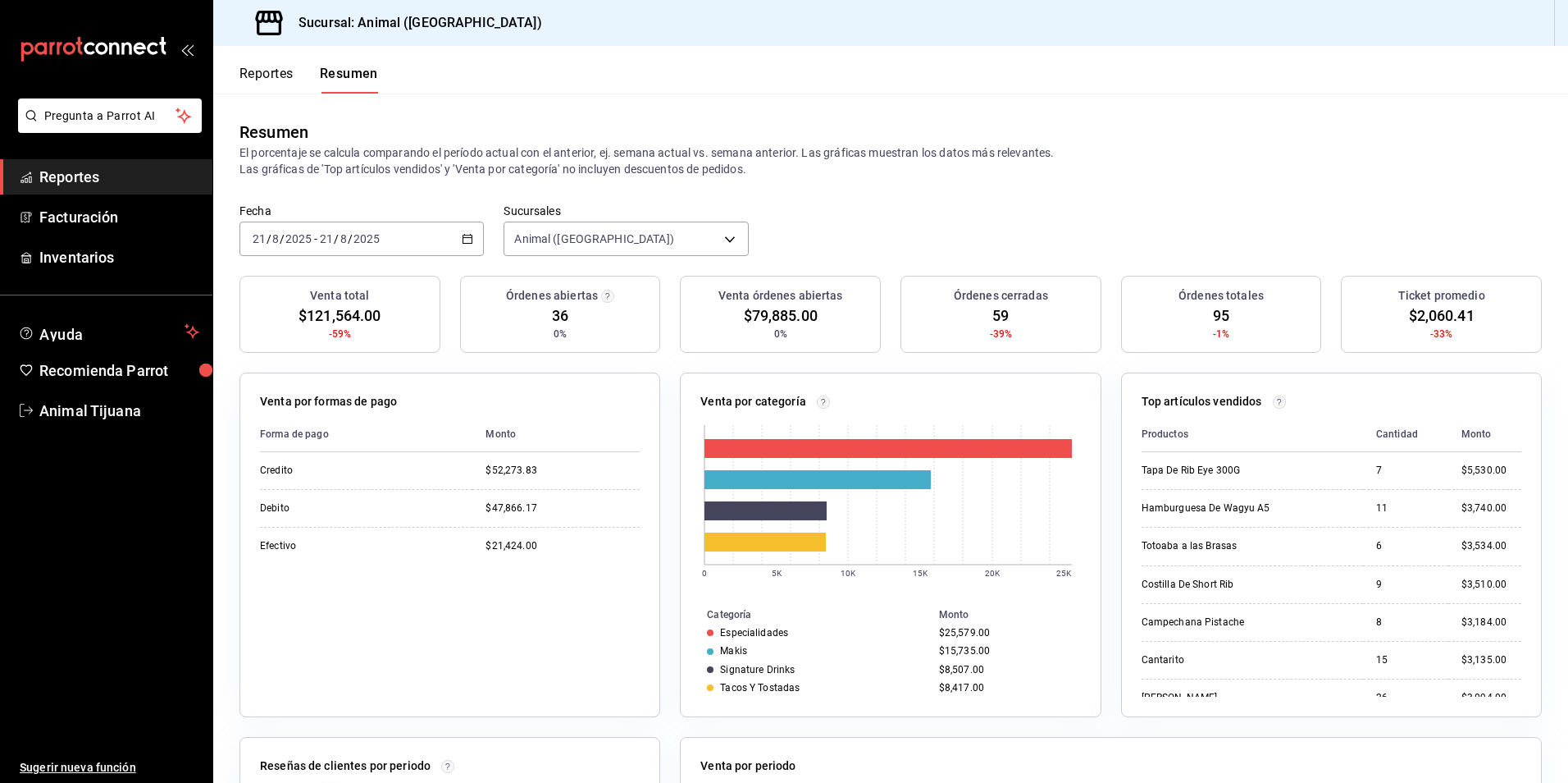
click at [255, 62] on div "Reportes Resumen" at bounding box center [295, 70] width 165 height 48
click at [255, 67] on button "Reportes" at bounding box center [266, 79] width 54 height 28
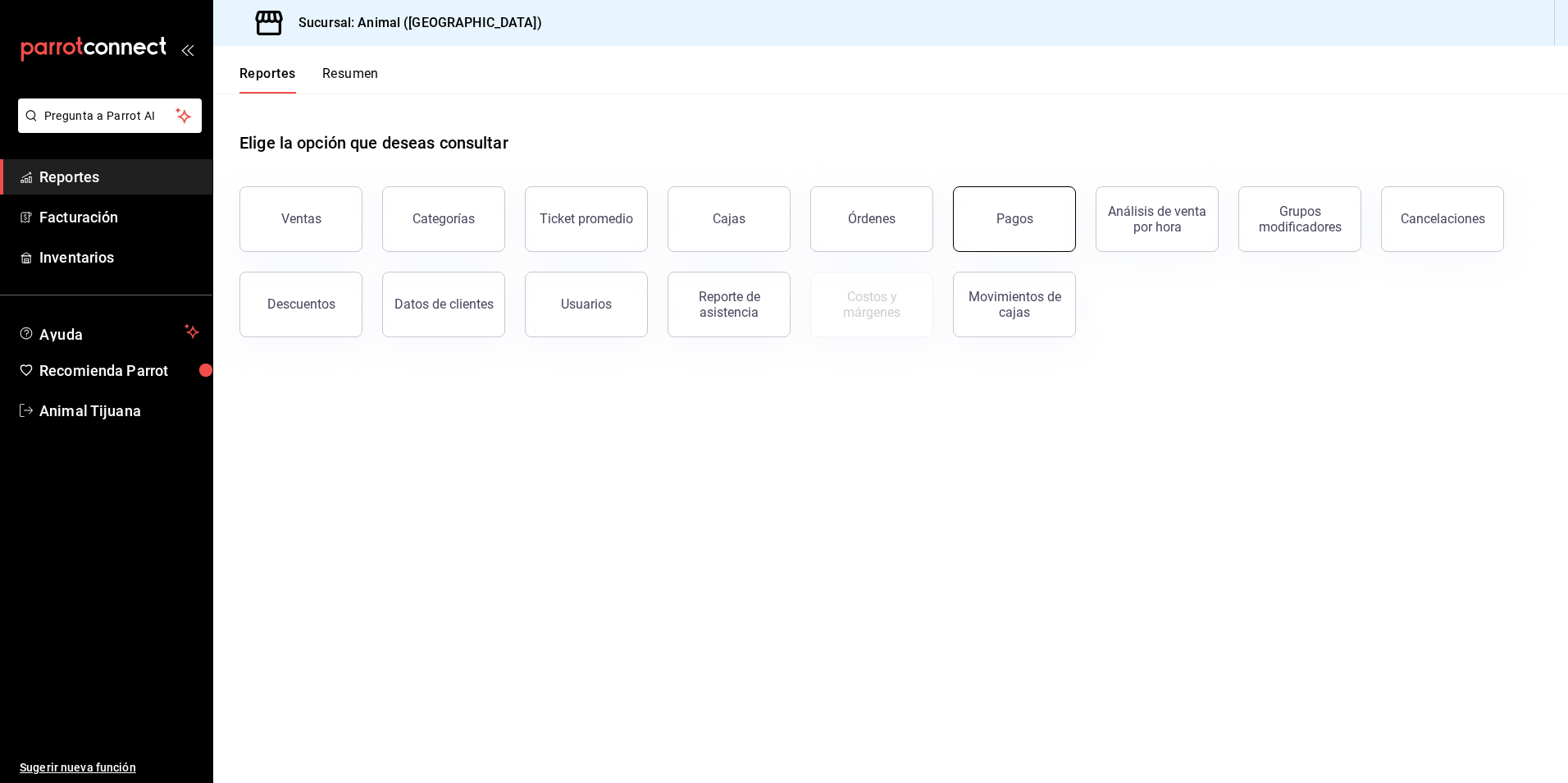
click at [1022, 228] on button "Pagos" at bounding box center [1015, 218] width 123 height 66
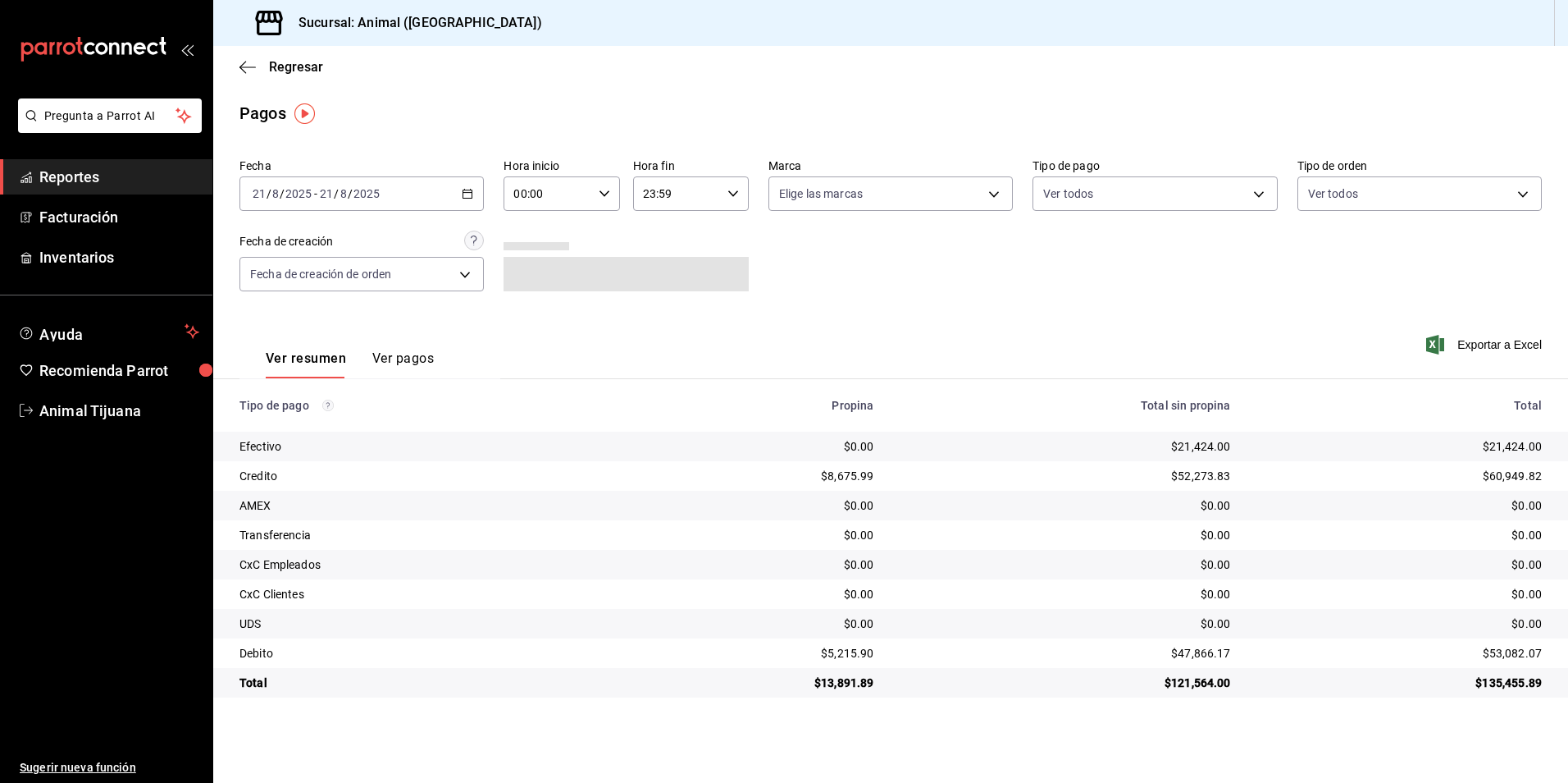
click at [451, 187] on div "[DATE] [DATE] - [DATE] [DATE]" at bounding box center [362, 194] width 245 height 34
click at [279, 242] on span "Hoy" at bounding box center [316, 243] width 127 height 17
click at [611, 188] on div "00:00 Hora inicio" at bounding box center [562, 194] width 116 height 34
click at [530, 308] on span "04" at bounding box center [533, 310] width 32 height 13
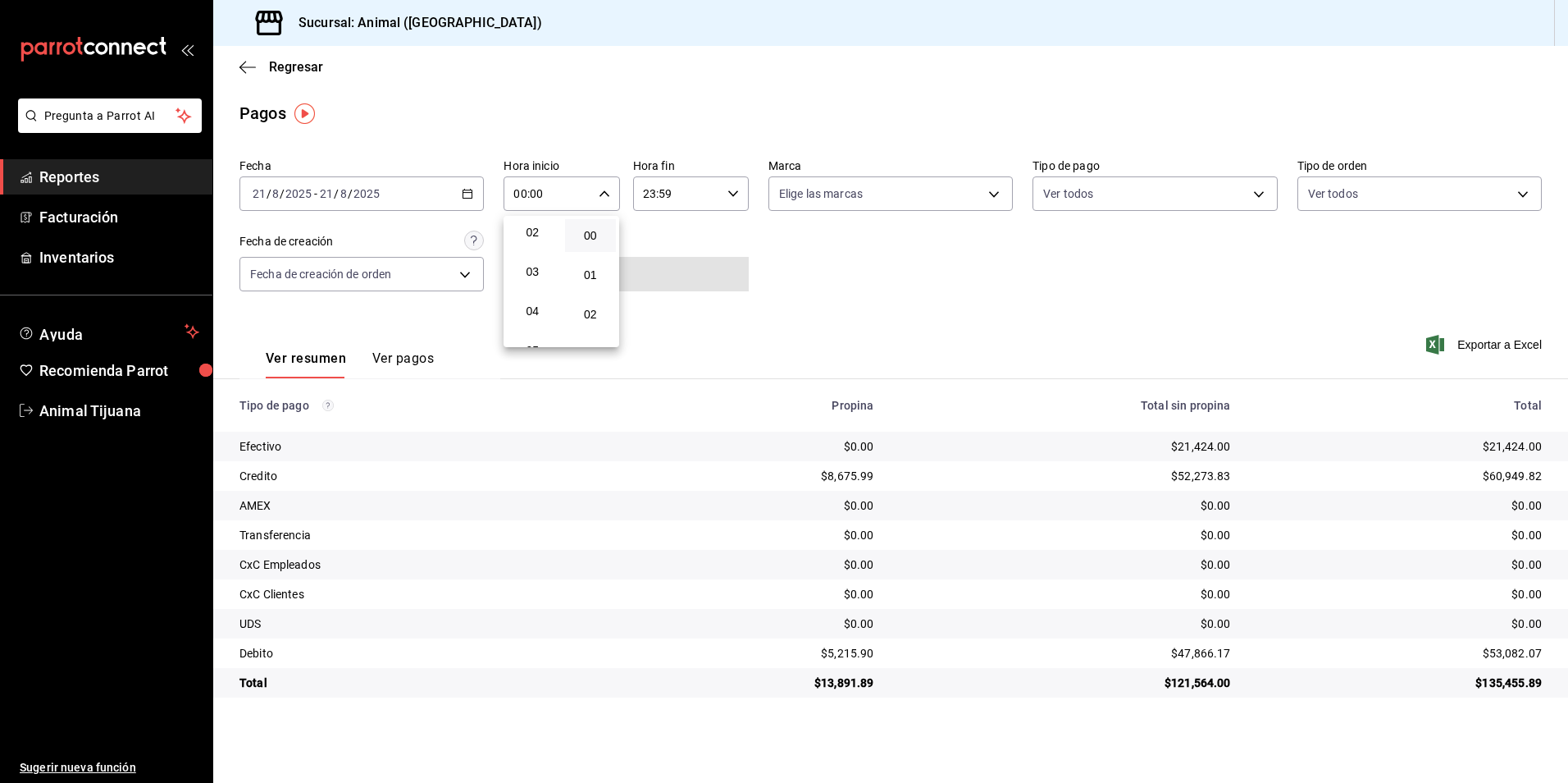
type input "04:00"
click at [796, 281] on div at bounding box center [784, 392] width 1568 height 783
click at [1122, 182] on body "Pregunta a Parrot AI Reportes Facturación Inventarios Ayuda Recomienda Parrot A…" at bounding box center [784, 392] width 1568 height 783
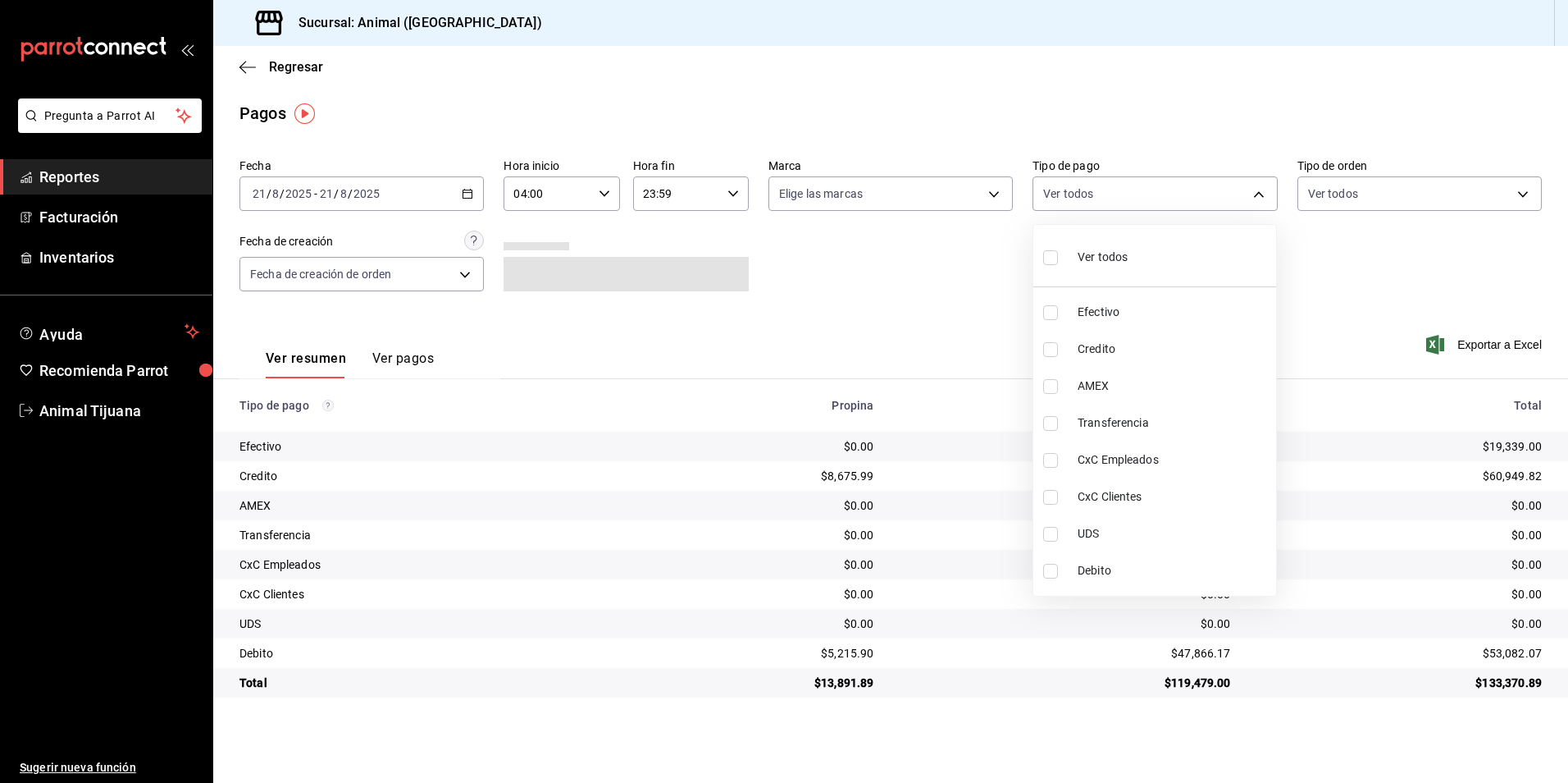
click at [1111, 264] on span "Ver todos" at bounding box center [1102, 257] width 50 height 17
type input "b84c62b8-b02c-4970-ab2e-e166616419f2,235ce608-f464-428a-9a71-314f665367d1,53567…"
checkbox input "true"
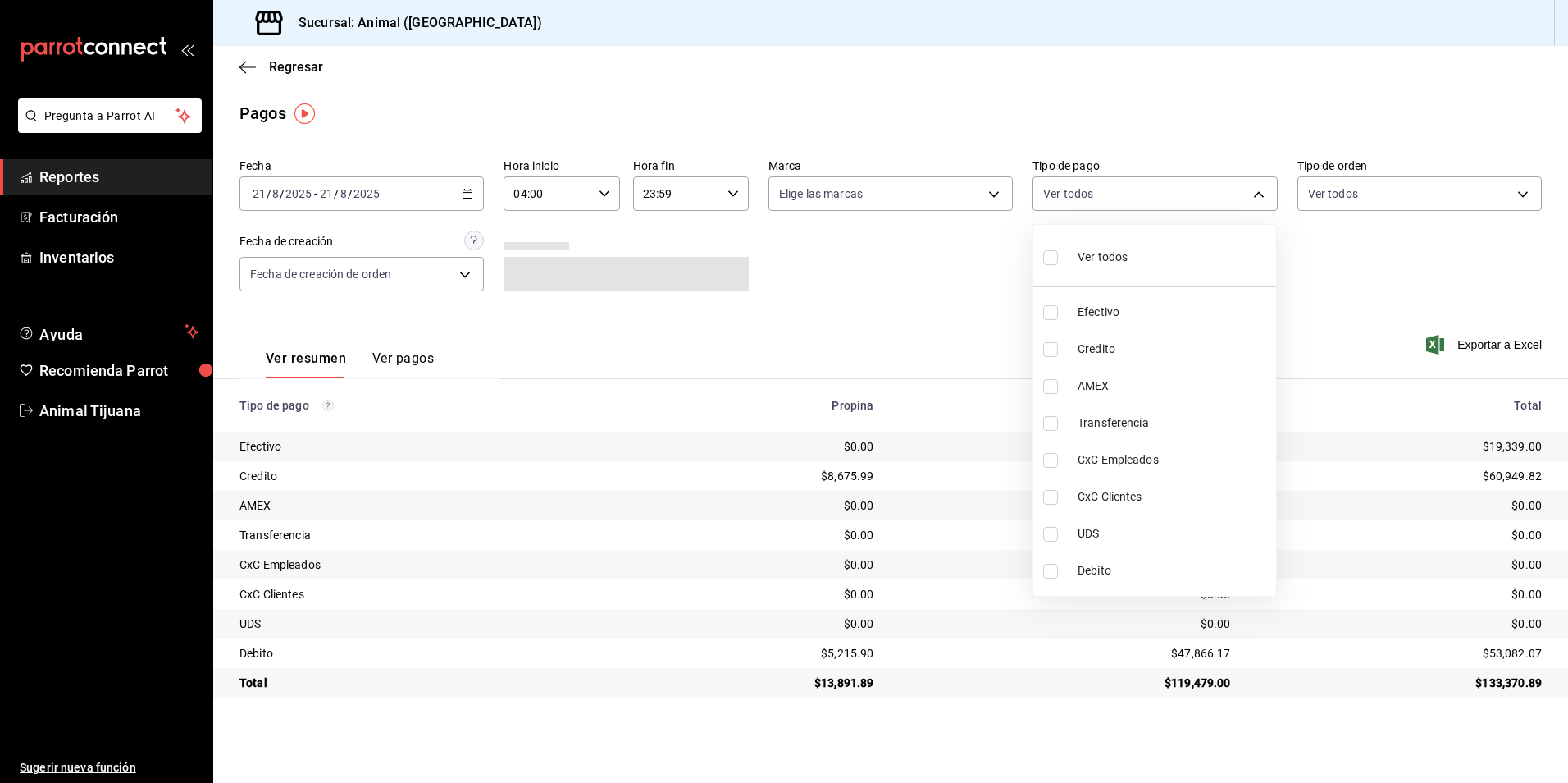
checkbox input "true"
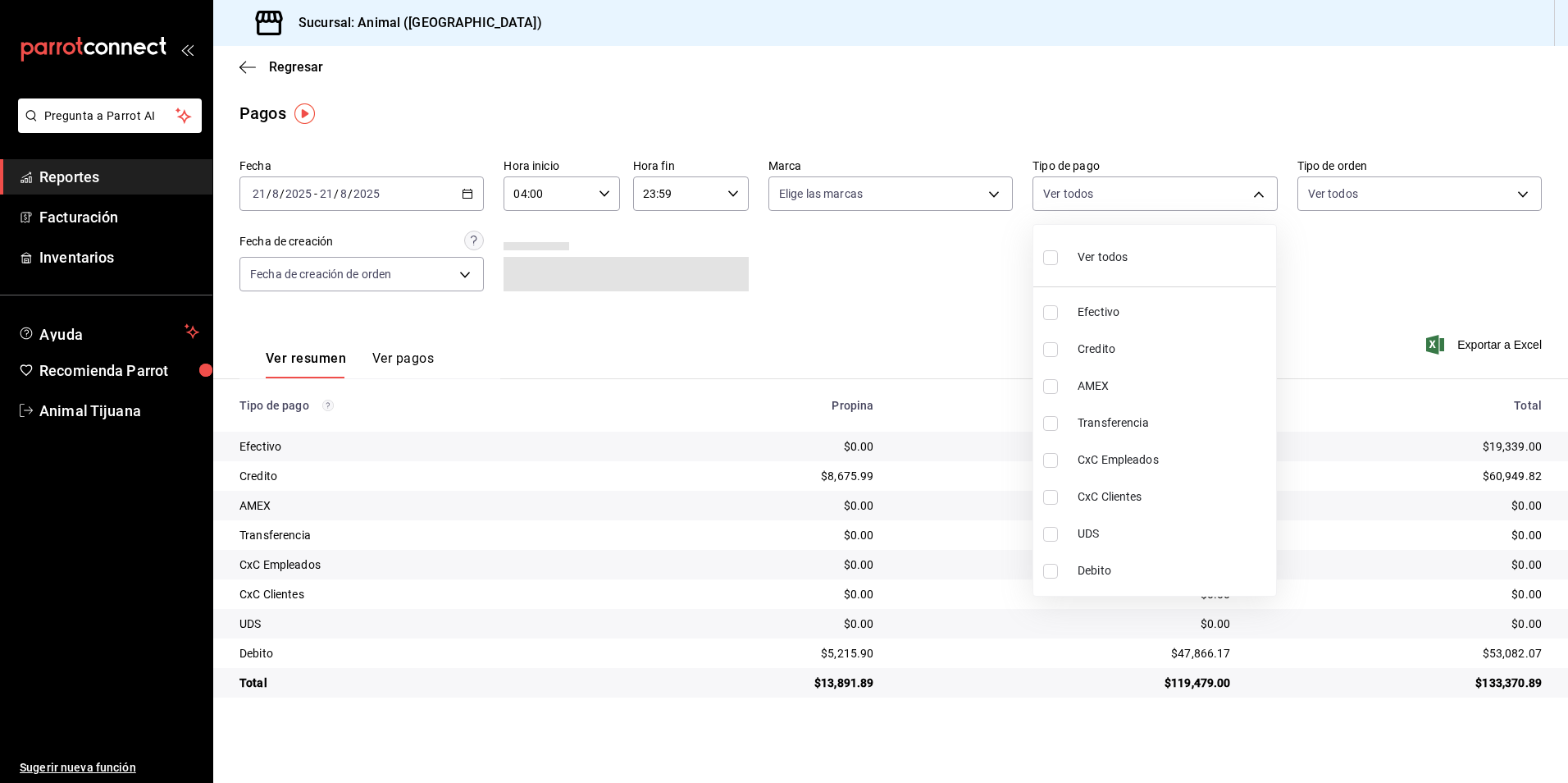
checkbox input "true"
click at [1111, 264] on span "Ver todos" at bounding box center [1102, 257] width 50 height 17
checkbox input "false"
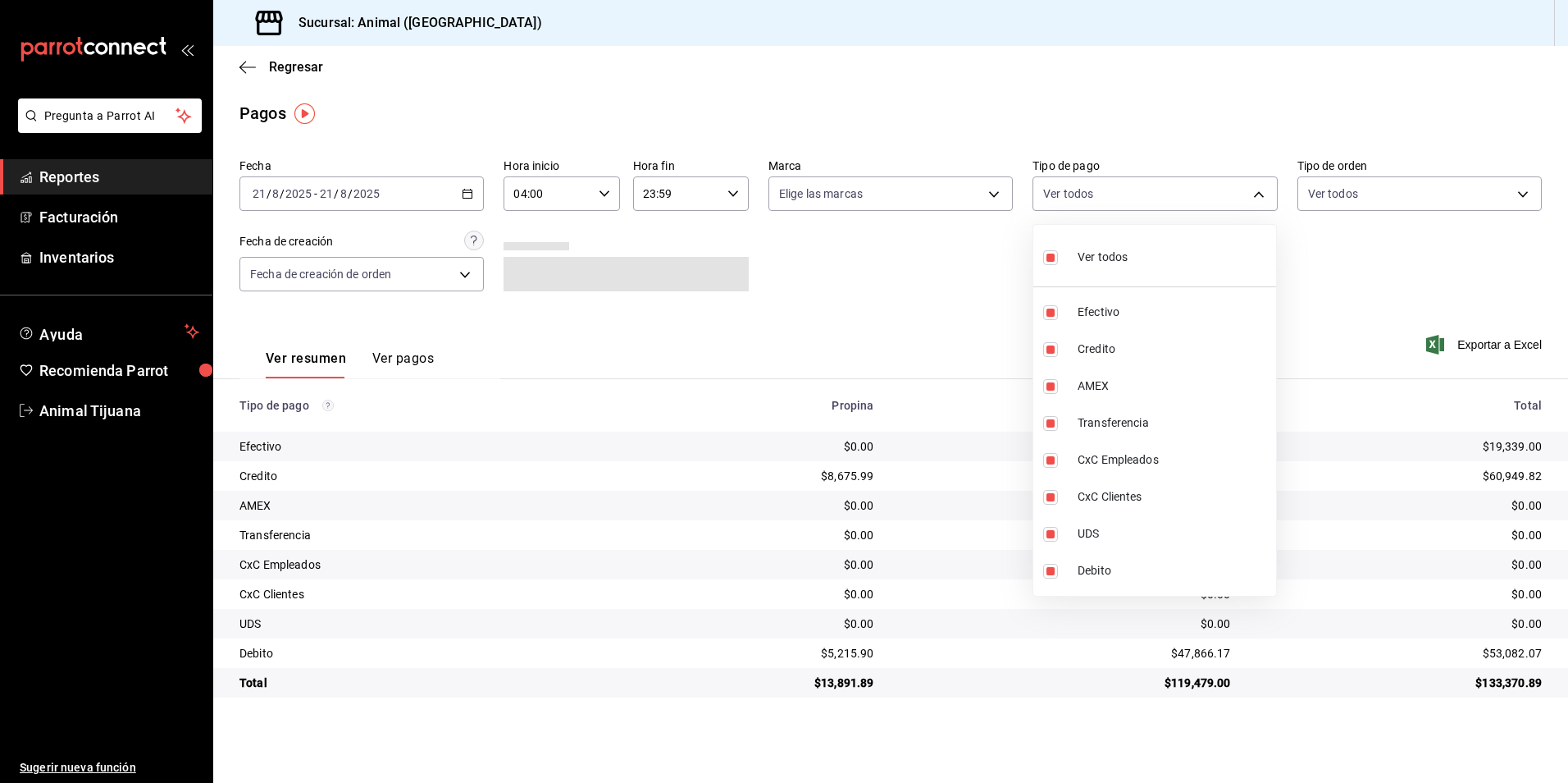
checkbox input "false"
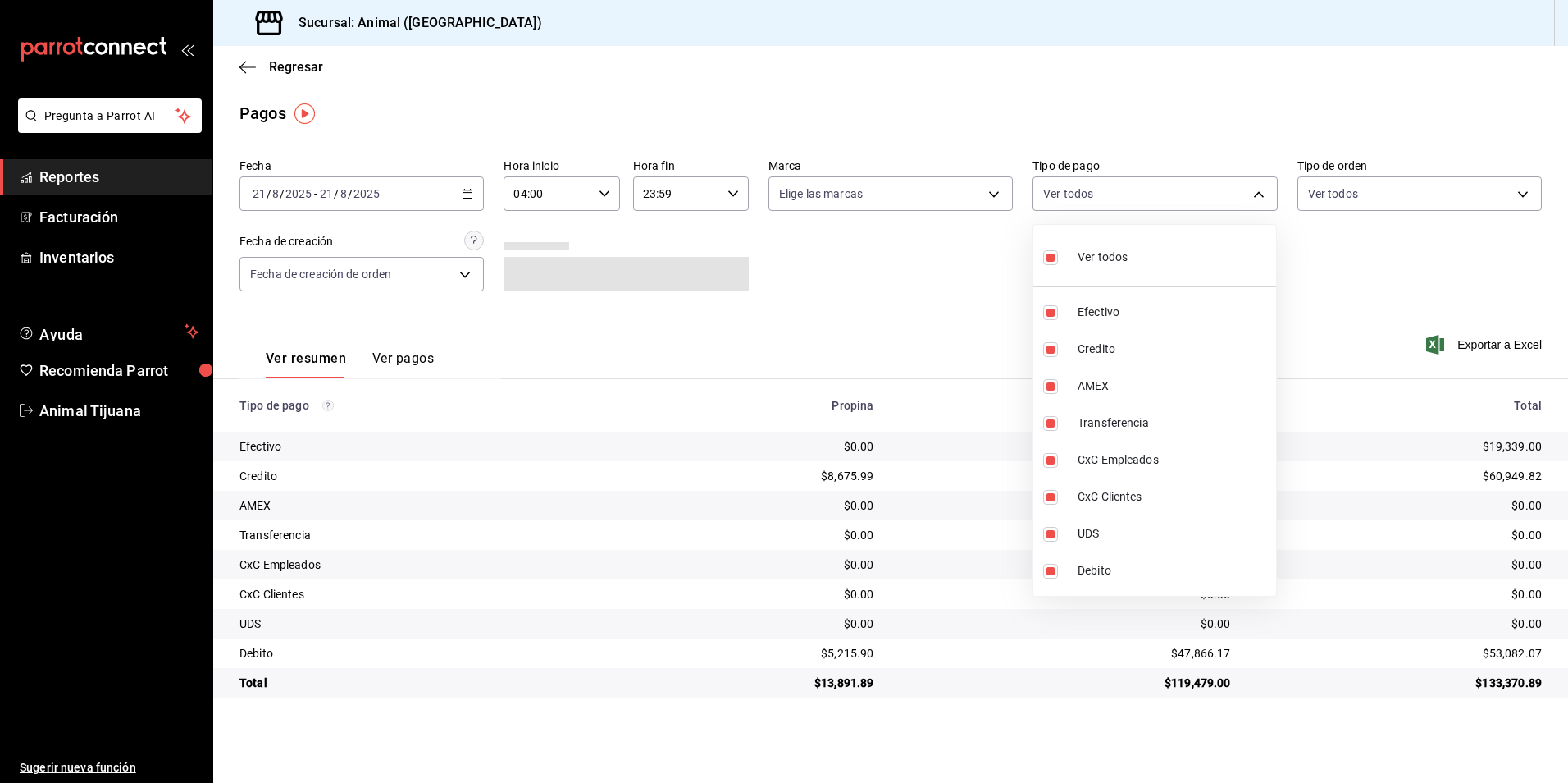
checkbox input "false"
click at [1114, 258] on span "Ver todos" at bounding box center [1102, 257] width 50 height 17
type input "b84c62b8-b02c-4970-ab2e-e166616419f2,235ce608-f464-428a-9a71-314f665367d1,53567…"
checkbox input "true"
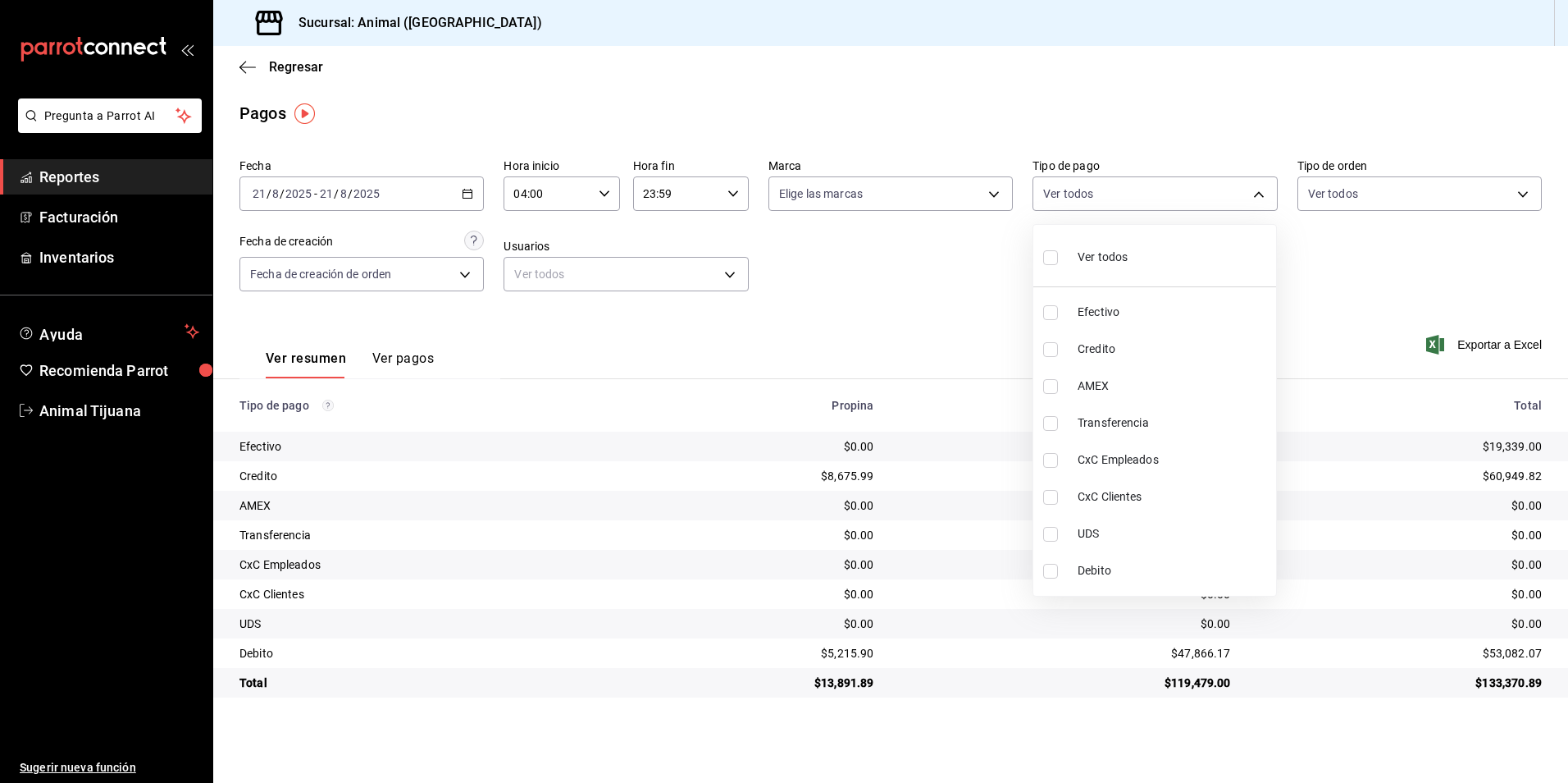
checkbox input "true"
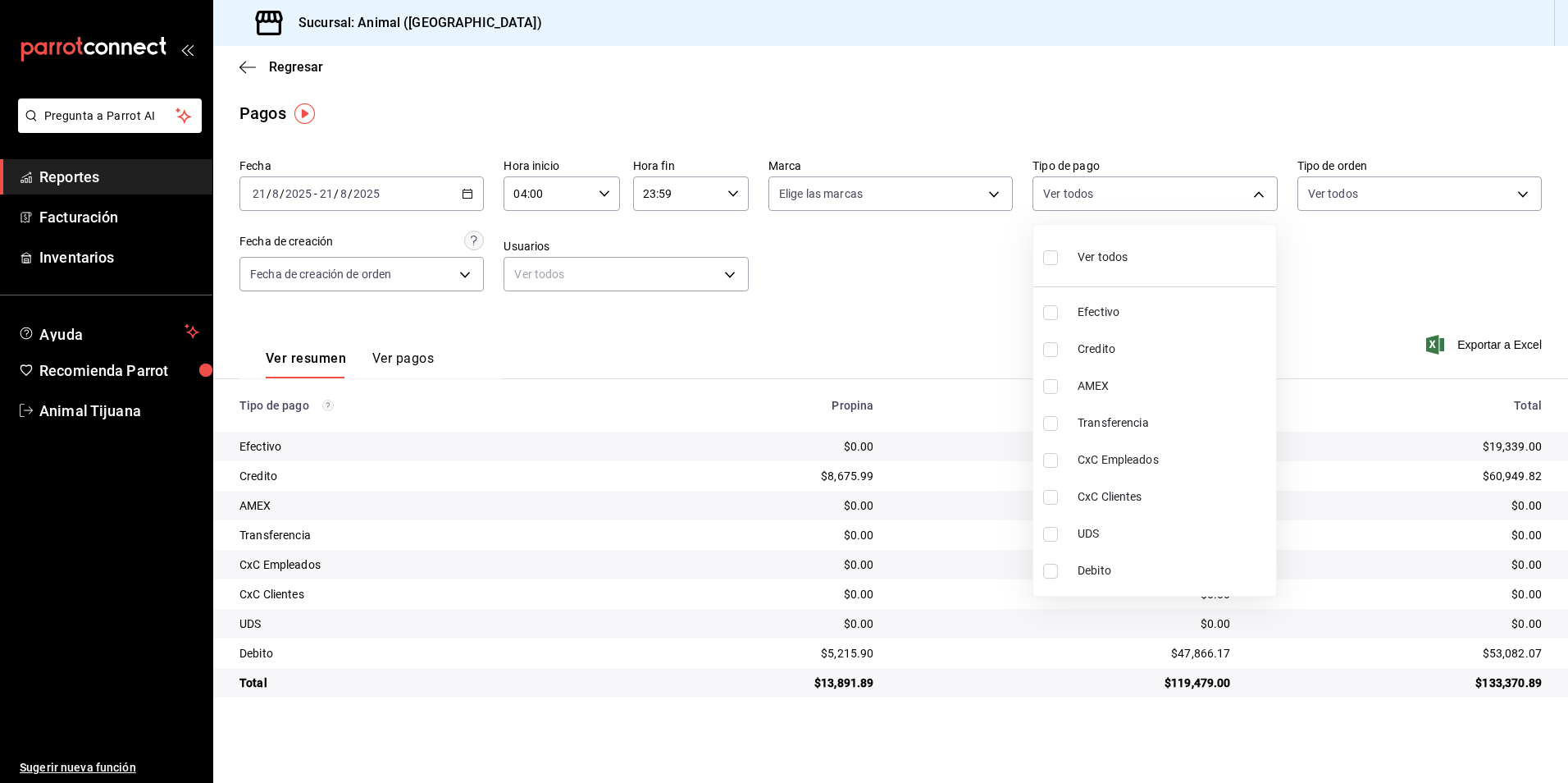
checkbox input "true"
click at [1114, 258] on span "Ver todos" at bounding box center [1102, 257] width 50 height 17
checkbox input "false"
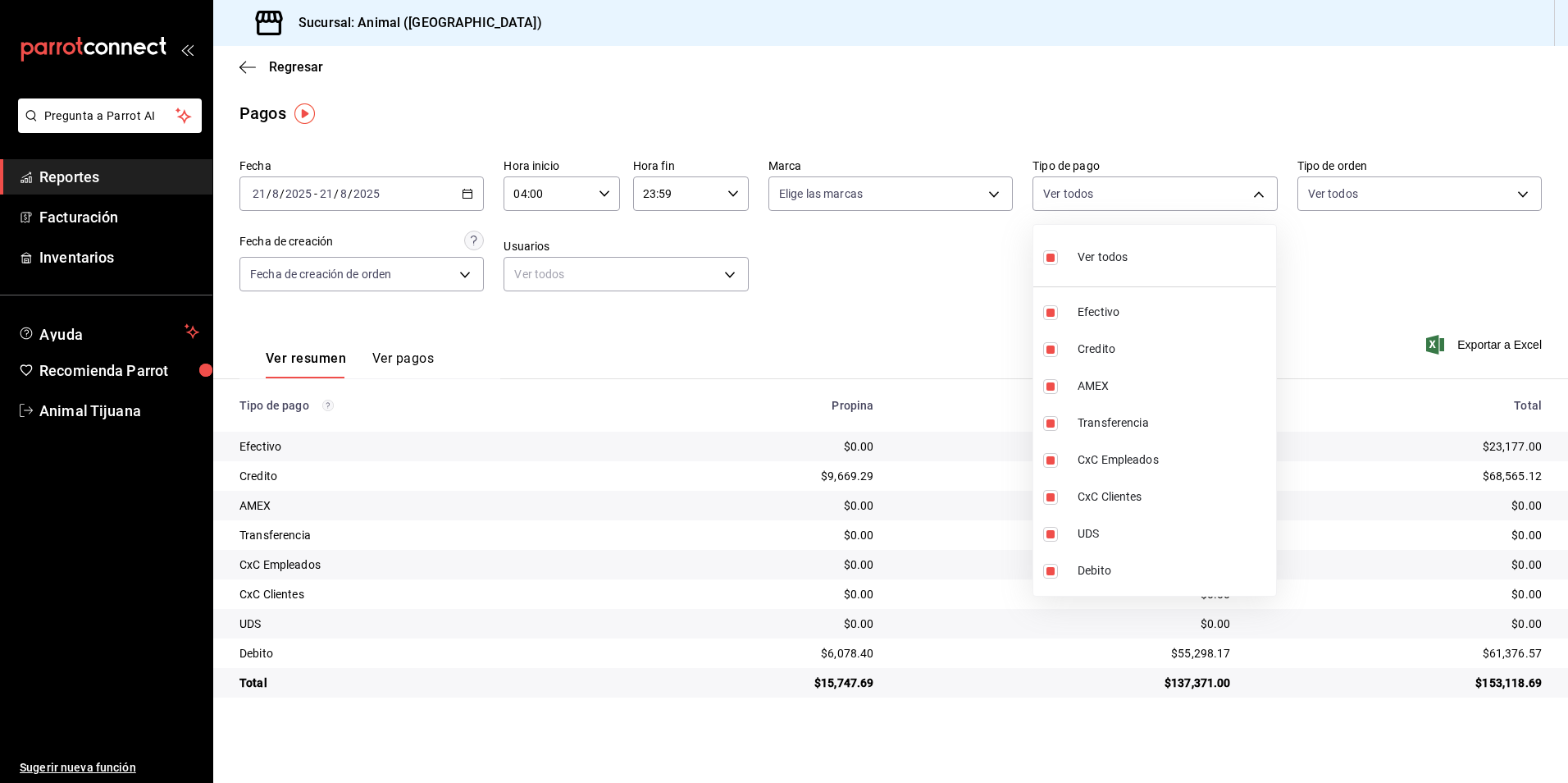
checkbox input "false"
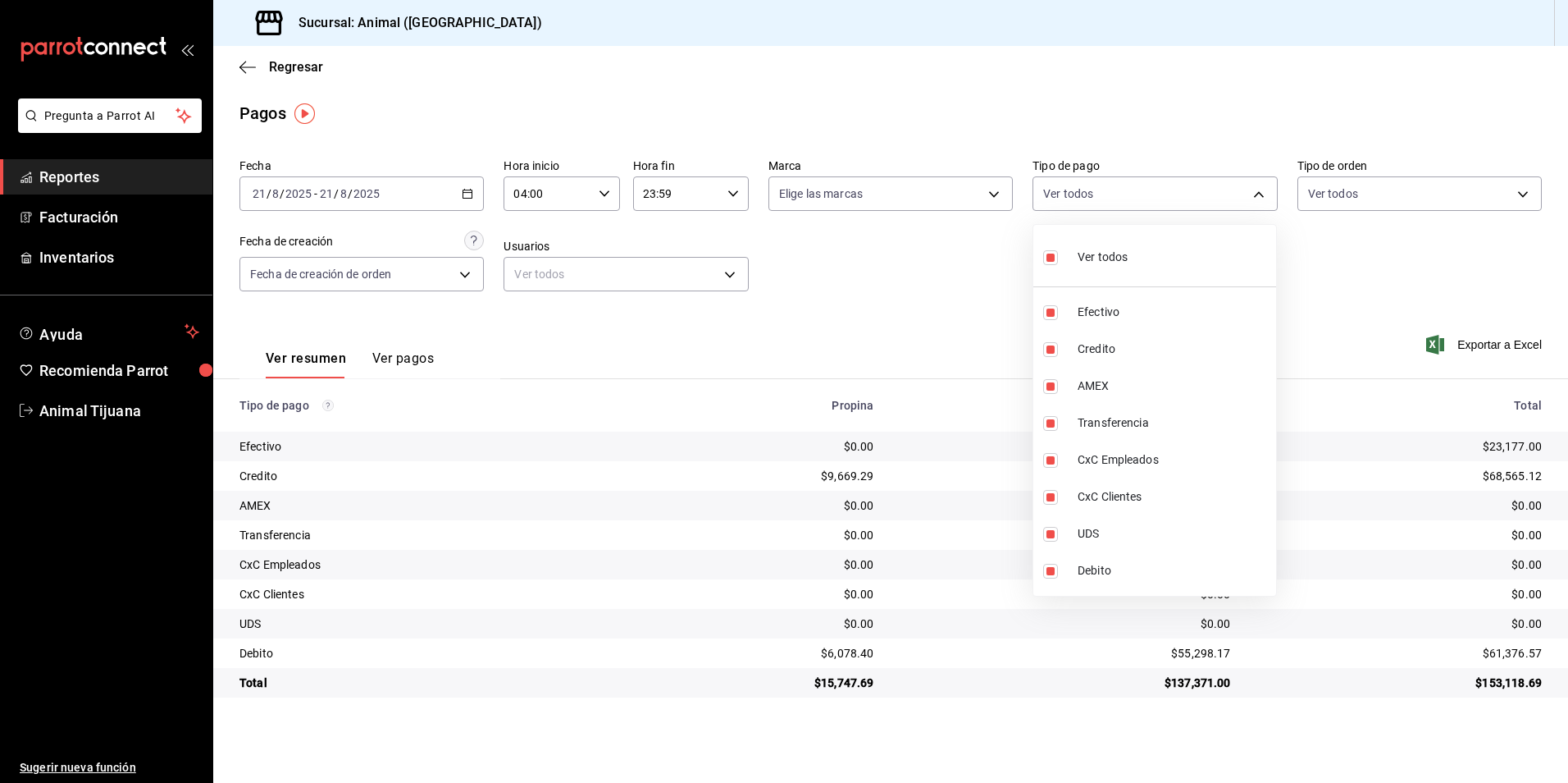
checkbox input "false"
click at [1185, 252] on li "Ver todos" at bounding box center [1154, 255] width 243 height 49
type input "b84c62b8-b02c-4970-ab2e-e166616419f2,235ce608-f464-428a-9a71-314f665367d1,53567…"
checkbox input "true"
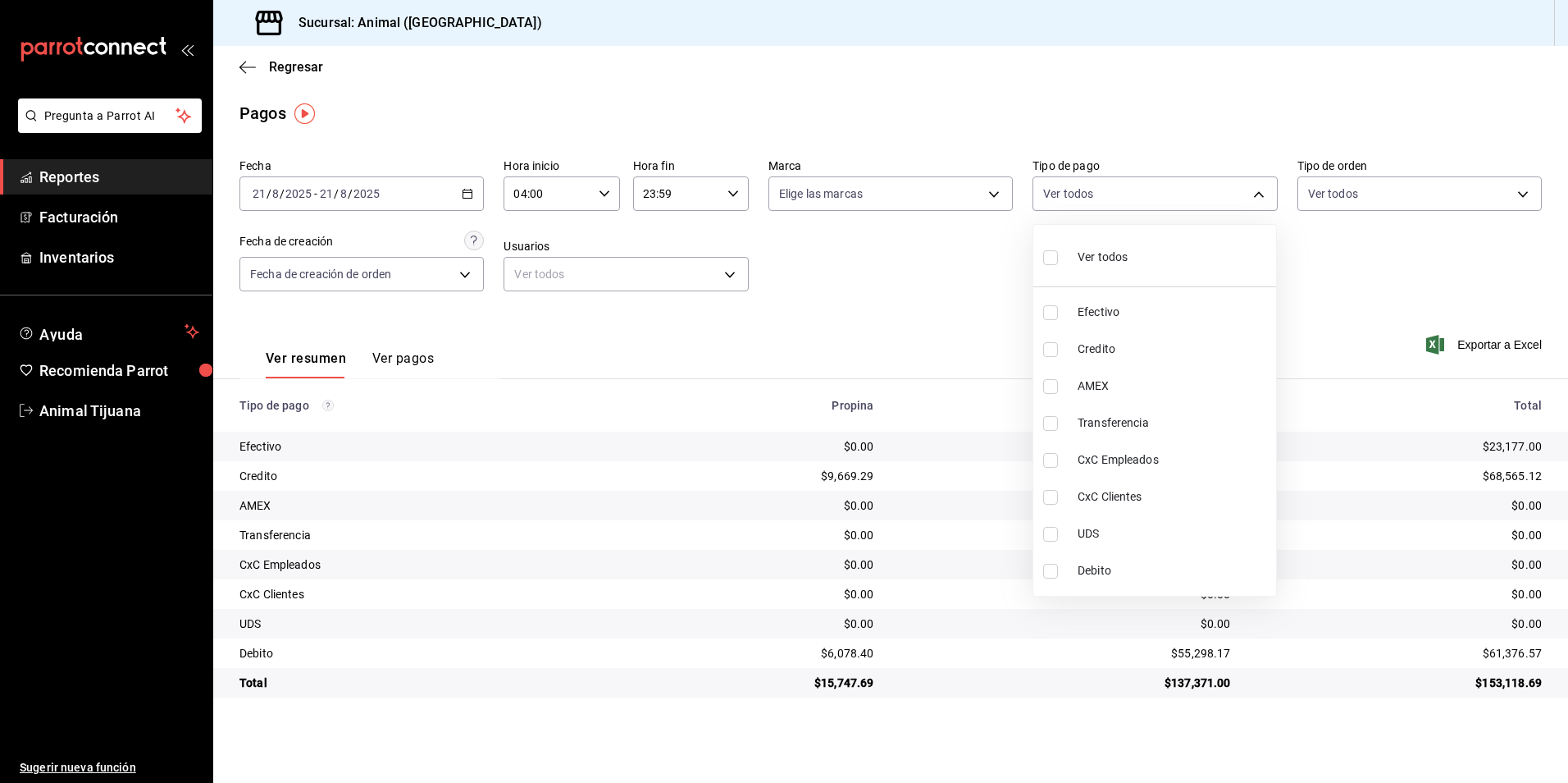
checkbox input "true"
click at [1185, 252] on li "Ver todos" at bounding box center [1154, 255] width 243 height 49
click at [1129, 341] on span "Credito" at bounding box center [1173, 349] width 192 height 17
click at [1087, 566] on span "Debito" at bounding box center [1173, 571] width 192 height 17
click at [1096, 268] on div "Ver todos" at bounding box center [1085, 255] width 84 height 35
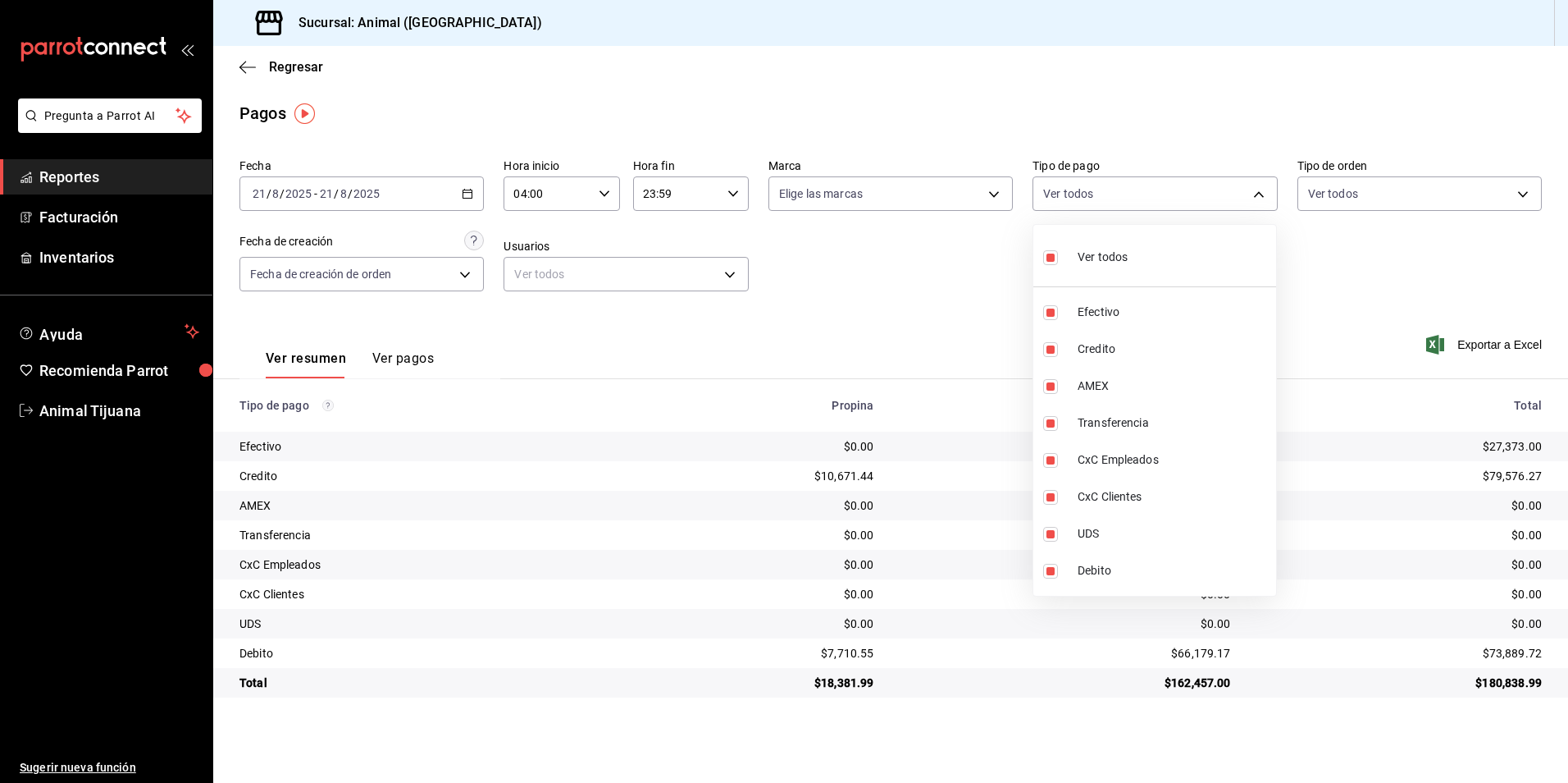
click at [1096, 268] on div "Ver todos" at bounding box center [1085, 255] width 84 height 35
